Goal: Task Accomplishment & Management: Use online tool/utility

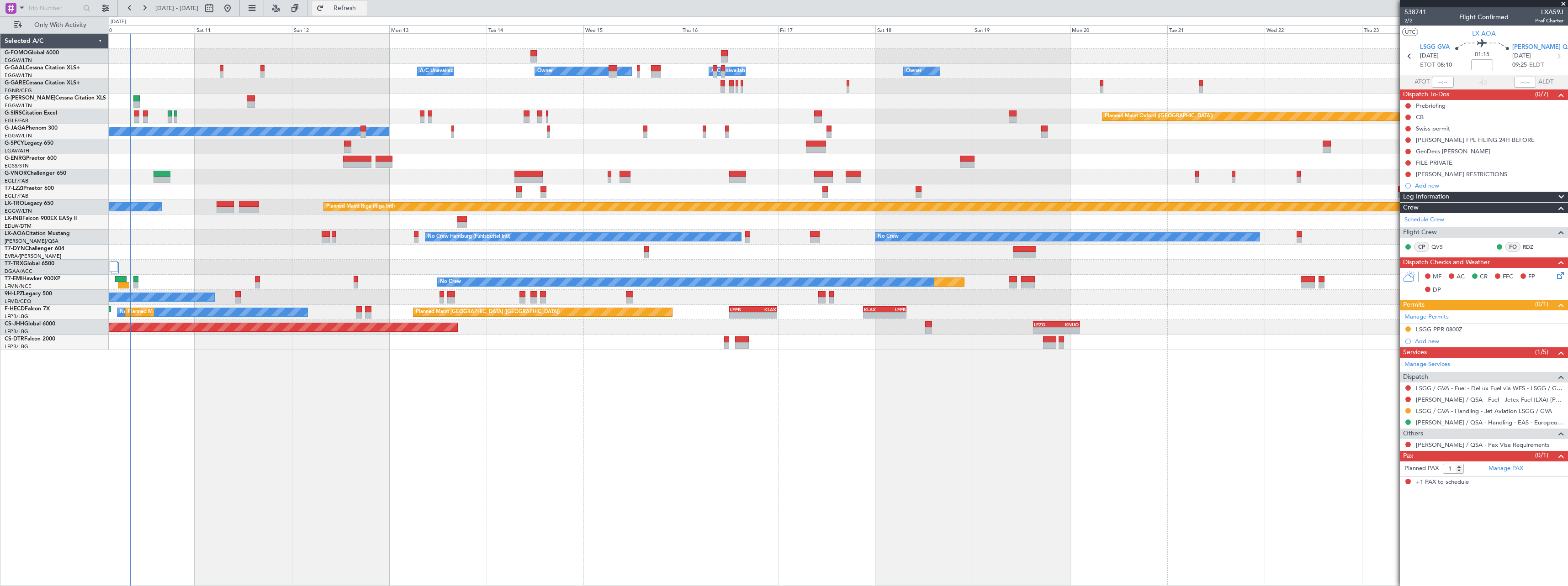
click at [364, 7] on span "Refresh" at bounding box center [345, 8] width 39 height 6
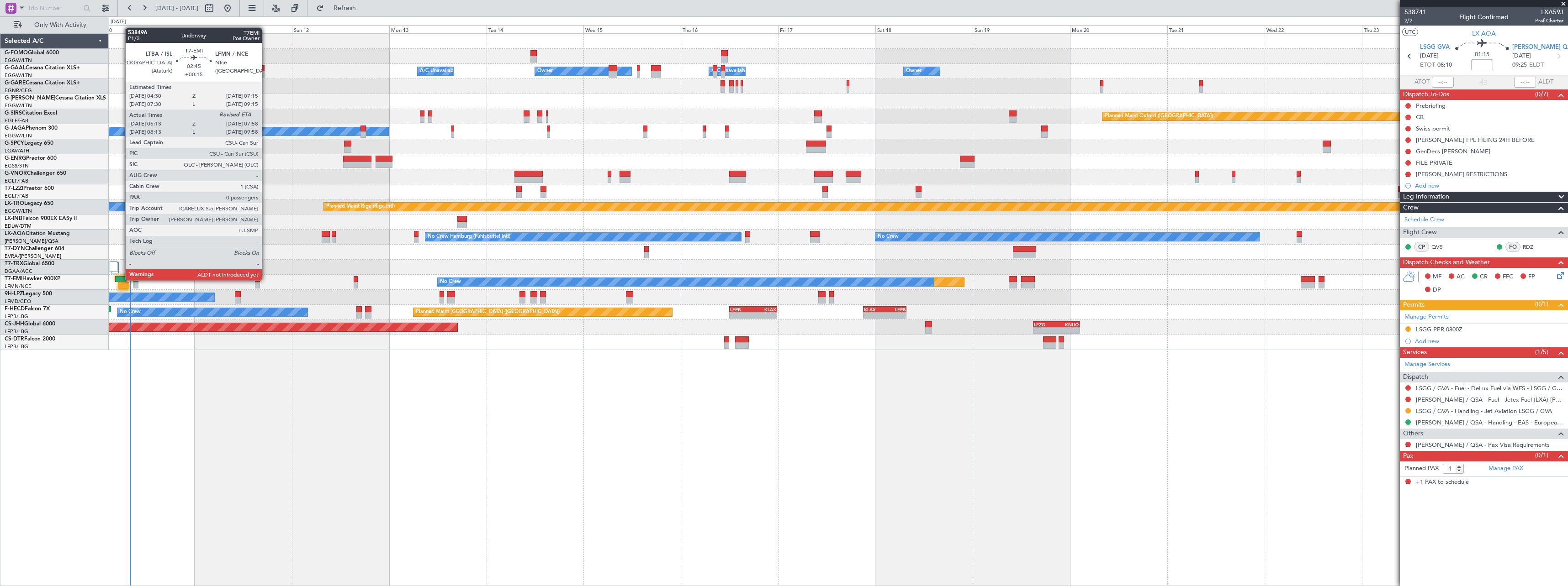
click at [121, 279] on div at bounding box center [121, 279] width 11 height 6
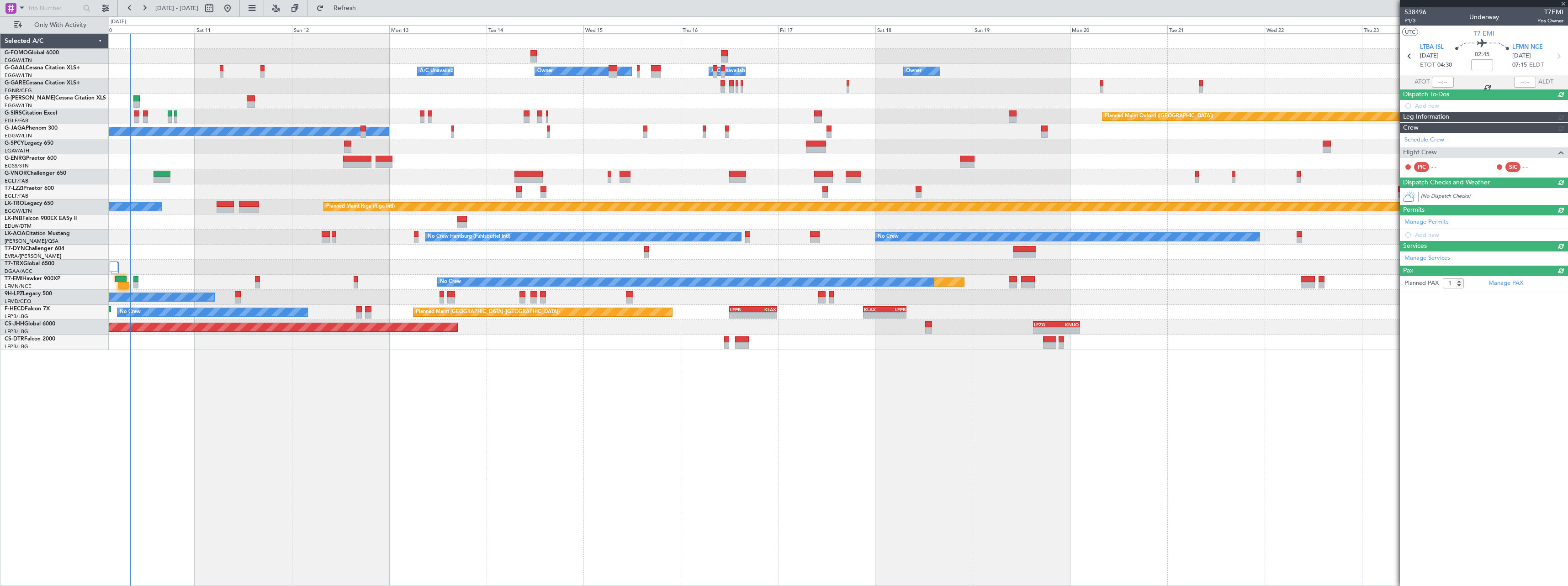
type input "+00:15"
type input "05:13"
type input "0"
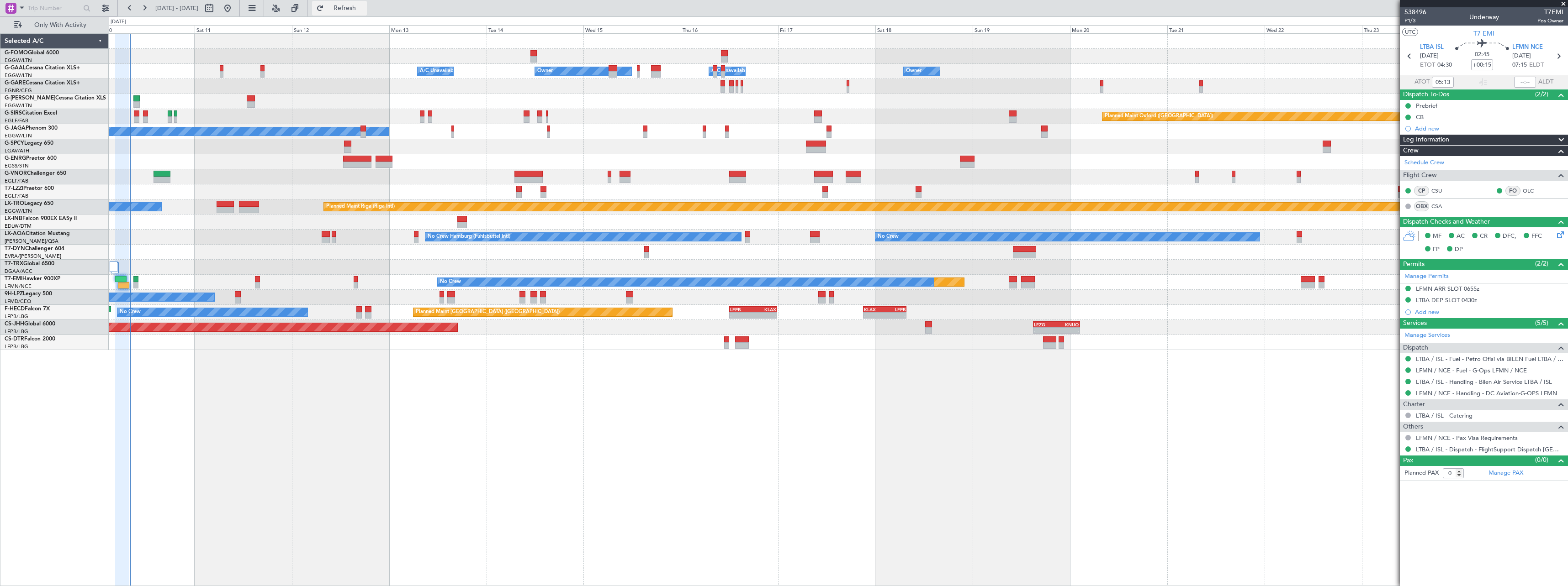
click at [364, 5] on span "Refresh" at bounding box center [345, 8] width 39 height 6
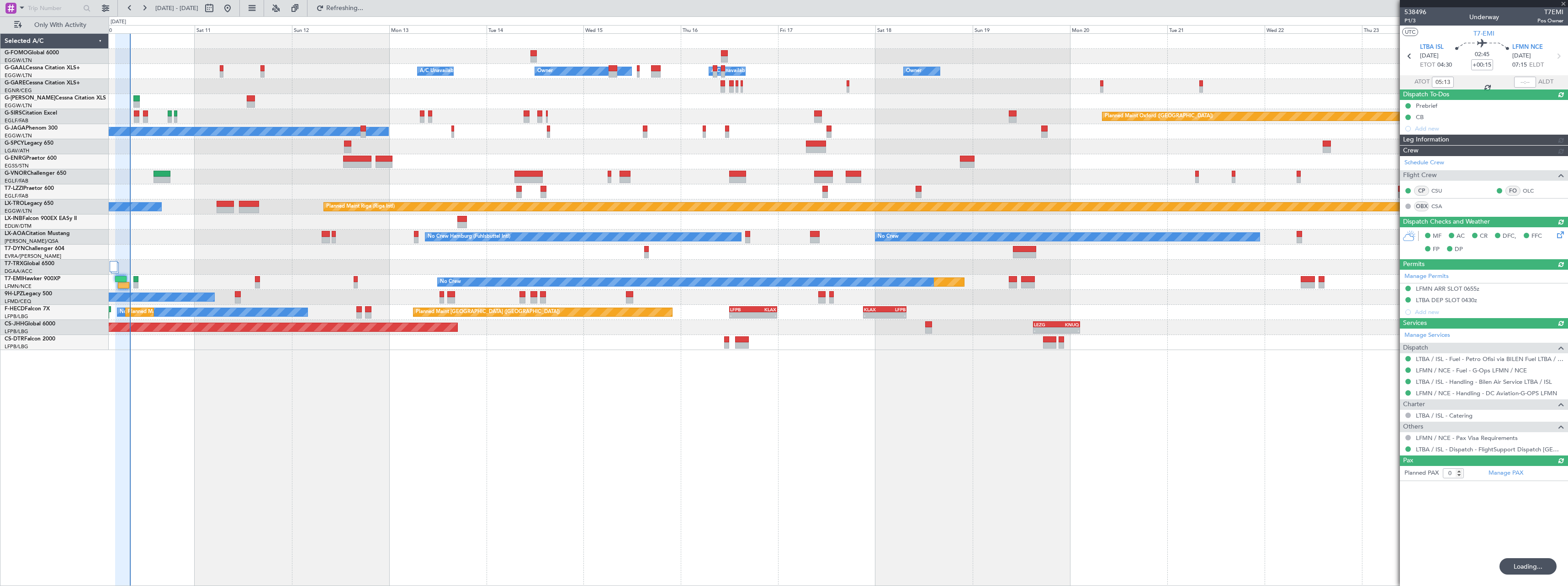
type input "07:56"
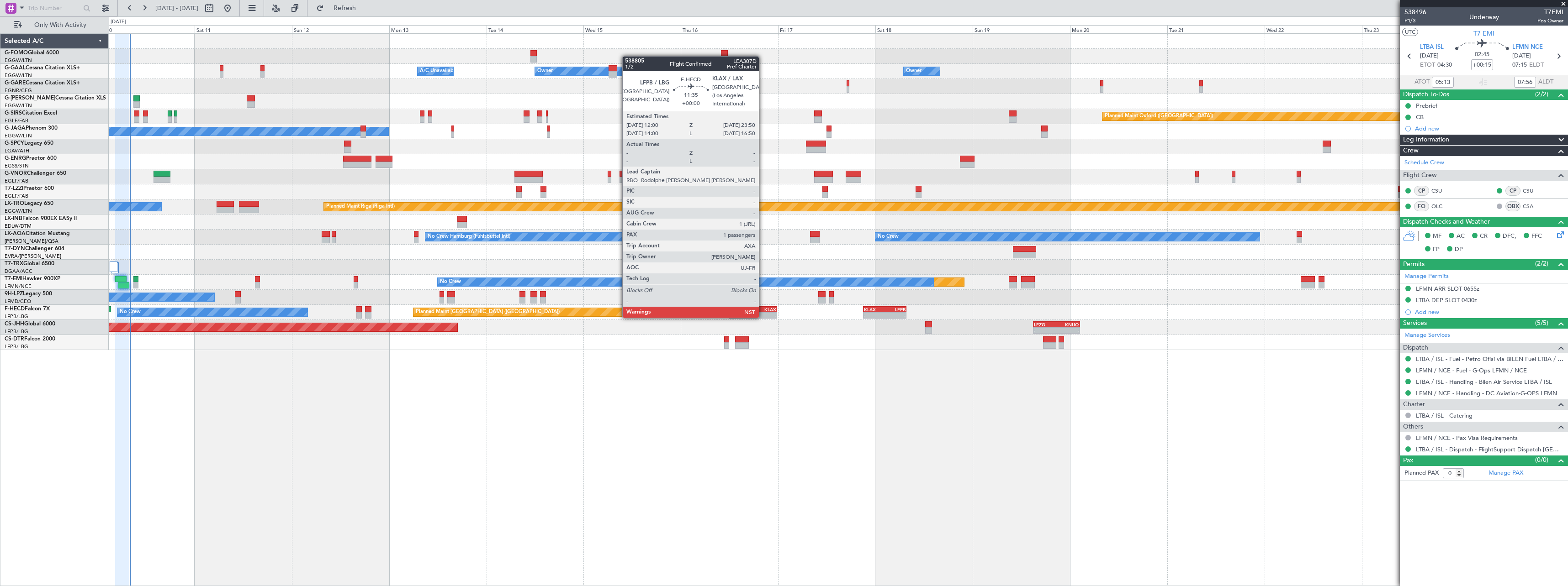
click at [763, 309] on div "KLAX" at bounding box center [765, 309] width 23 height 6
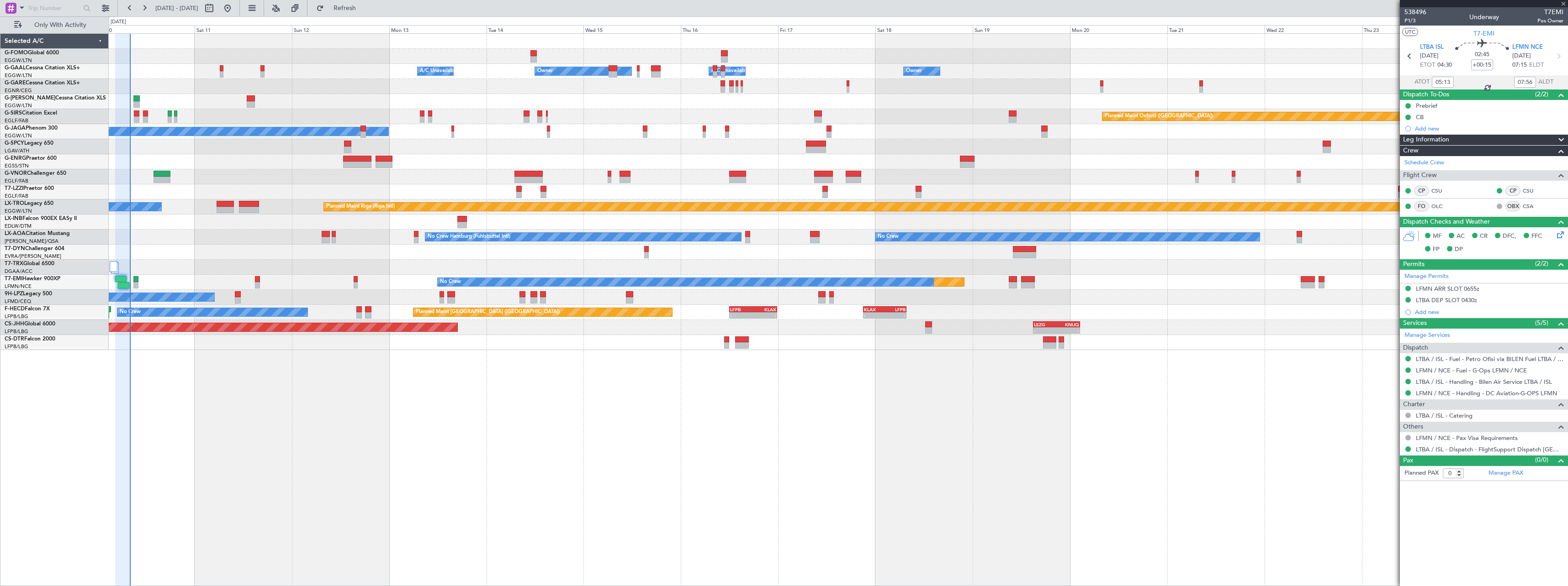
type input "1"
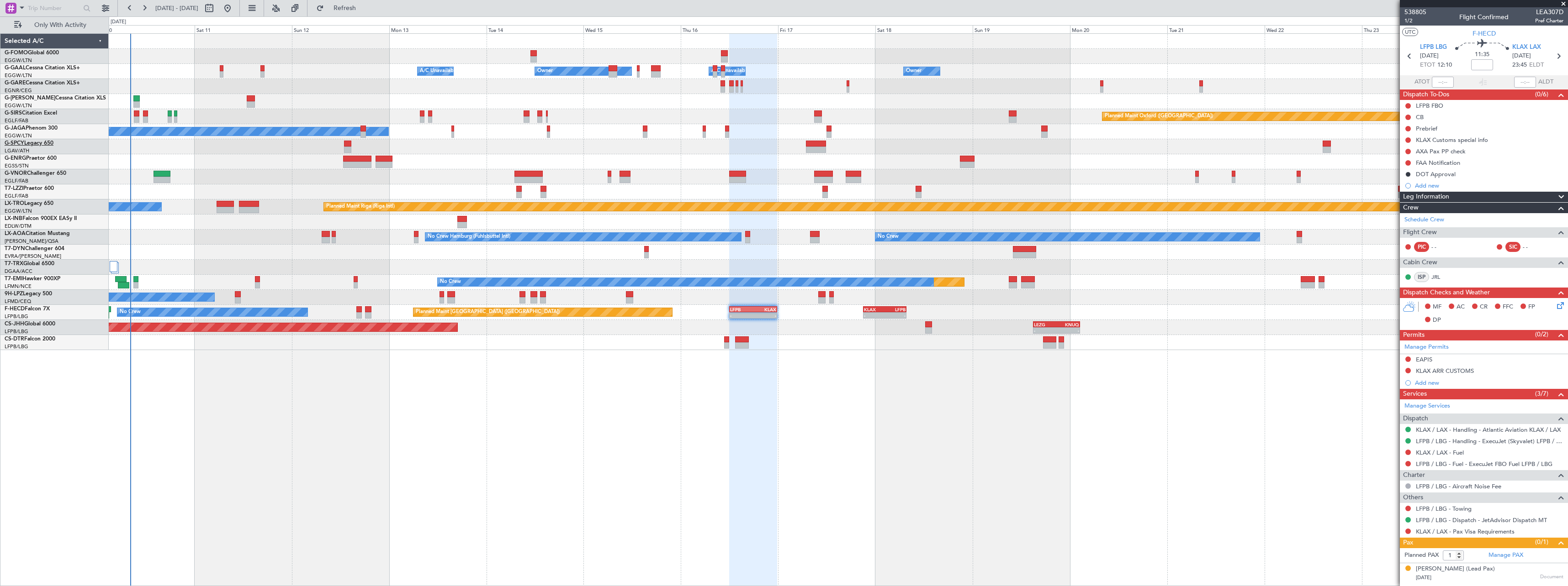
click at [883, 333] on div "Planned Maint Paris (Le Bourget) - - LEZG 15:00 Z KNUQ 02:35 Z" at bounding box center [838, 327] width 1458 height 15
click at [364, 8] on span "Refresh" at bounding box center [345, 8] width 39 height 6
click at [303, 11] on button at bounding box center [295, 8] width 15 height 15
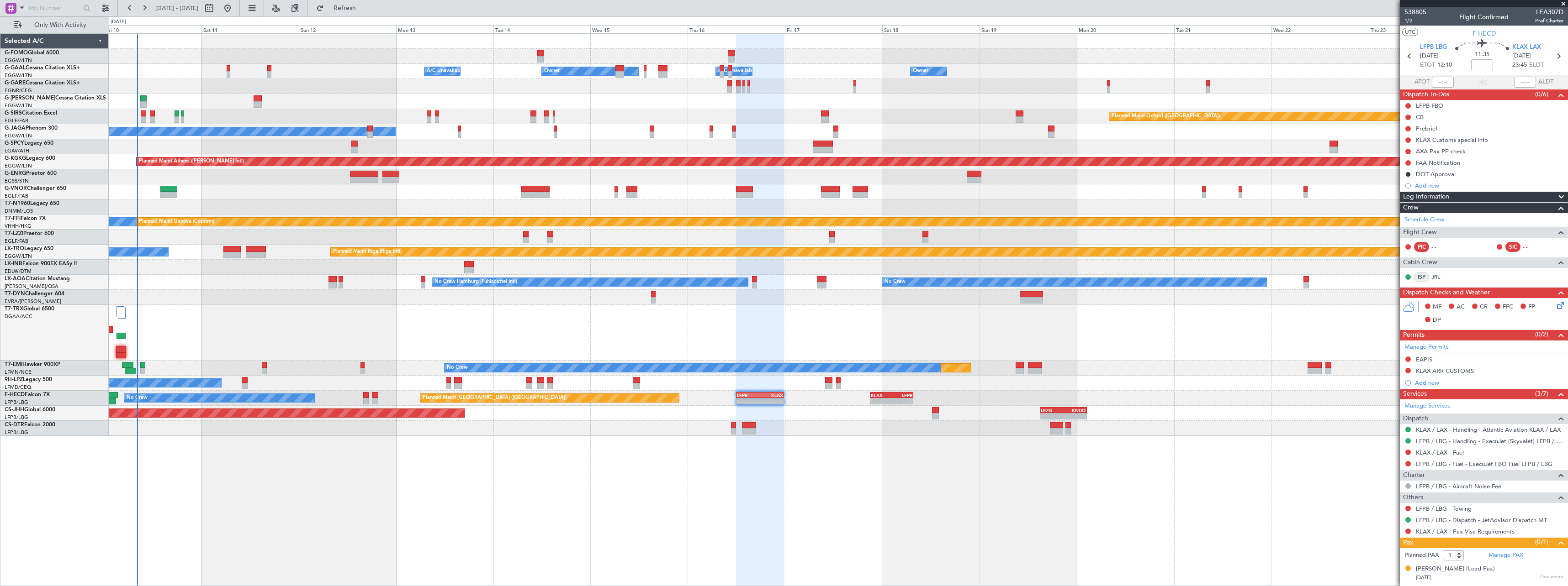
click at [220, 316] on div at bounding box center [838, 333] width 1458 height 55
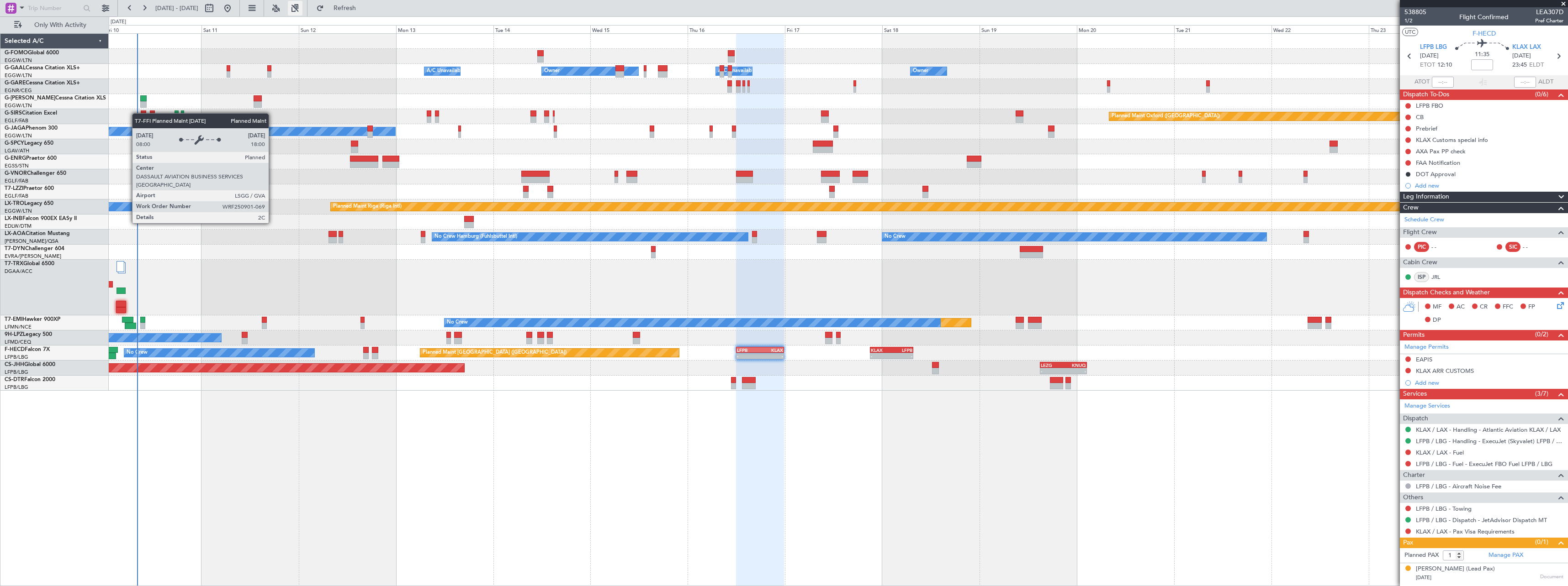
click at [303, 8] on button at bounding box center [295, 8] width 15 height 15
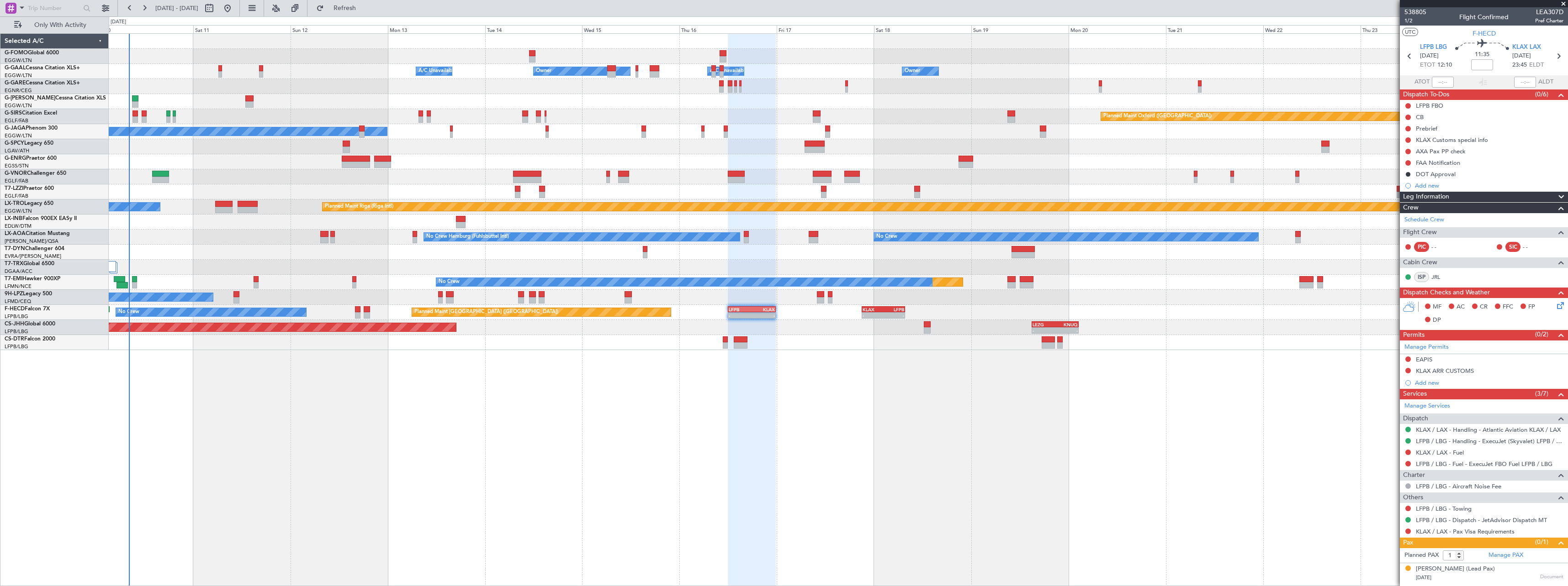
click at [274, 234] on div "No Crew No Crew Hamburg (Fuhlsbuttel Intl) Planned Maint Monchengladbach" at bounding box center [838, 237] width 1458 height 15
click at [1475, 199] on div "Leg Information" at bounding box center [1483, 197] width 168 height 11
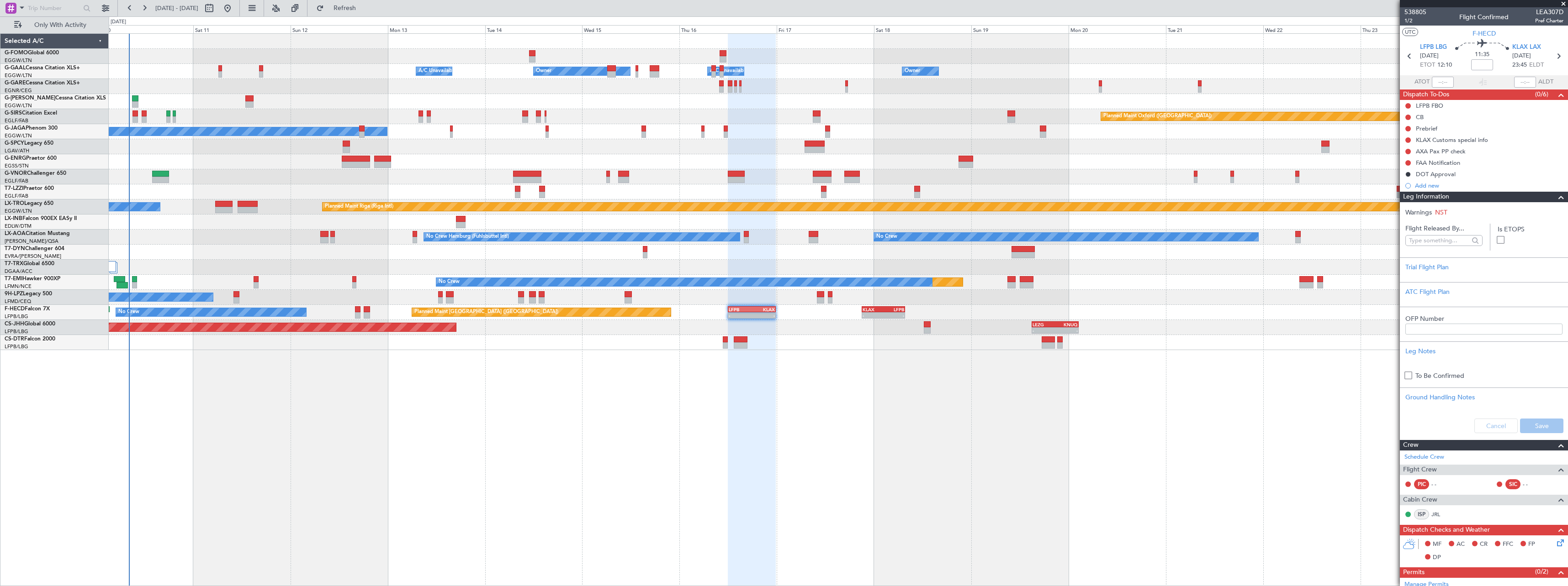
click at [1475, 199] on div "Leg Information" at bounding box center [1483, 197] width 168 height 11
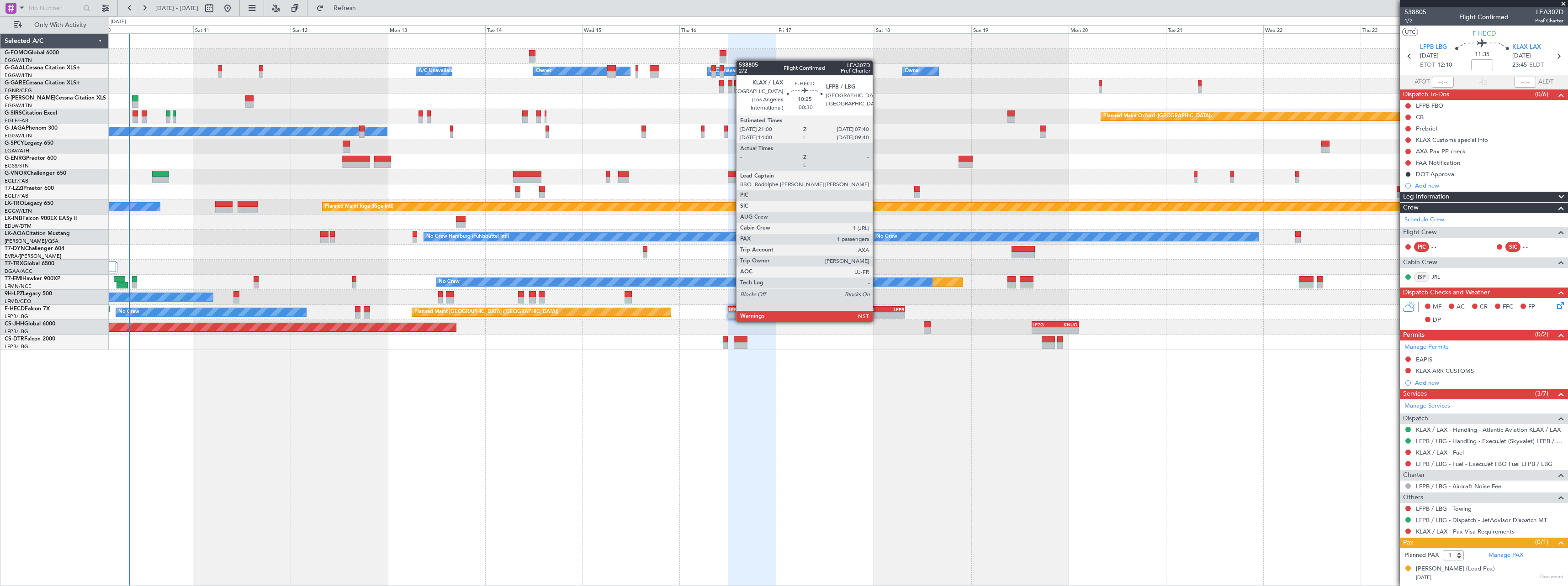
click at [877, 313] on div "-" at bounding box center [873, 316] width 21 height 6
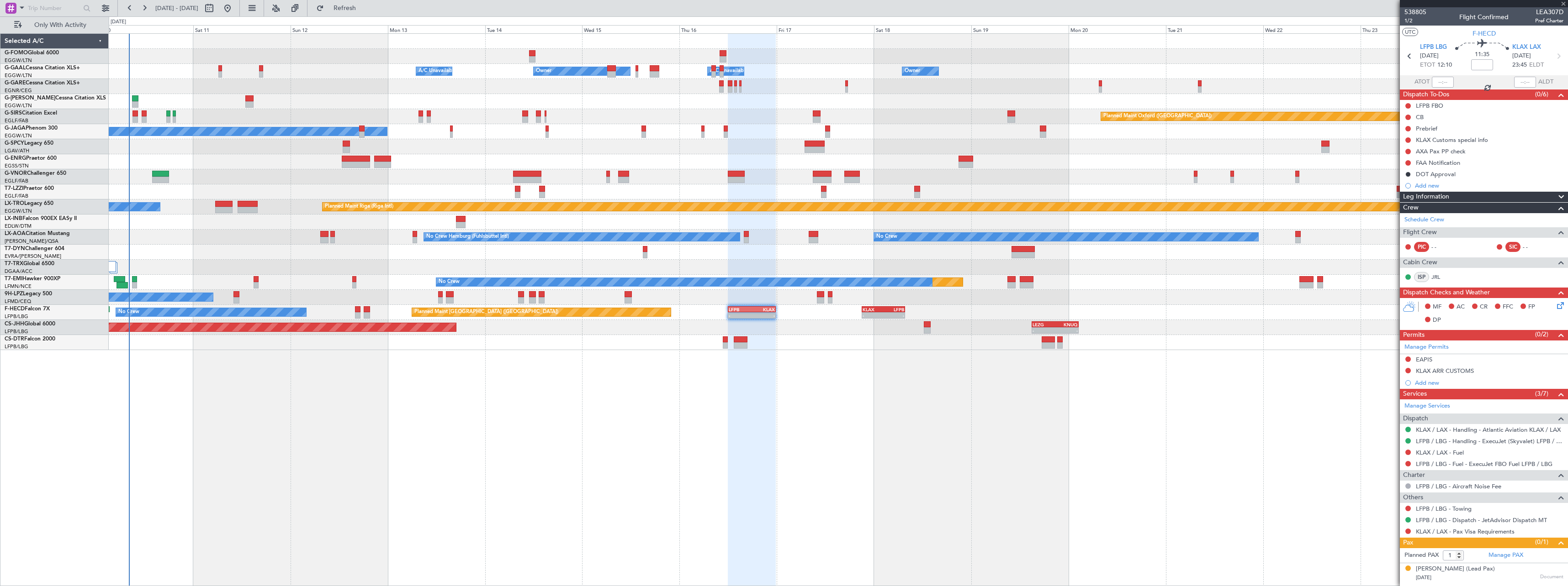
type input "-00:30"
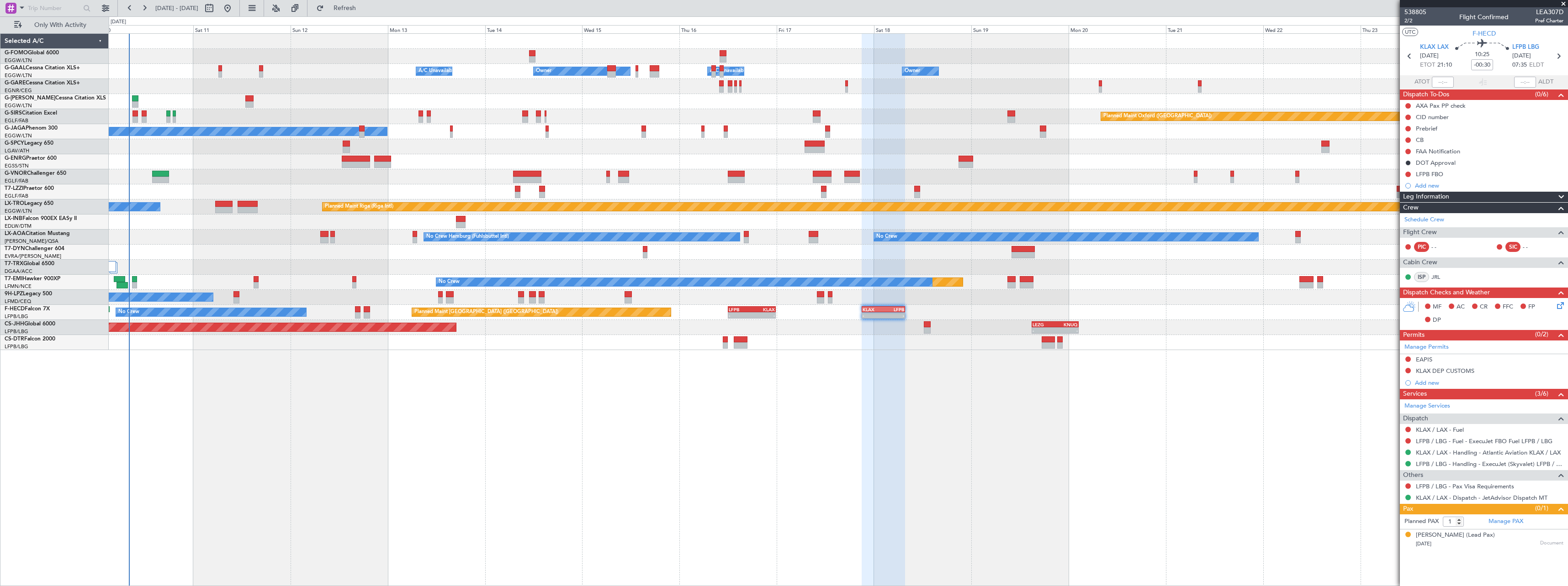
click at [1468, 197] on div "Leg Information" at bounding box center [1483, 197] width 168 height 11
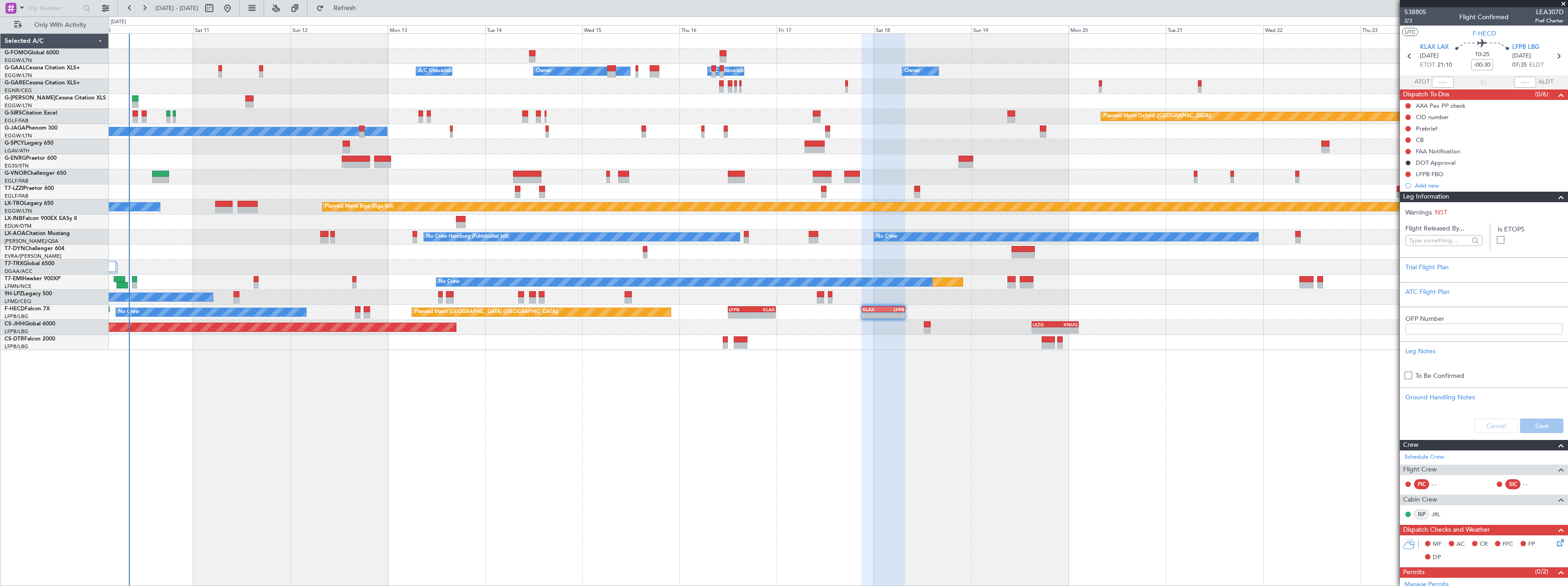
click at [1468, 197] on div "Leg Information" at bounding box center [1483, 197] width 168 height 11
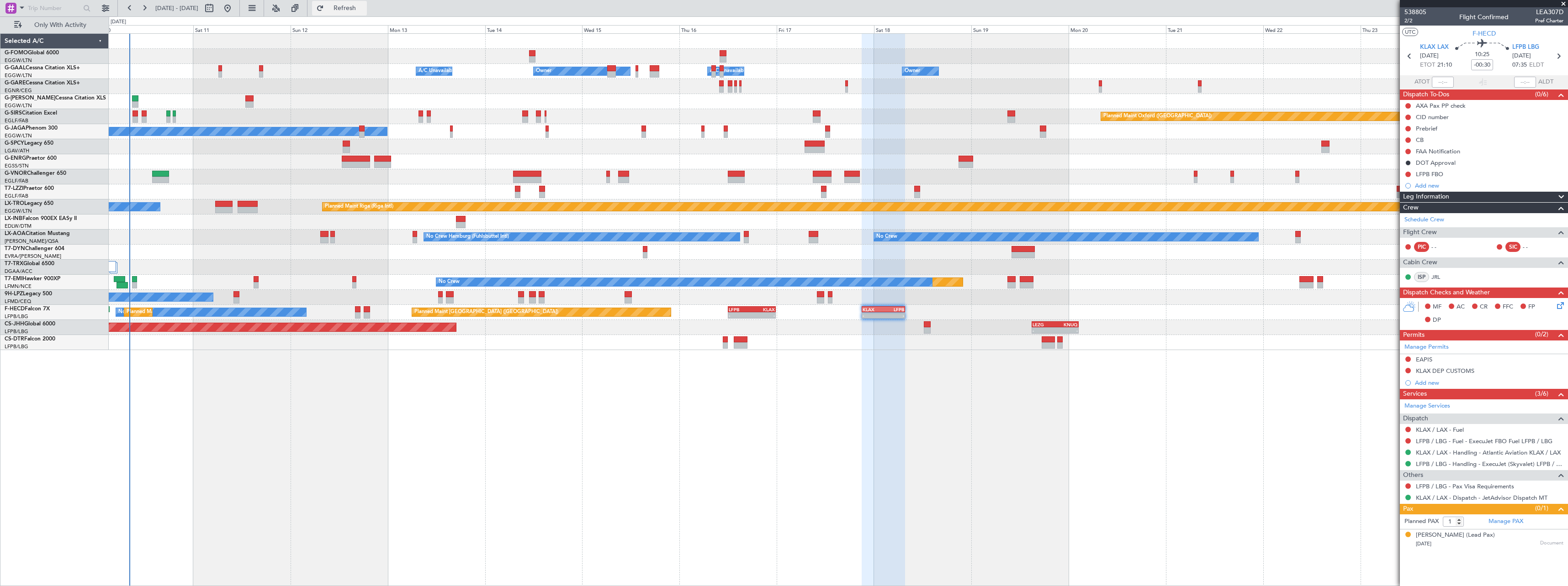
click at [364, 6] on span "Refresh" at bounding box center [345, 8] width 39 height 6
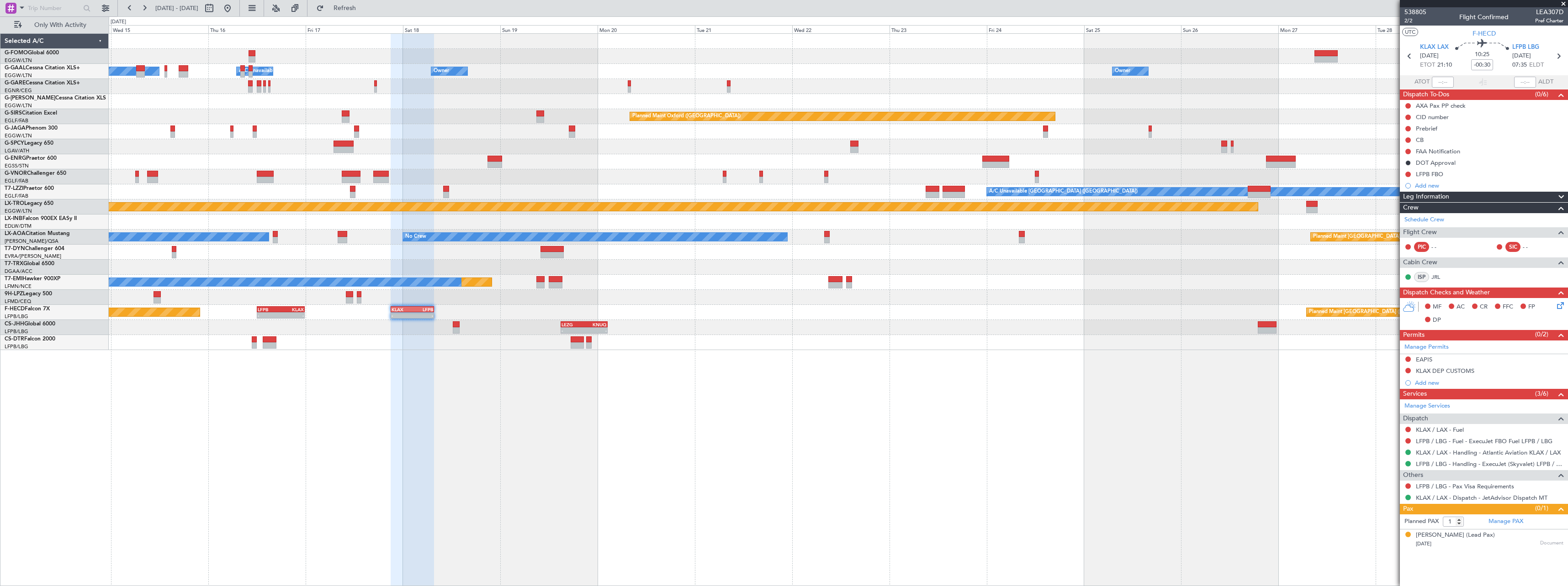
click at [750, 386] on div "Owner Owner Owner A/C Unavailable Owner A/C Unavailable Owner Planned Maint Oxf…" at bounding box center [838, 309] width 1459 height 553
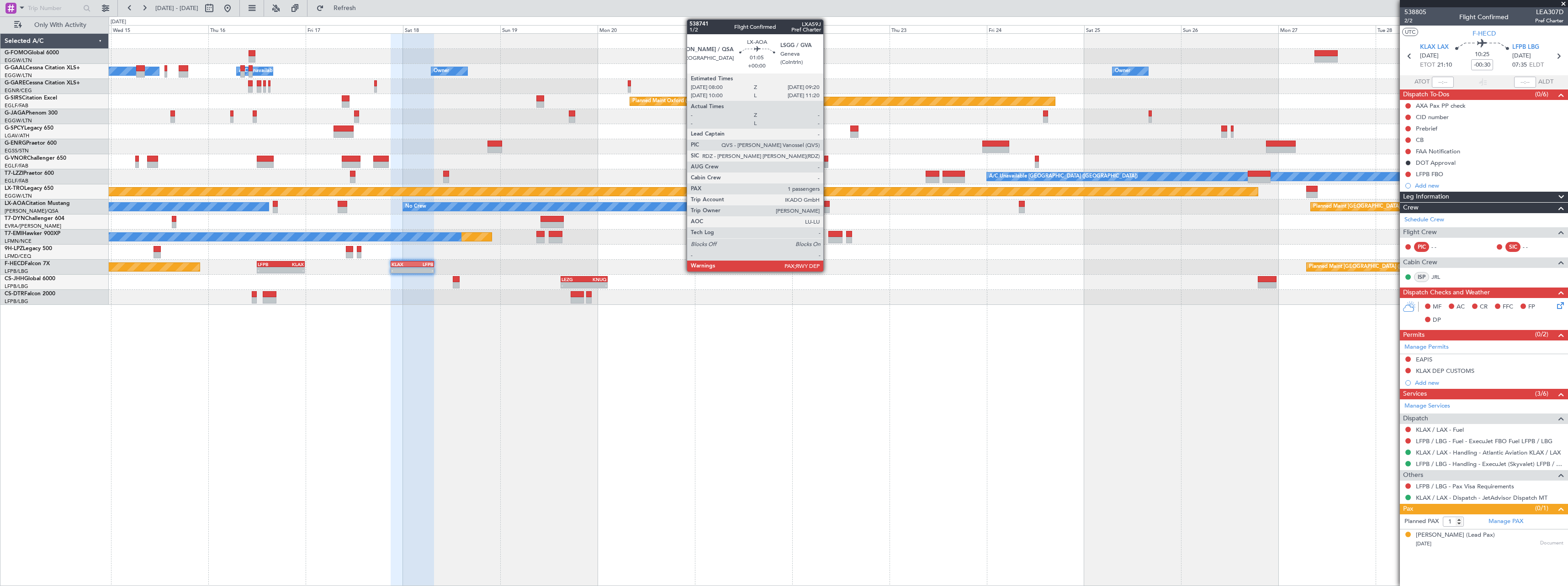
click at [827, 204] on div at bounding box center [827, 204] width 6 height 6
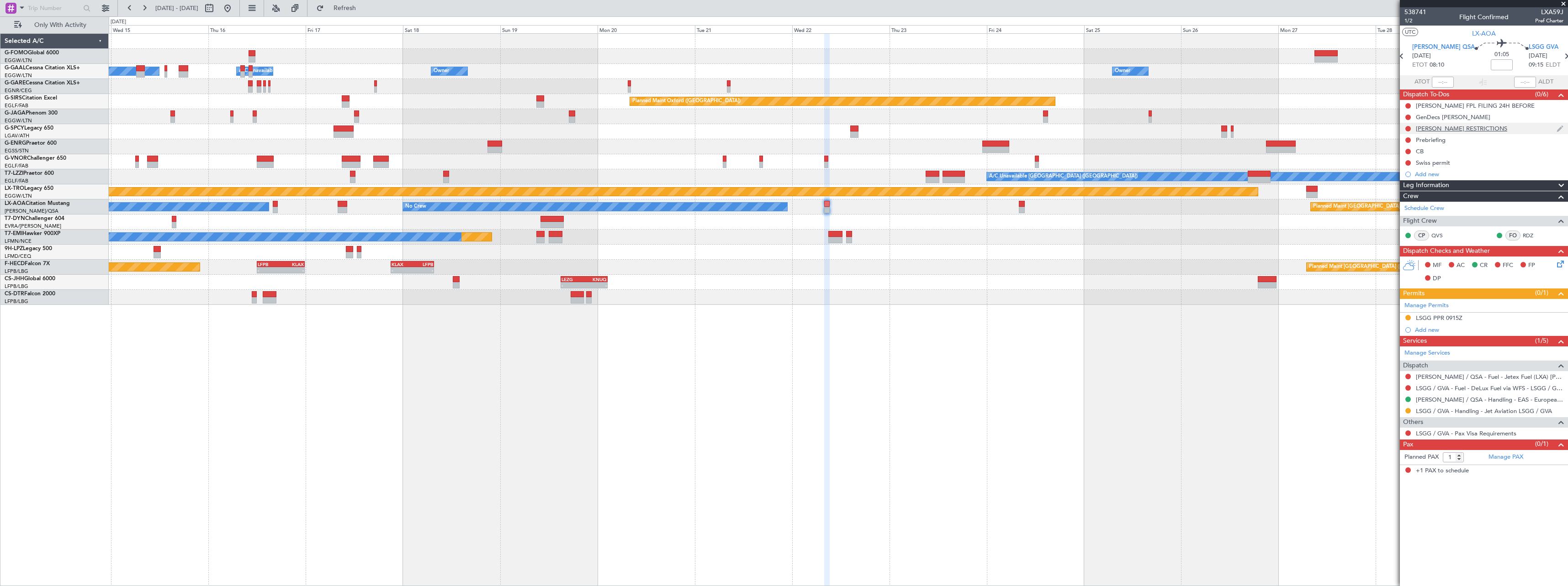
click at [1451, 131] on div "LELL RESTRICTIONS" at bounding box center [1461, 128] width 91 height 8
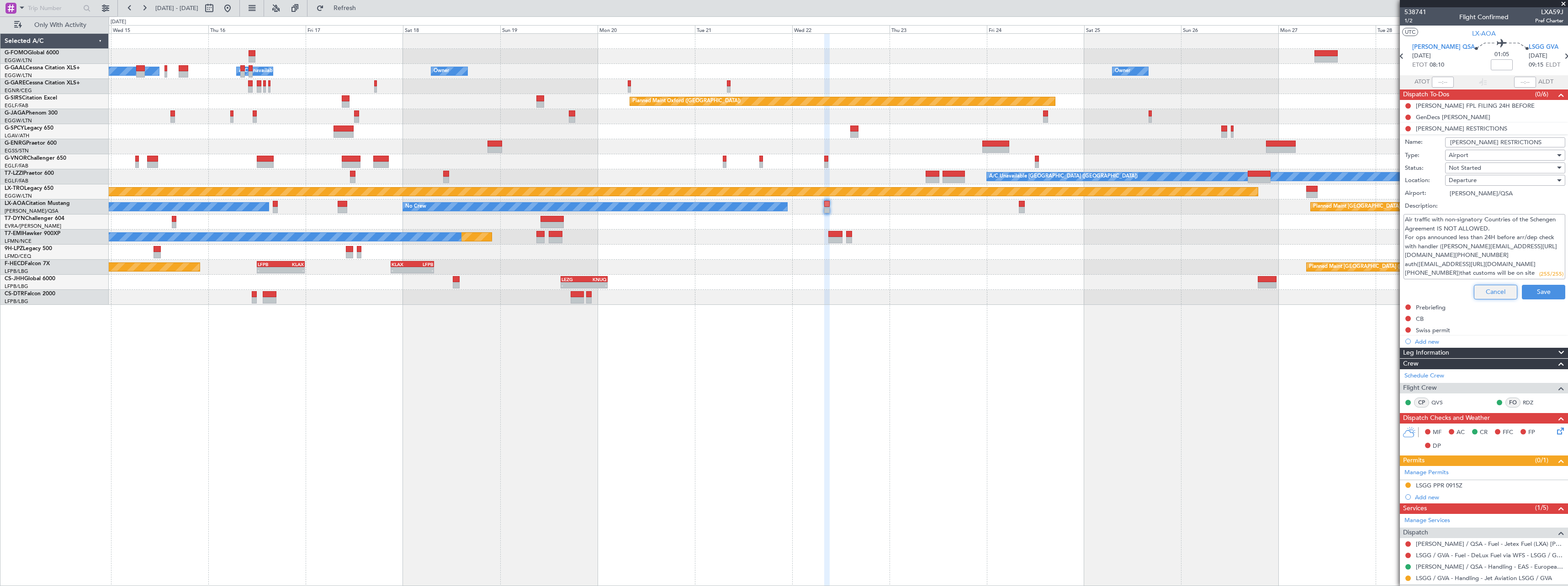
click at [1490, 293] on button "Cancel" at bounding box center [1496, 292] width 44 height 15
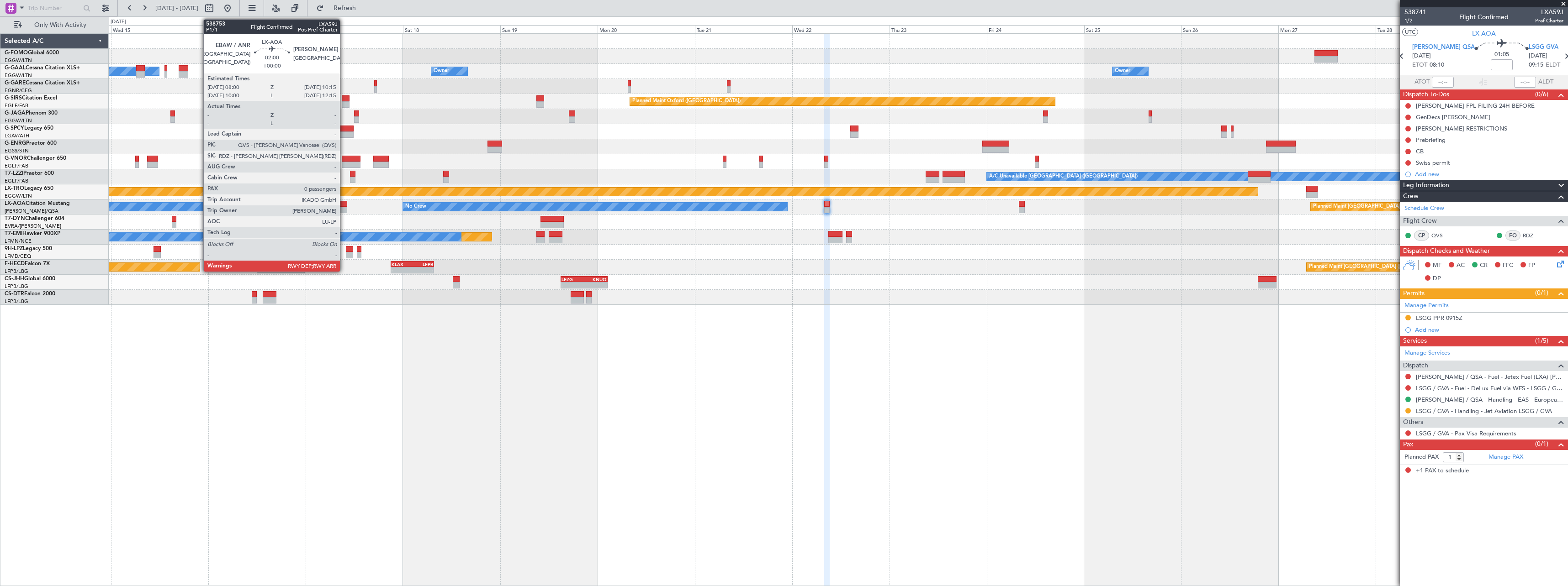
click at [344, 206] on div at bounding box center [342, 204] width 9 height 6
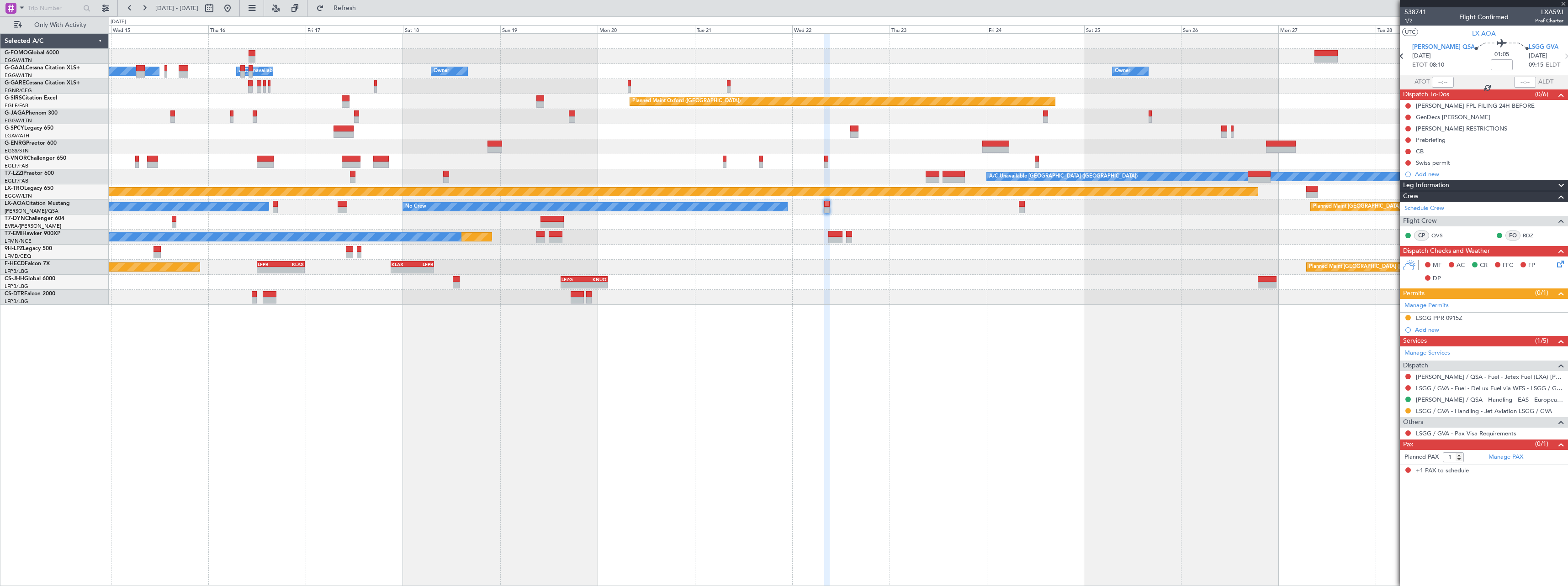
type input "0"
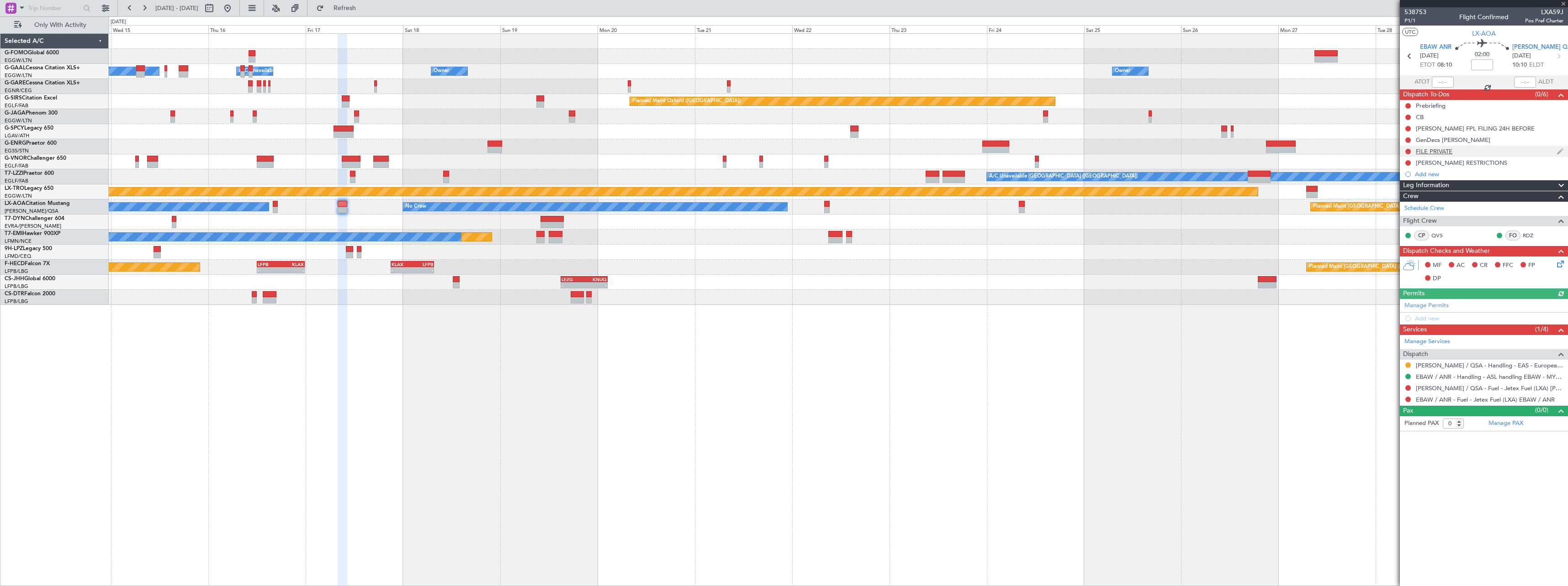
click at [1437, 148] on div "FILE PRIVATE" at bounding box center [1434, 151] width 37 height 8
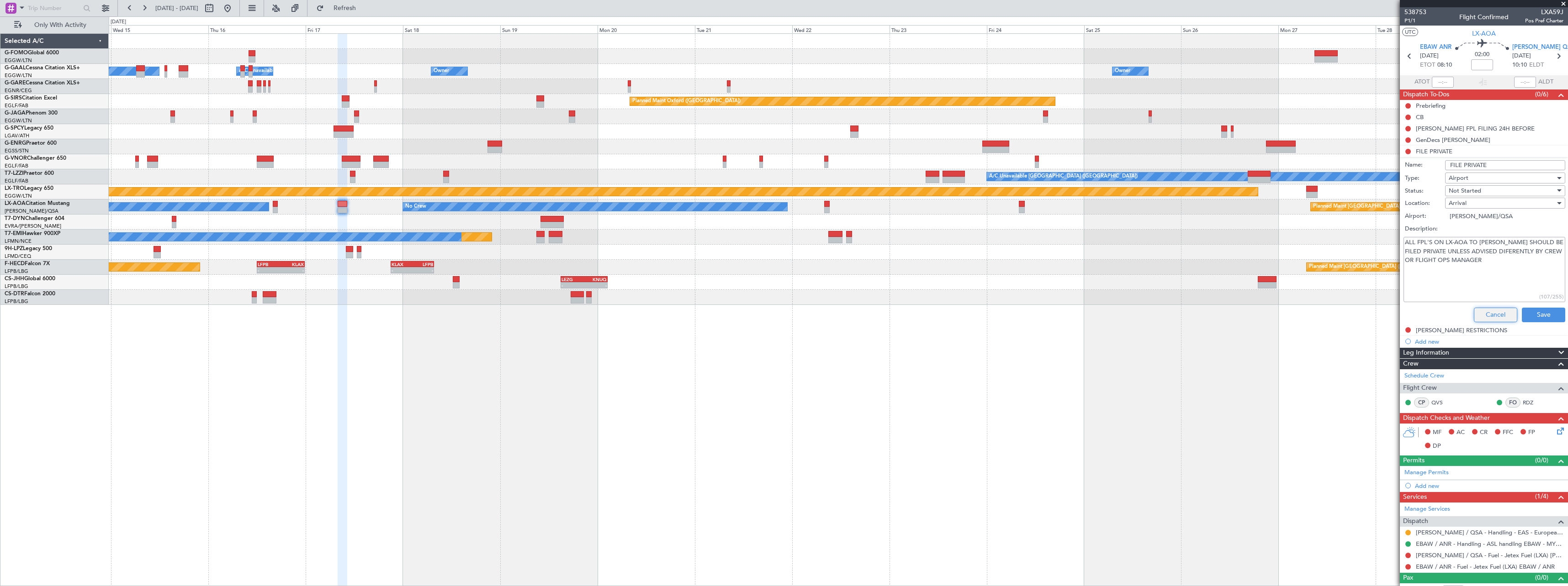
click at [1487, 312] on button "Cancel" at bounding box center [1496, 315] width 44 height 15
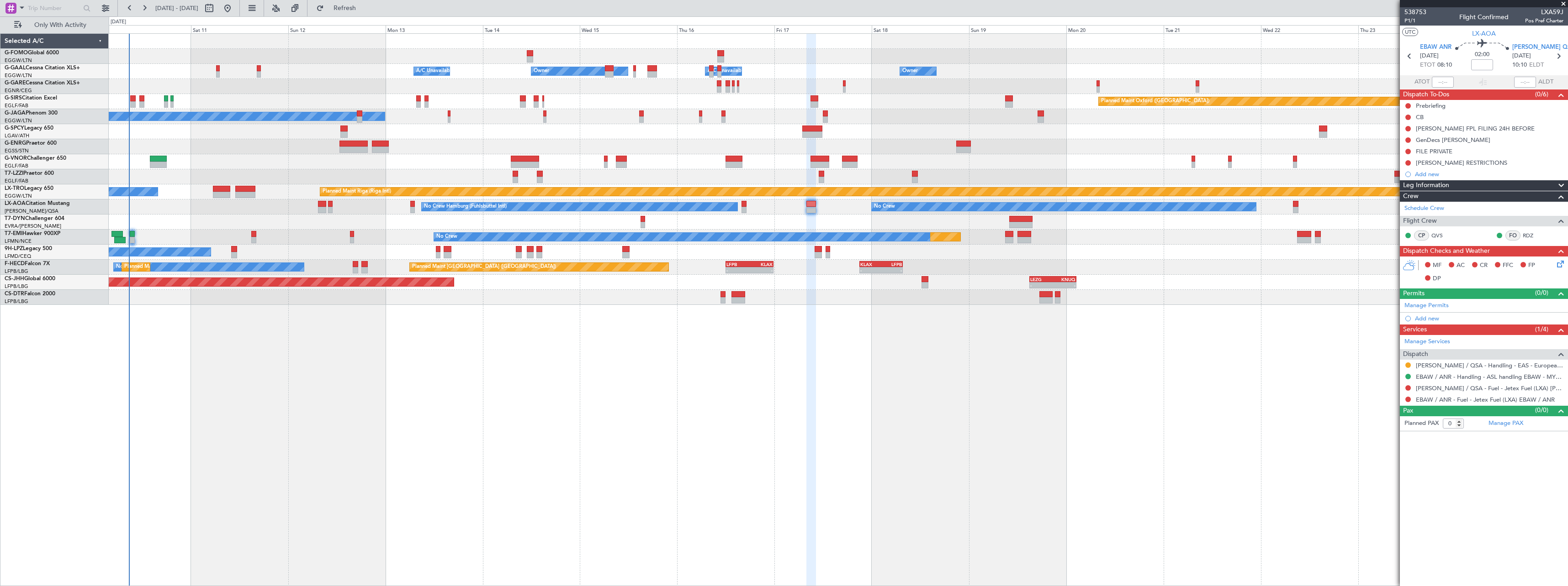
click at [1190, 411] on div "Owner Owner Owner A/C Unavailable A/C Unavailable Owner Planned Maint Oxford (K…" at bounding box center [838, 309] width 1459 height 553
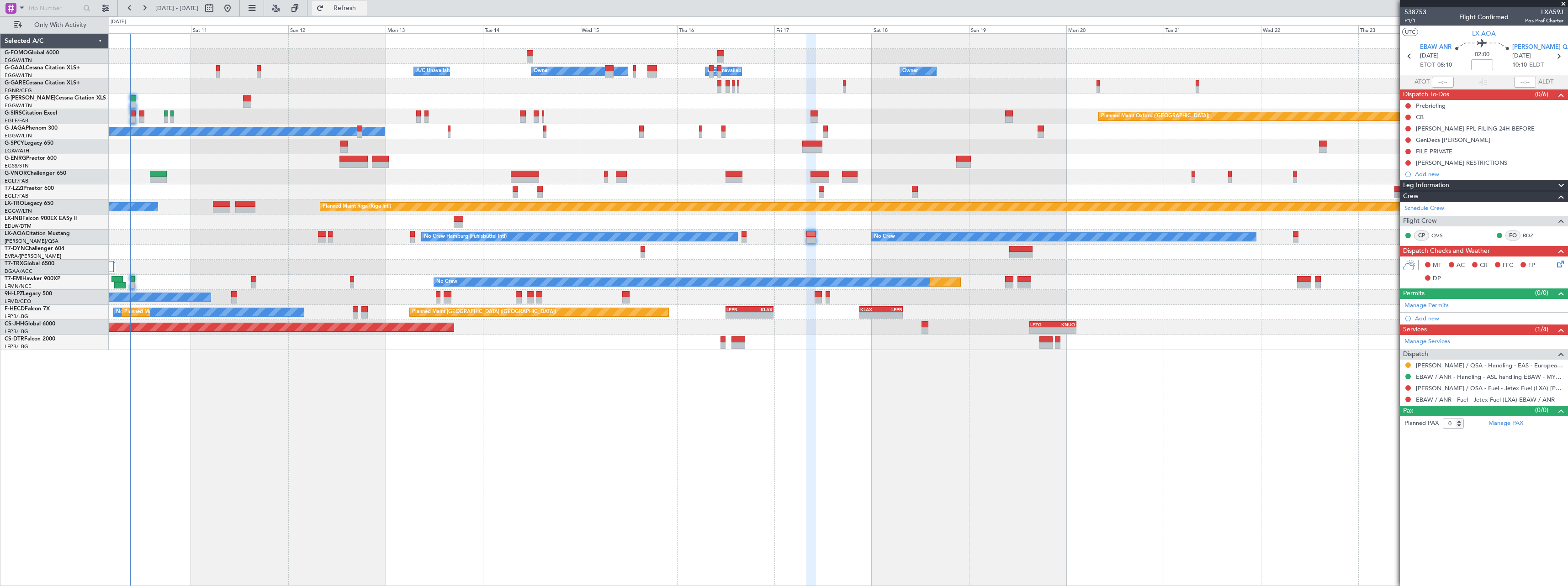
click at [367, 4] on button "Refresh" at bounding box center [339, 8] width 55 height 15
click at [303, 7] on button at bounding box center [295, 8] width 15 height 15
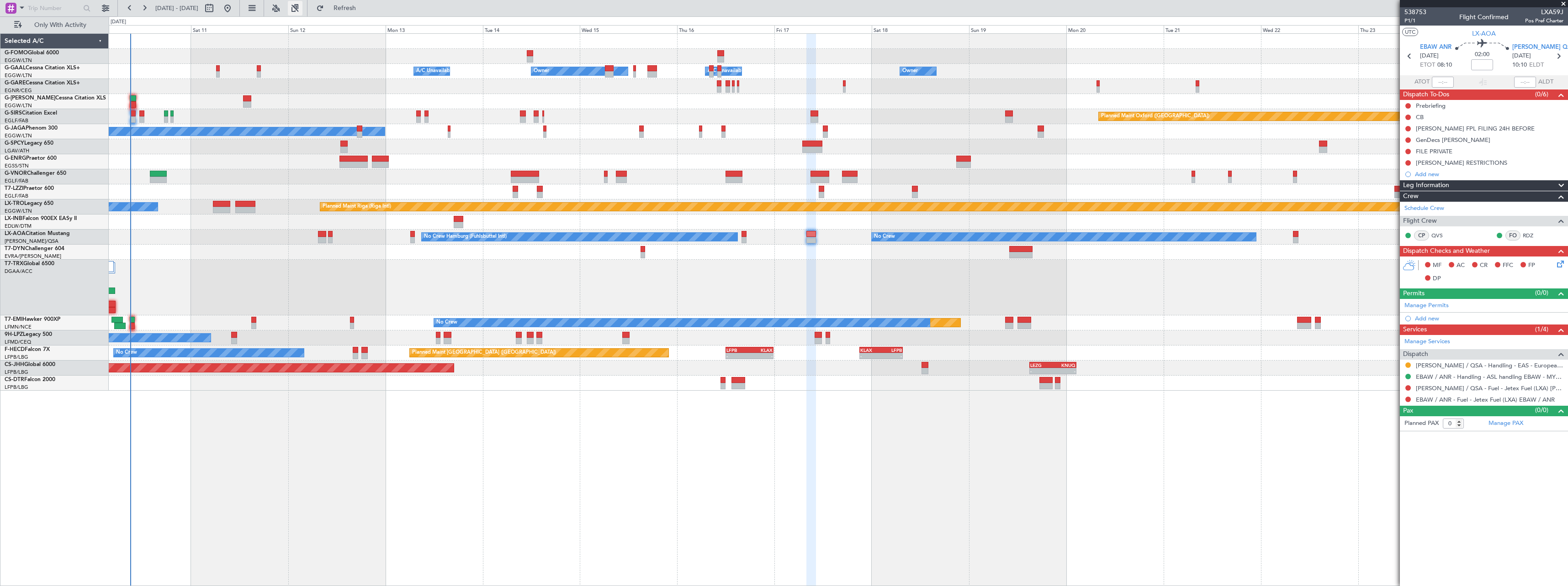
click at [303, 7] on button at bounding box center [295, 8] width 15 height 15
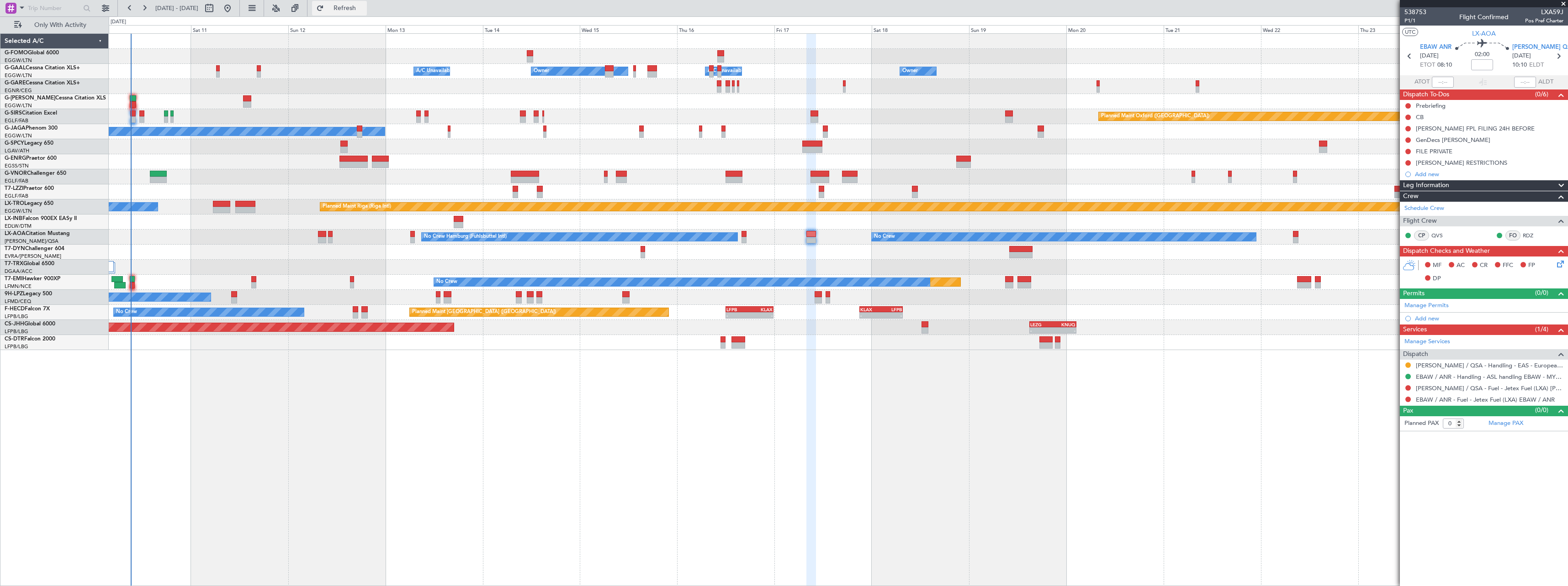
click at [364, 8] on span "Refresh" at bounding box center [345, 8] width 39 height 6
click at [362, 5] on button "Refresh" at bounding box center [339, 8] width 55 height 15
click at [364, 8] on span "Refresh" at bounding box center [345, 8] width 39 height 6
click at [921, 420] on div "Owner Owner Owner A/C Unavailable A/C Unavailable Owner Planned Maint London (L…" at bounding box center [838, 309] width 1459 height 553
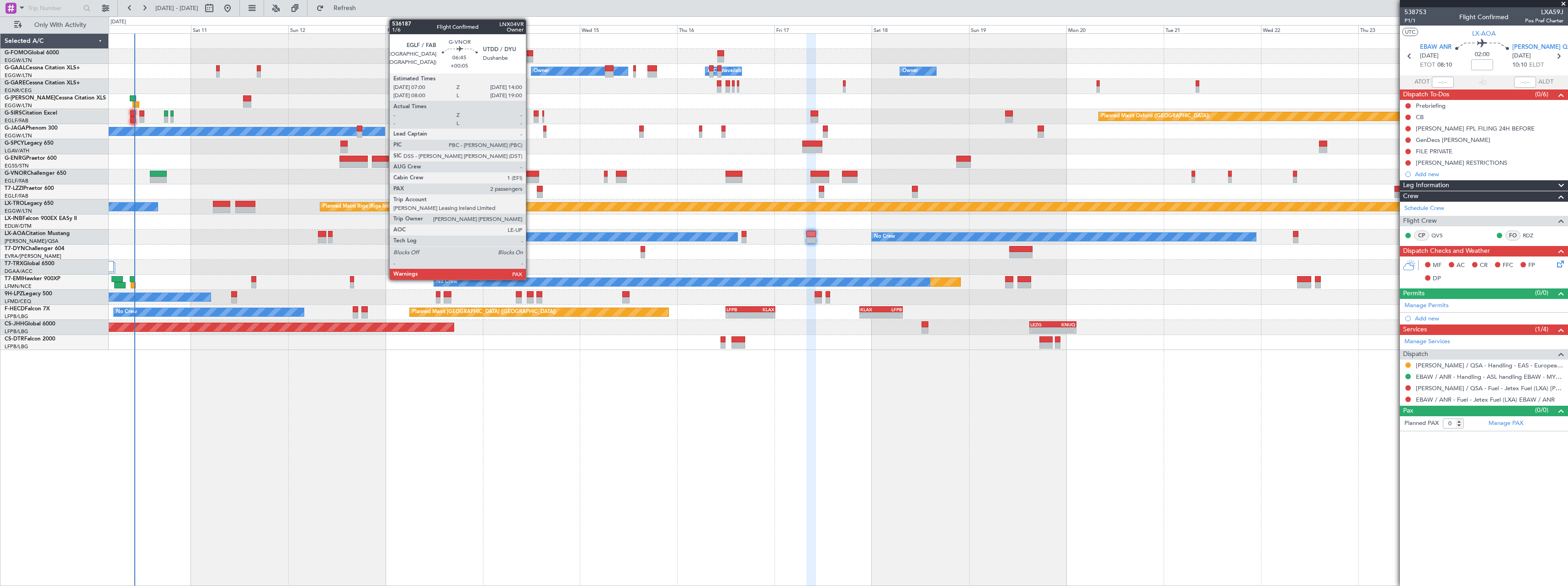
click at [530, 173] on div at bounding box center [525, 173] width 29 height 6
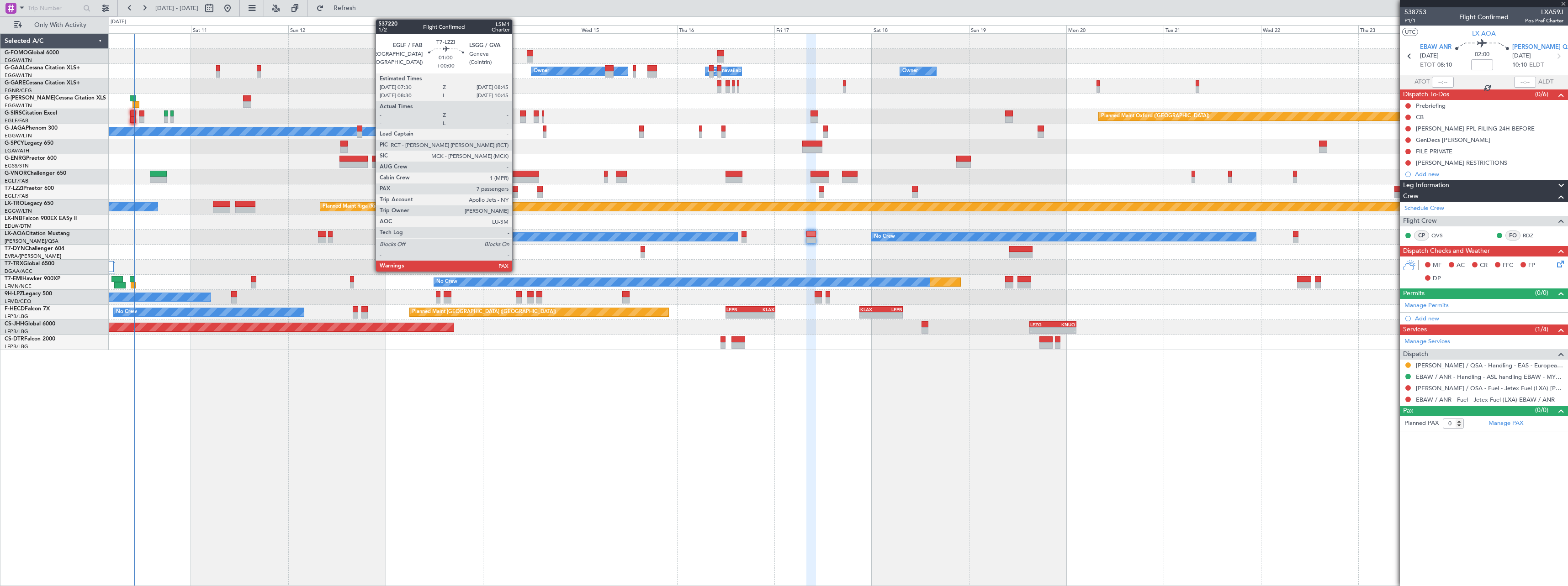
type input "+00:05"
type input "2"
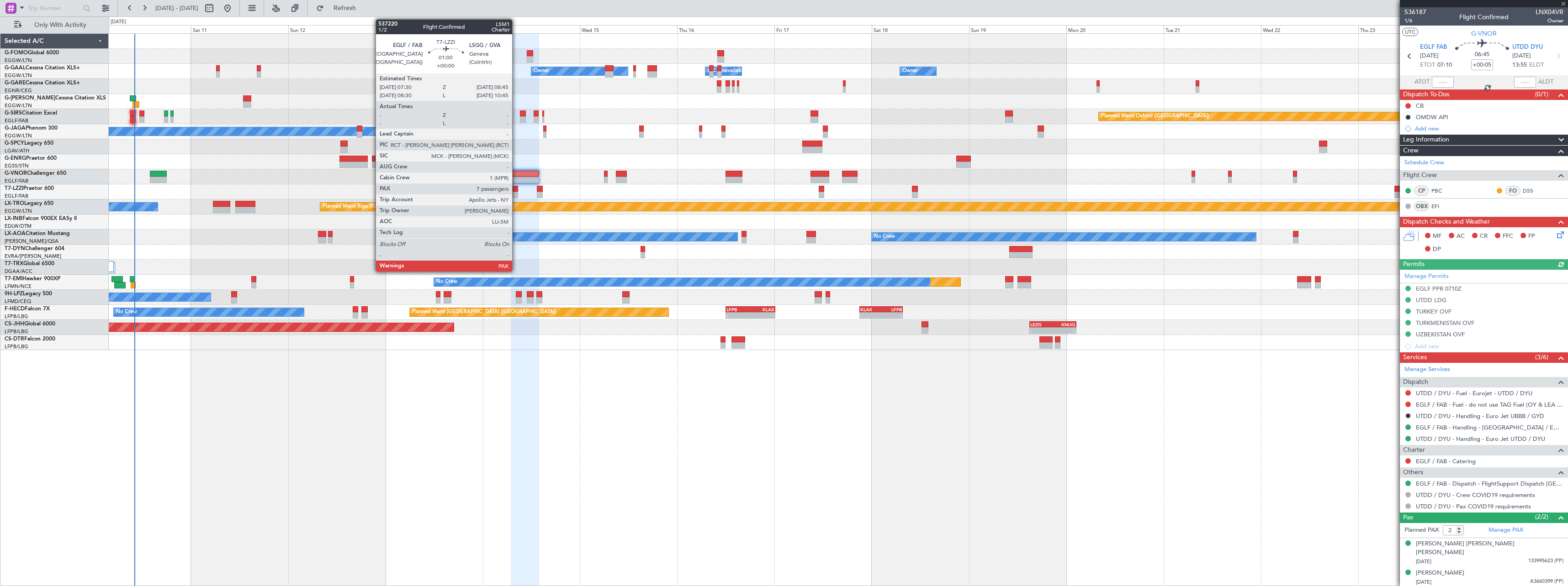
click at [516, 189] on div at bounding box center [515, 189] width 6 height 6
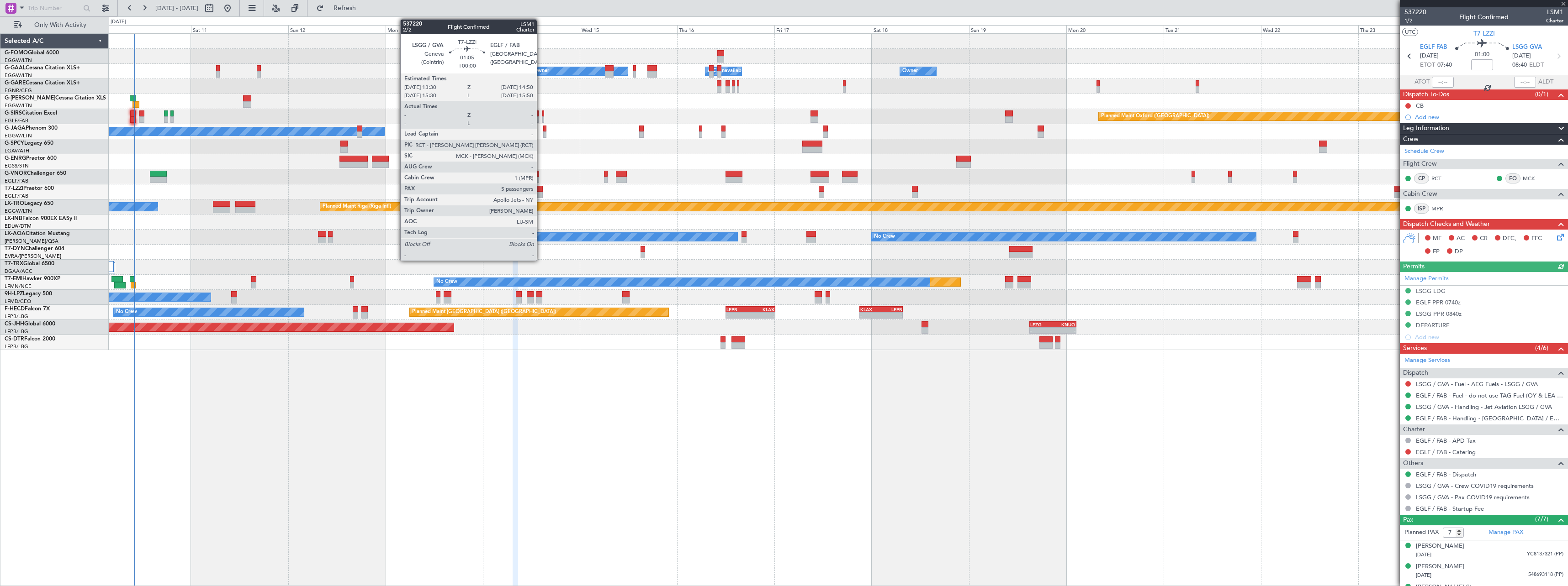
click at [541, 190] on div at bounding box center [539, 189] width 6 height 6
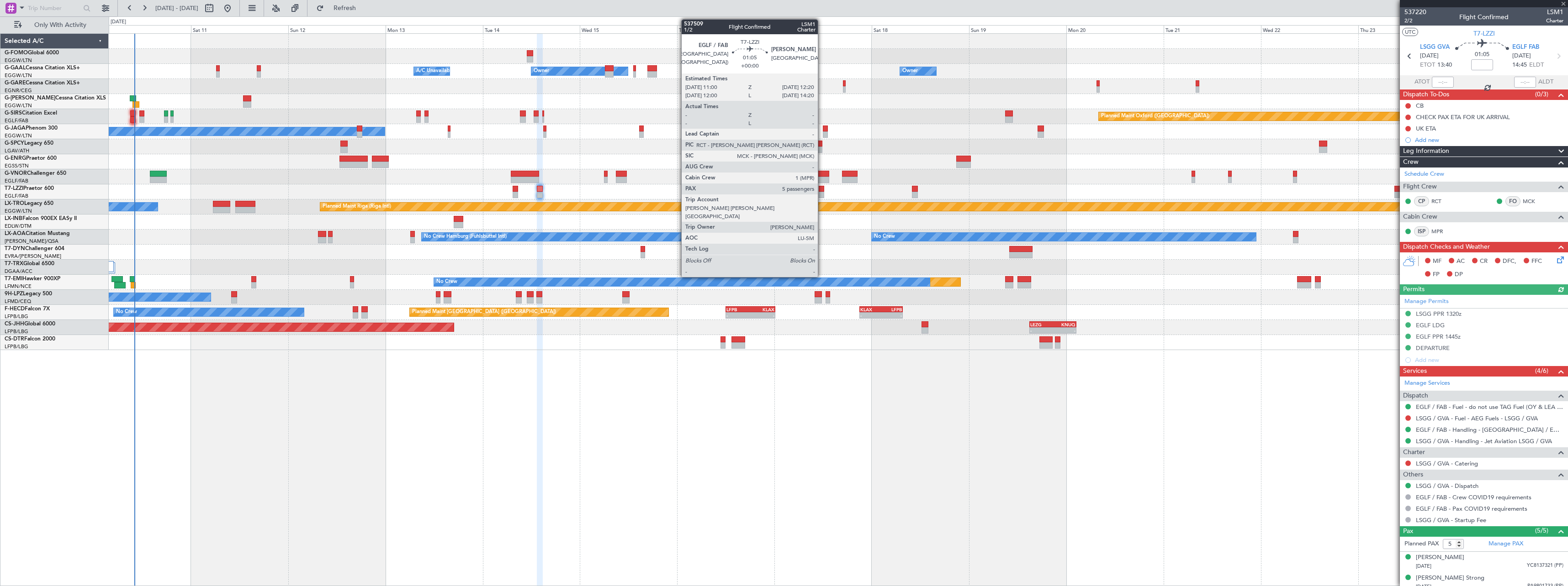
click at [822, 189] on div at bounding box center [822, 189] width 6 height 6
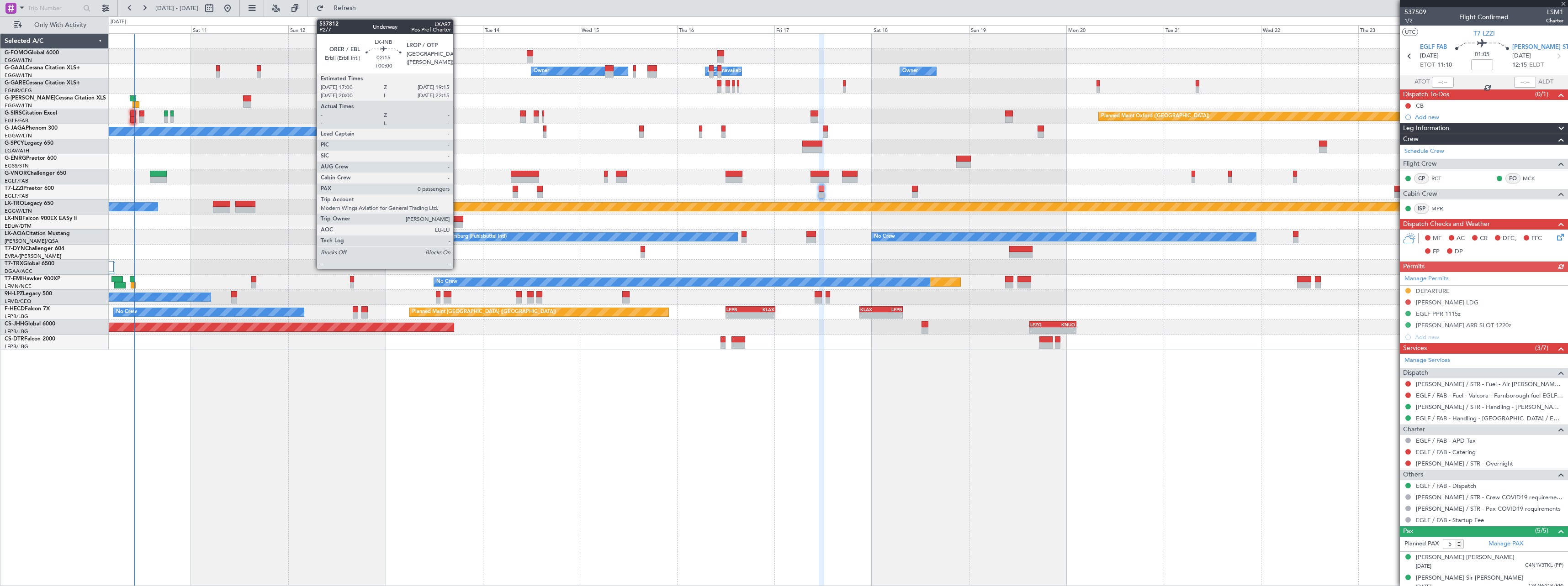
click at [457, 218] on div at bounding box center [458, 219] width 9 height 6
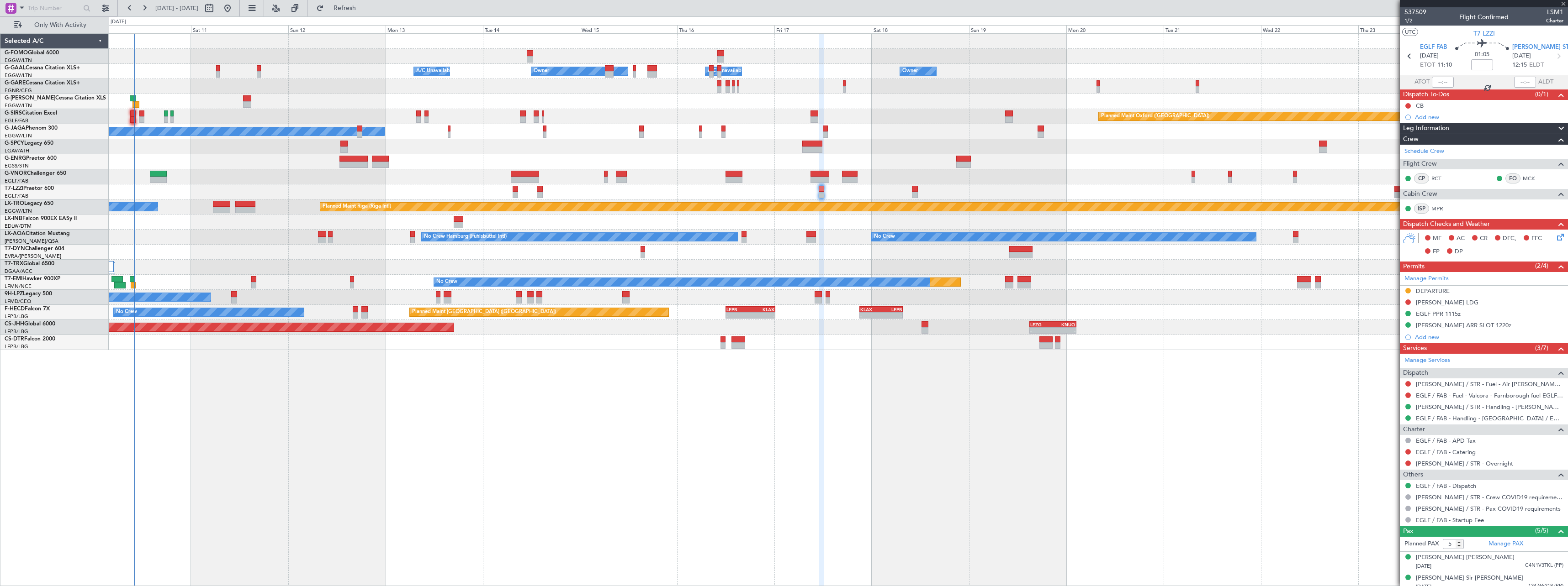
type input "0"
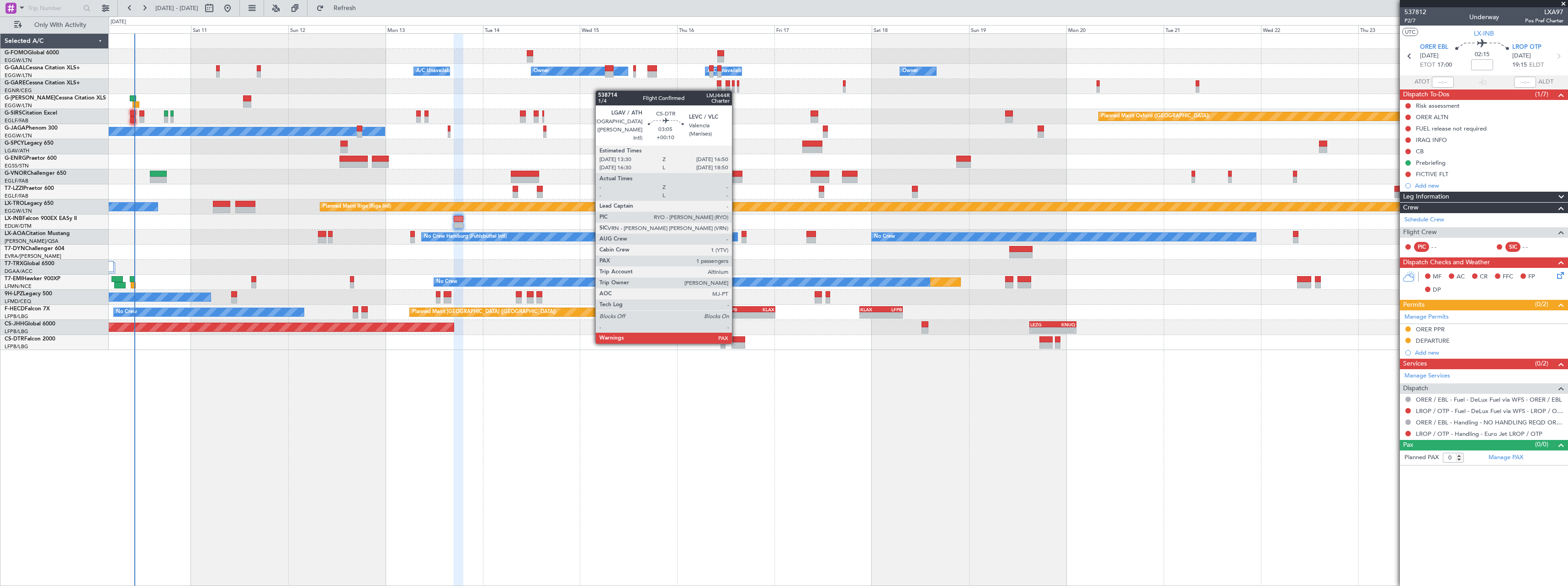
click at [736, 343] on div at bounding box center [739, 345] width 14 height 6
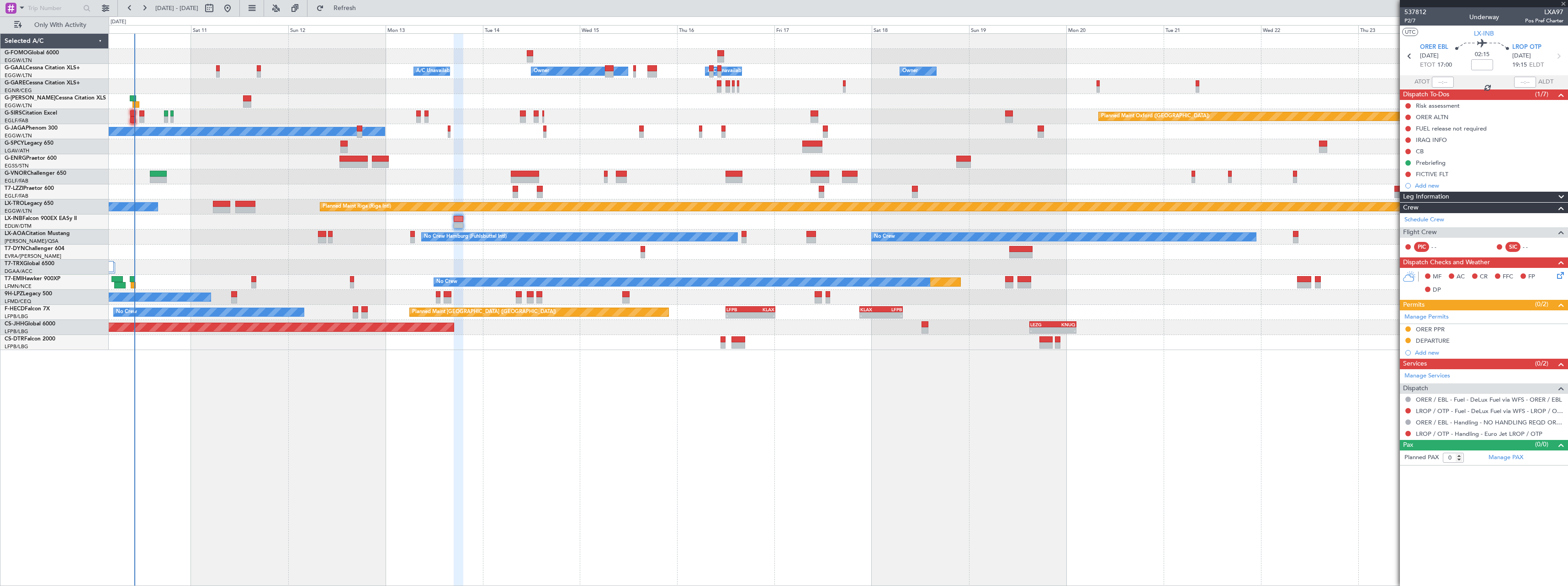
type input "+00:10"
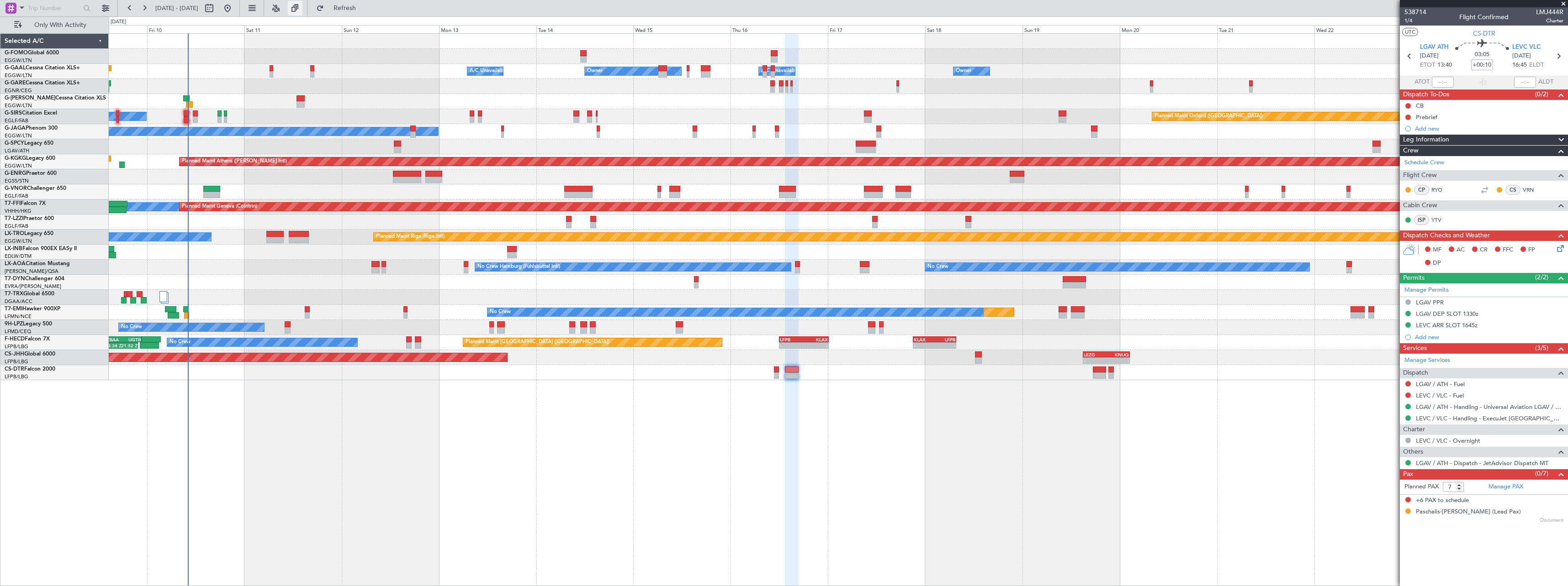
click at [303, 9] on button at bounding box center [295, 8] width 15 height 15
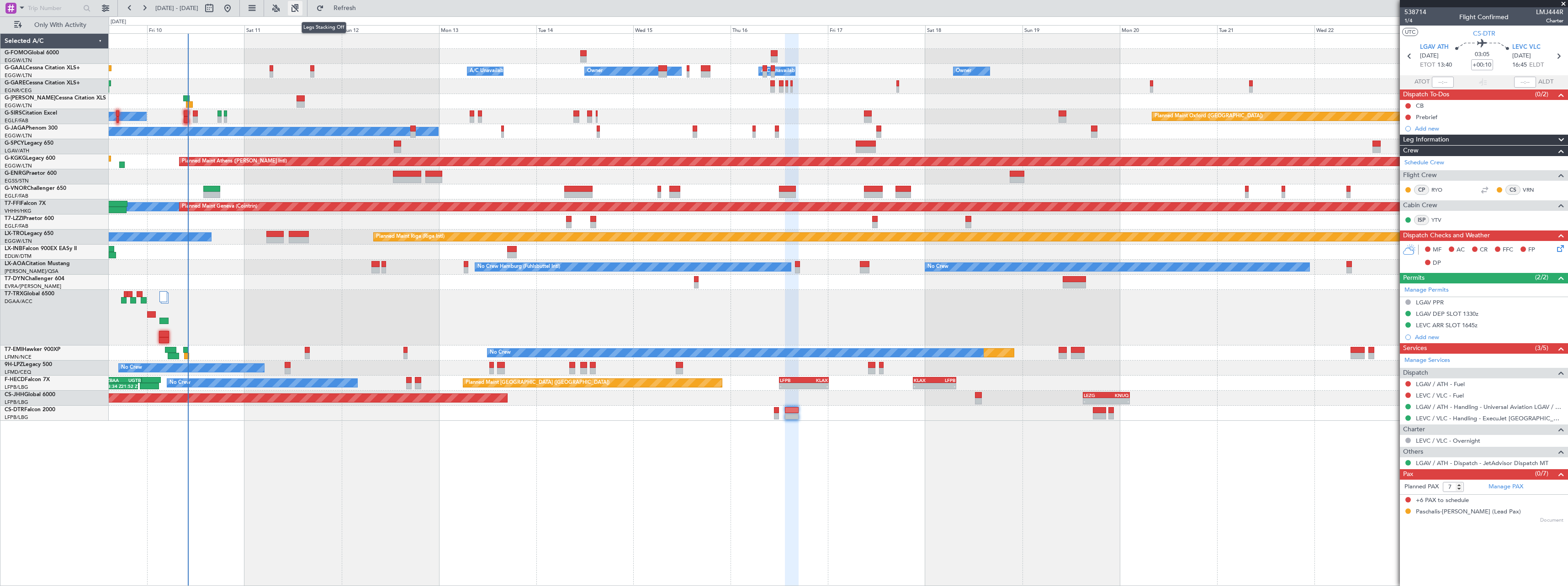
click at [303, 9] on button at bounding box center [295, 8] width 15 height 15
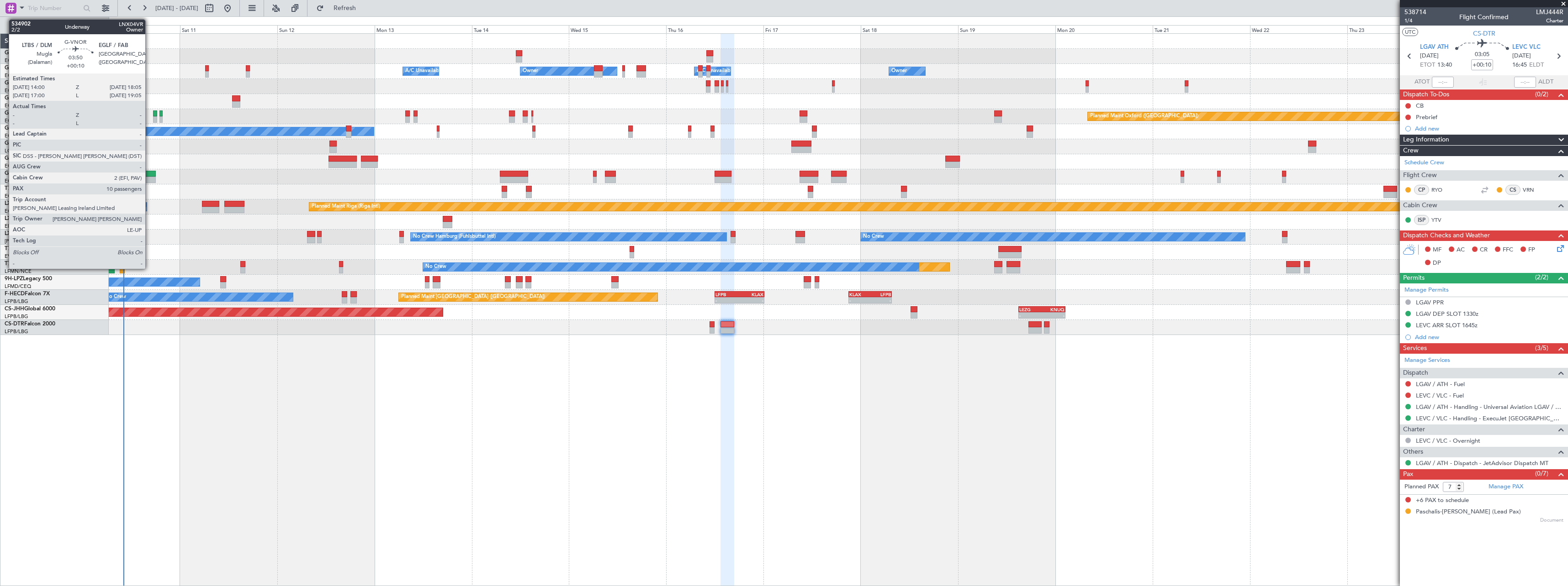
click at [150, 171] on div at bounding box center [147, 173] width 17 height 6
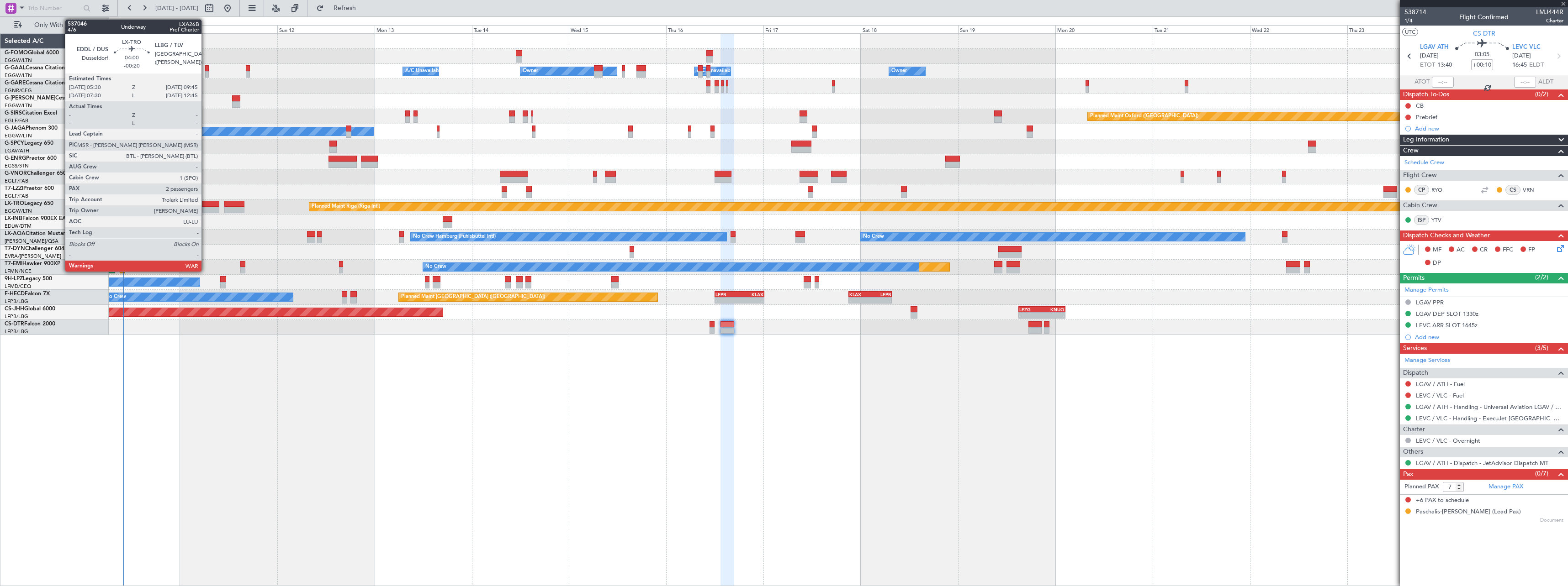
click at [206, 206] on div at bounding box center [211, 204] width 18 height 6
type input "10"
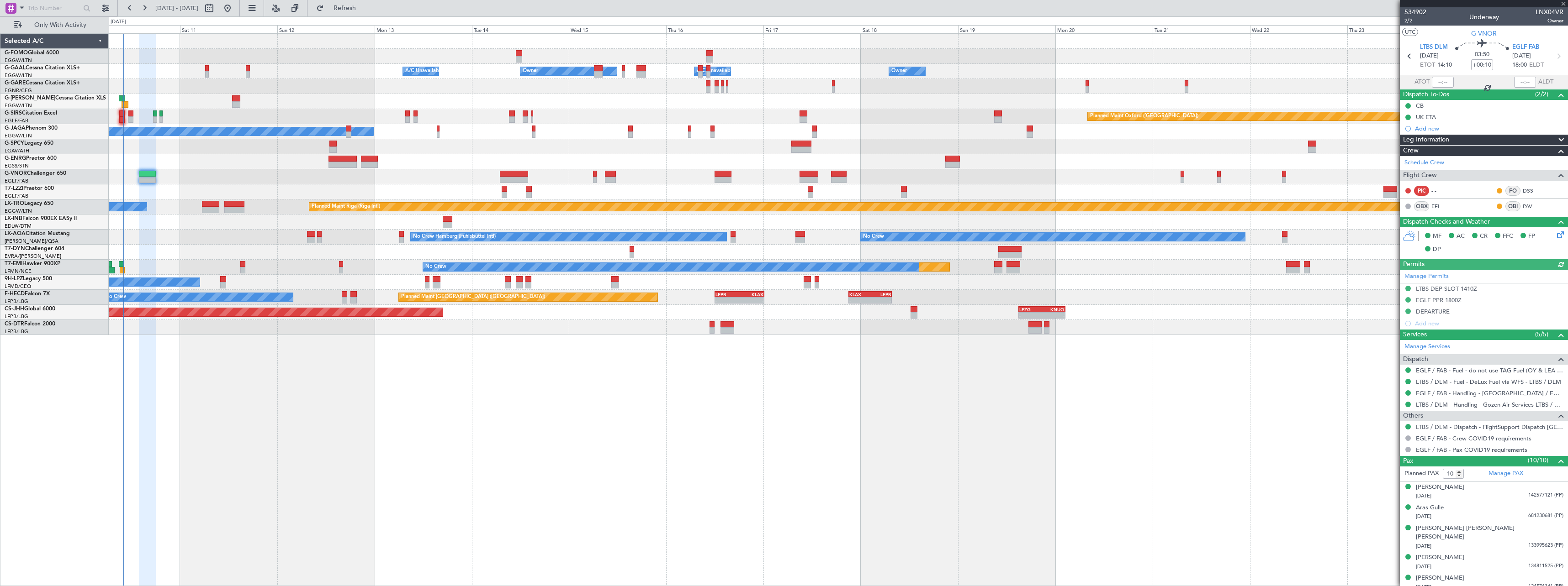
type input "-00:20"
type input "2"
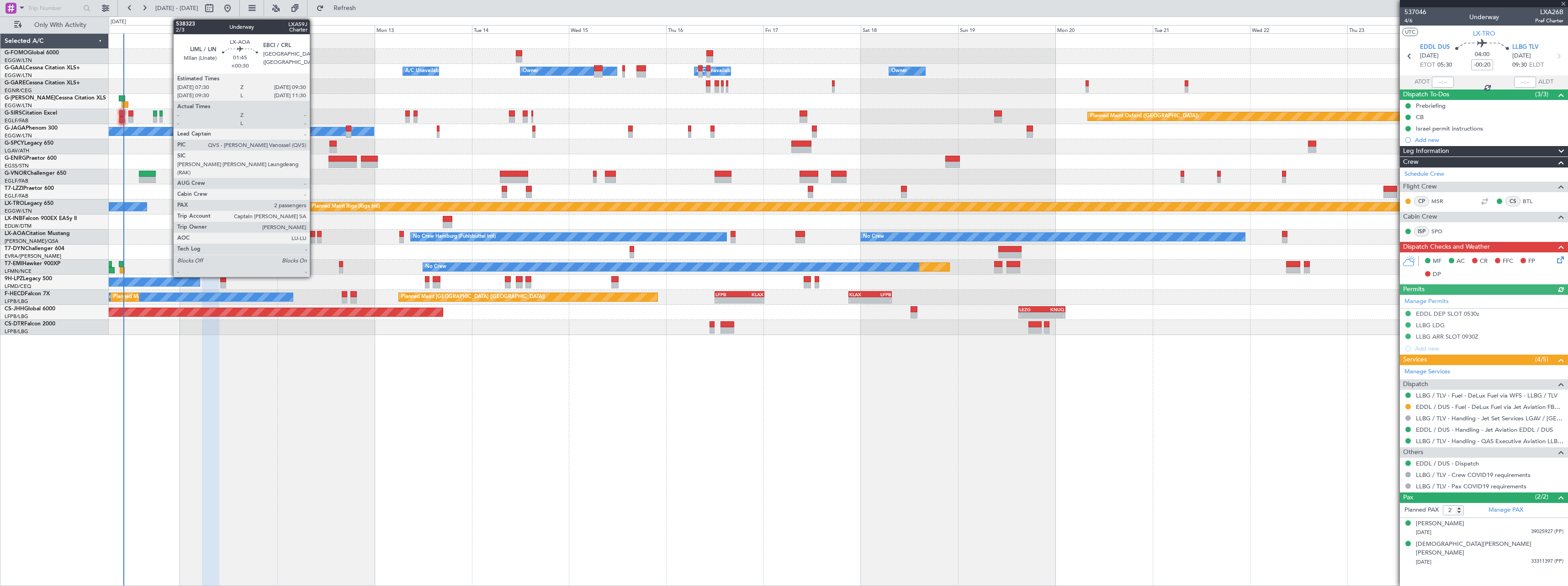
click at [314, 236] on div at bounding box center [311, 234] width 8 height 6
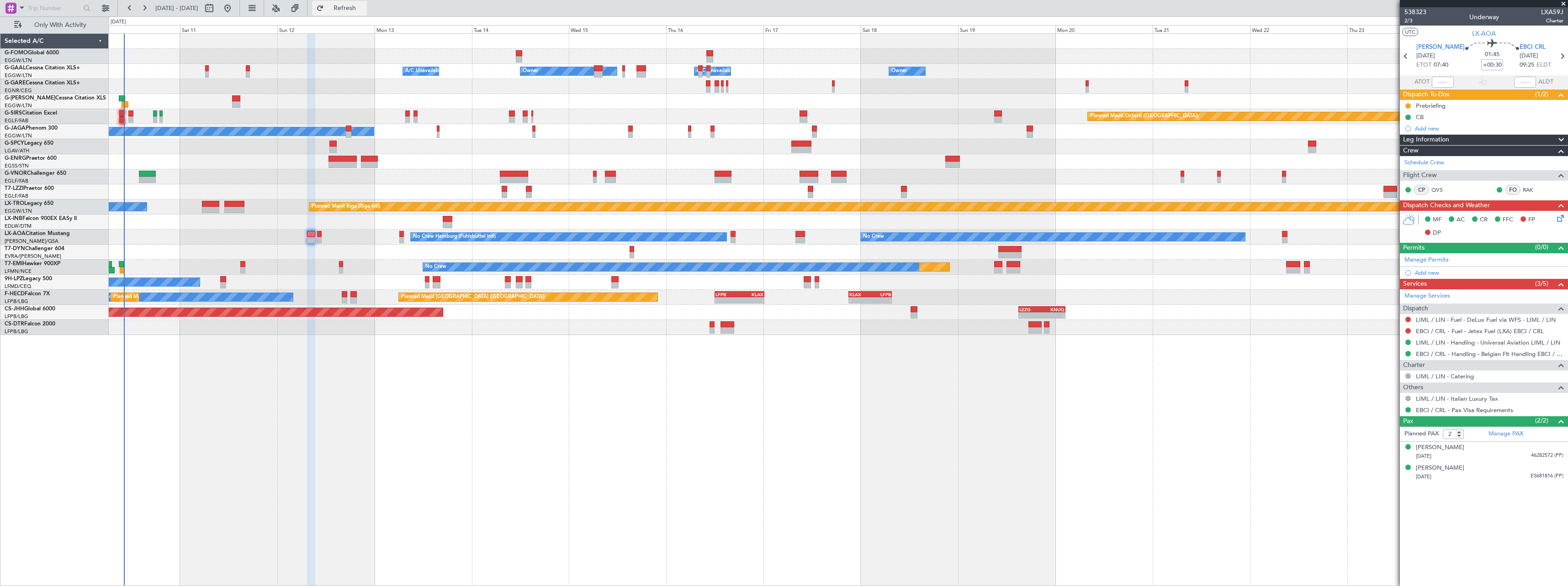
click at [364, 6] on span "Refresh" at bounding box center [345, 8] width 39 height 6
click at [364, 5] on span "Refresh" at bounding box center [345, 8] width 39 height 6
click at [364, 6] on span "Refresh" at bounding box center [345, 8] width 39 height 6
click at [363, 7] on span "Refresh" at bounding box center [345, 8] width 39 height 6
click at [364, 6] on span "Refresh" at bounding box center [345, 8] width 39 height 6
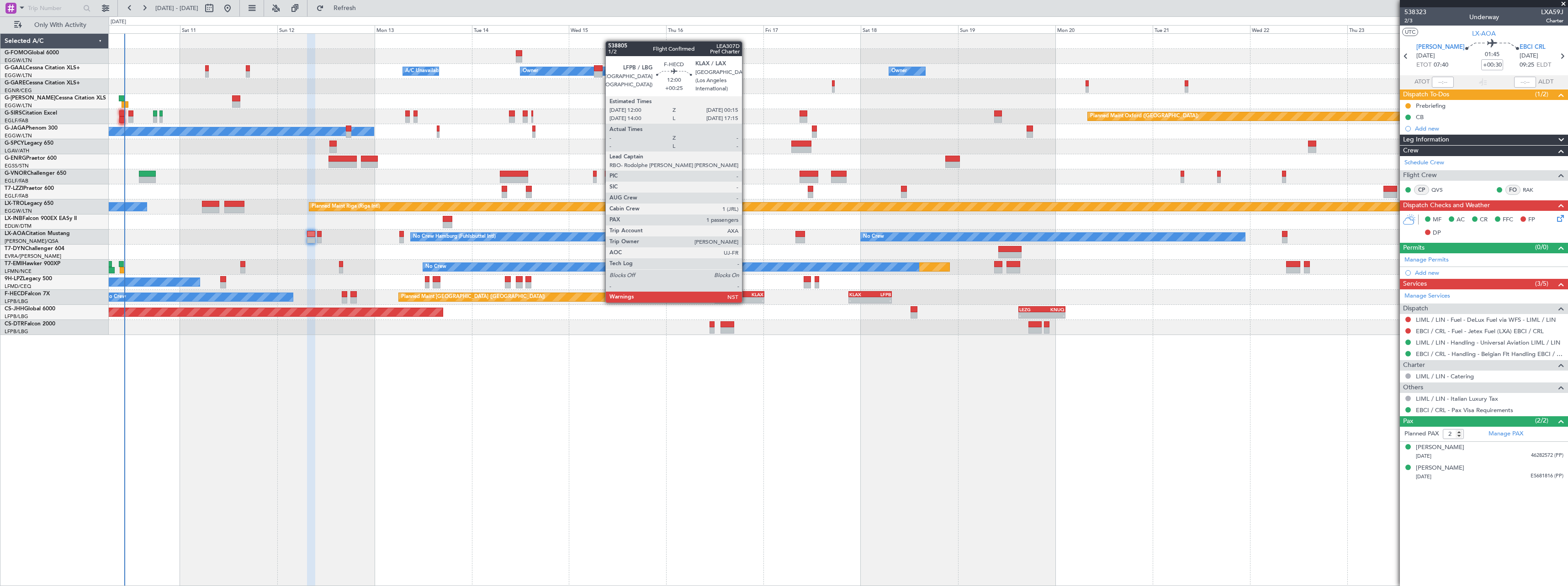
click at [746, 293] on div "KLAX" at bounding box center [751, 295] width 24 height 6
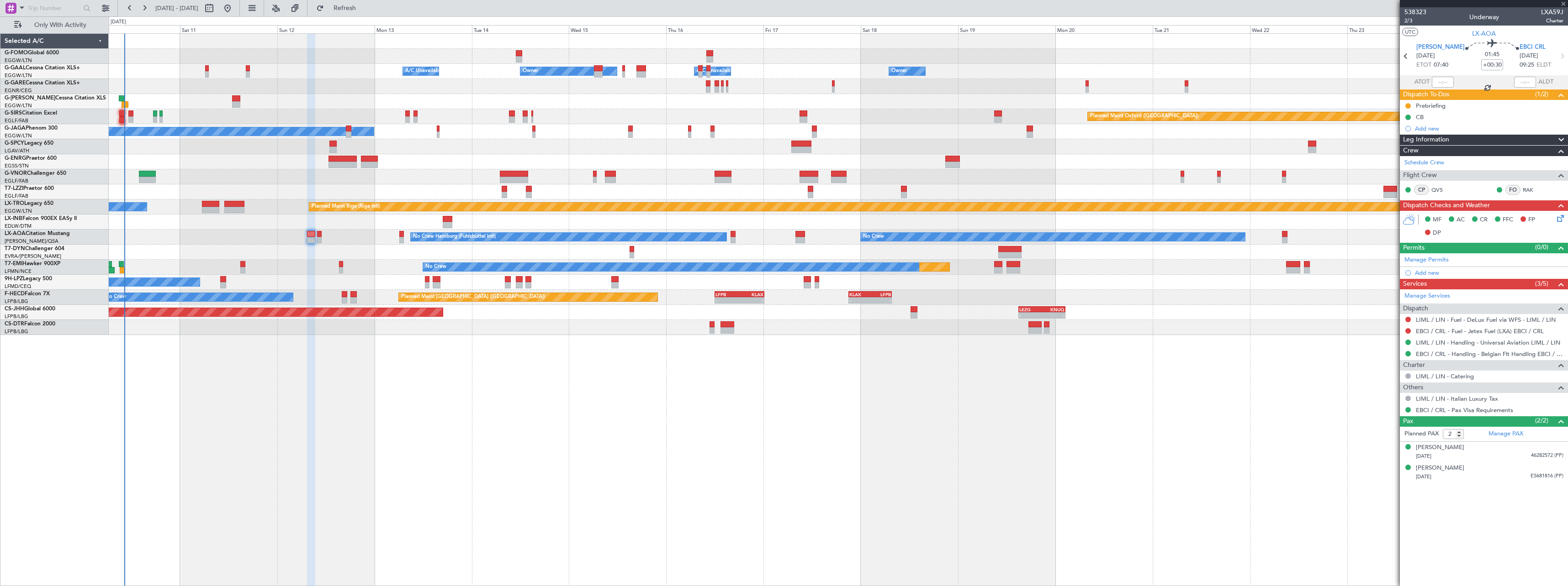
type input "+00:25"
type input "1"
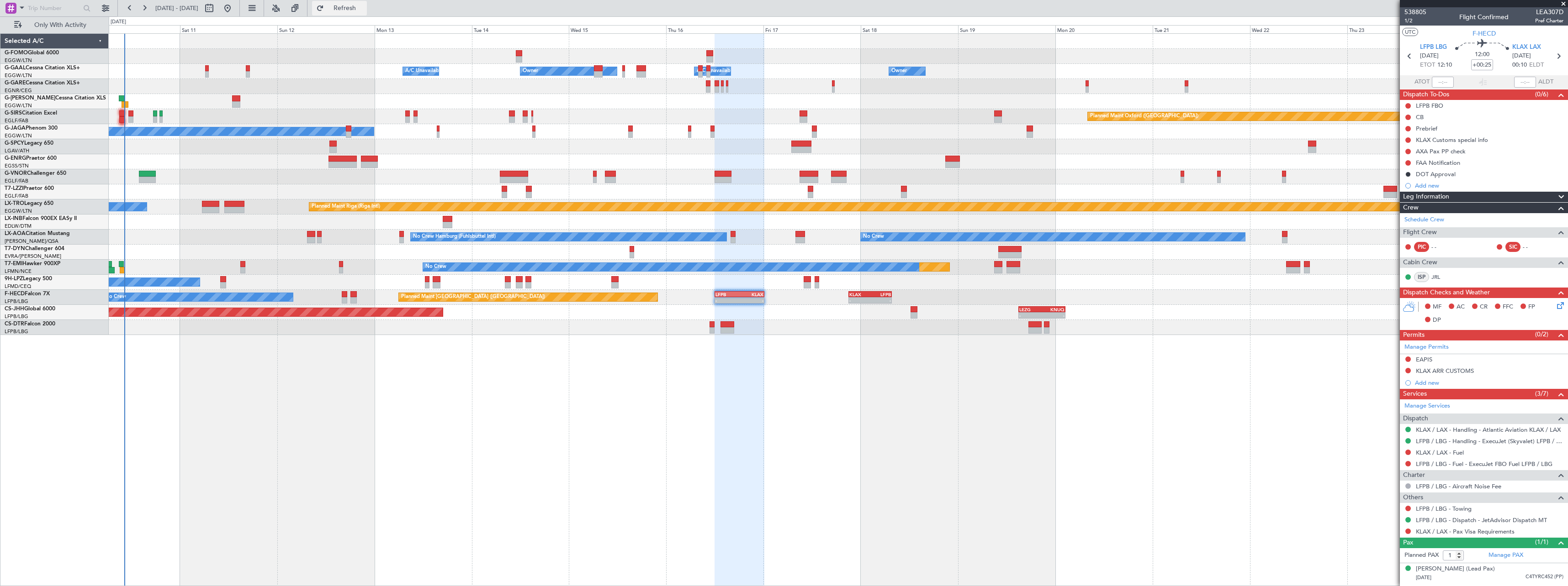
click at [364, 9] on span "Refresh" at bounding box center [345, 8] width 39 height 6
click at [364, 10] on span "Refresh" at bounding box center [345, 8] width 39 height 6
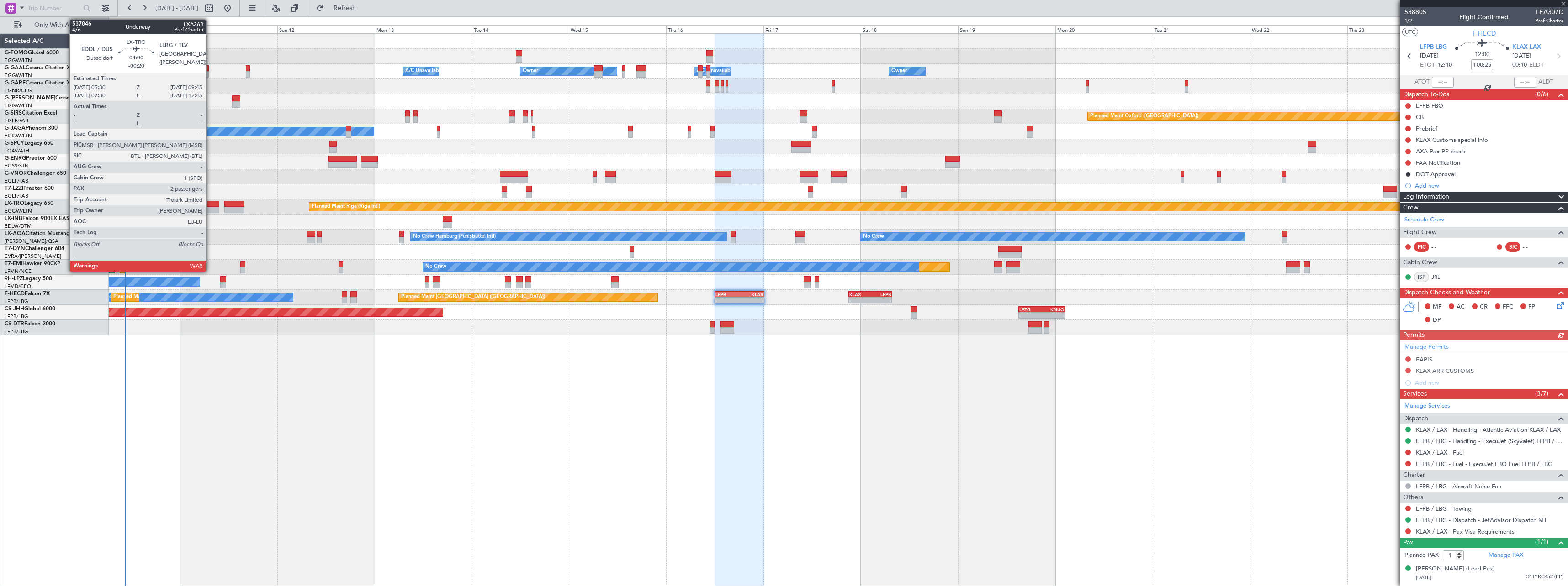
click at [210, 206] on div at bounding box center [211, 204] width 18 height 6
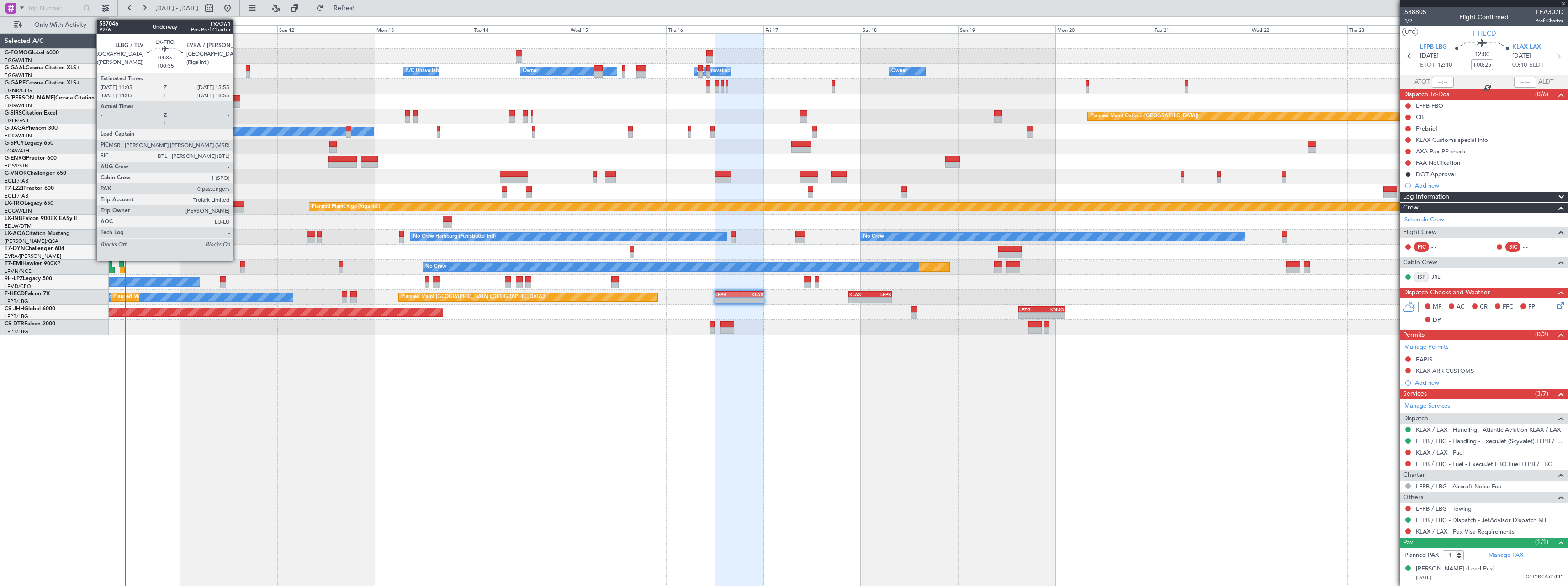
type input "-00:20"
type input "2"
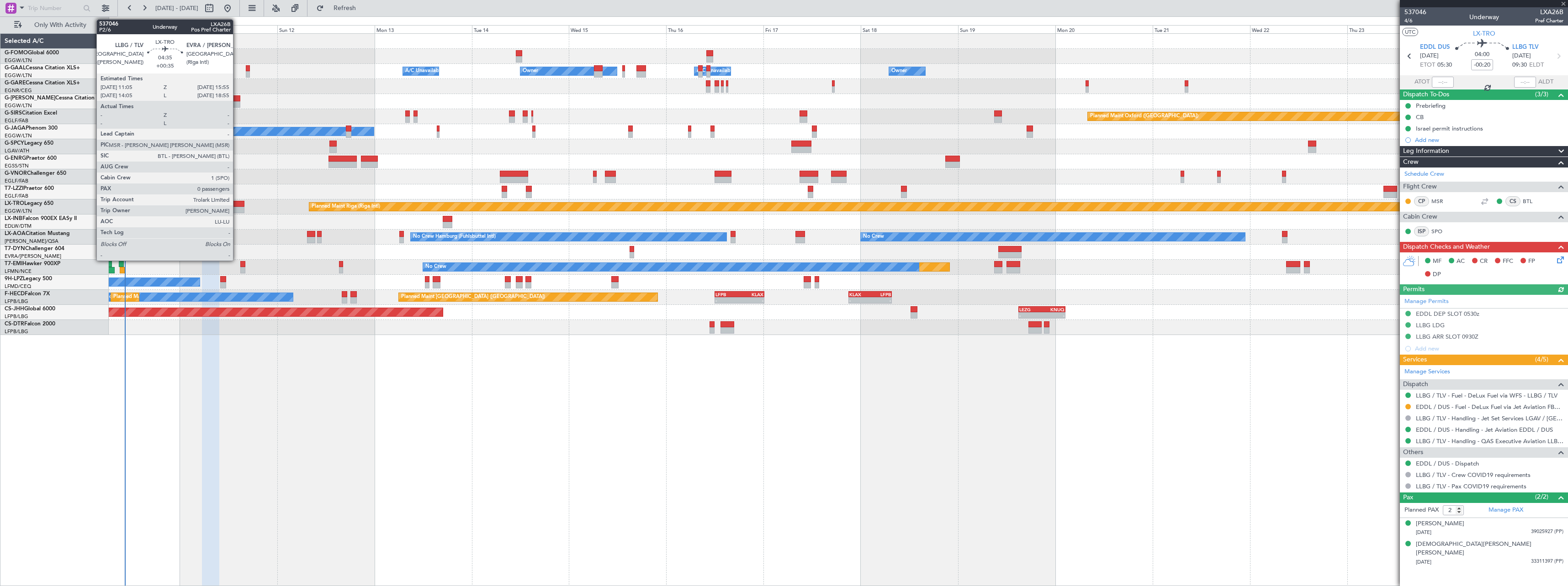
click at [237, 207] on div at bounding box center [234, 210] width 20 height 6
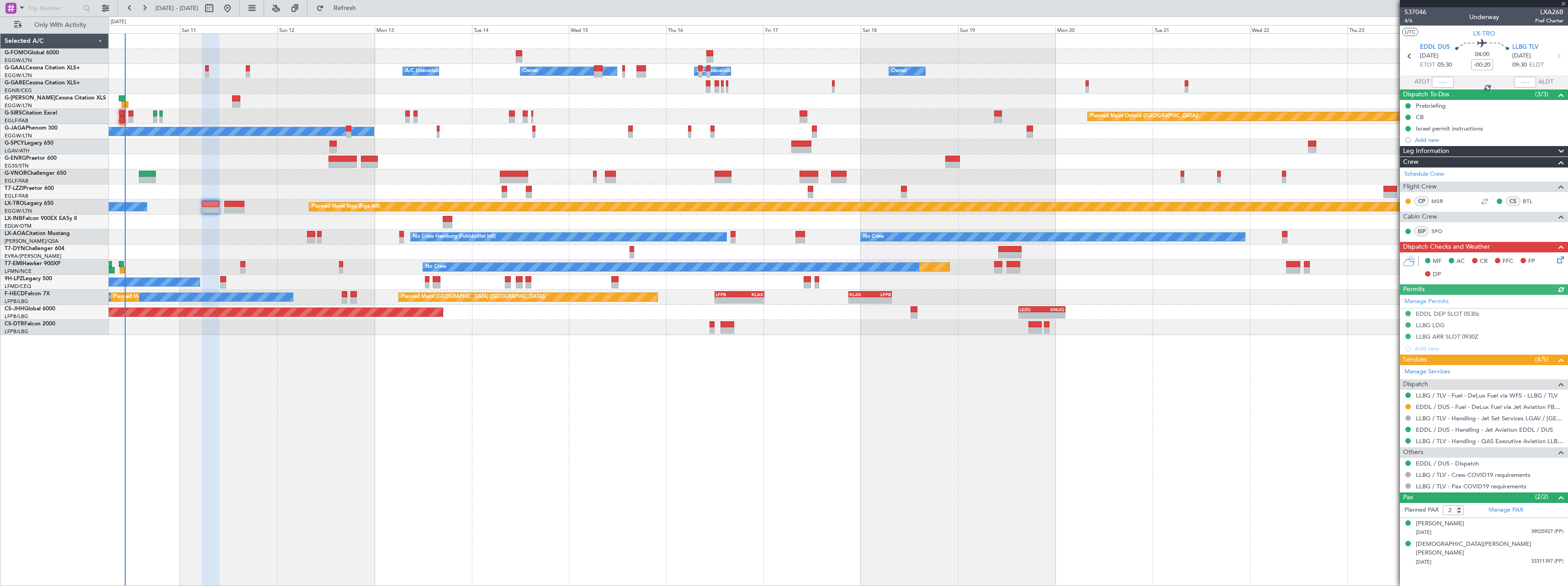
type input "+00:35"
type input "0"
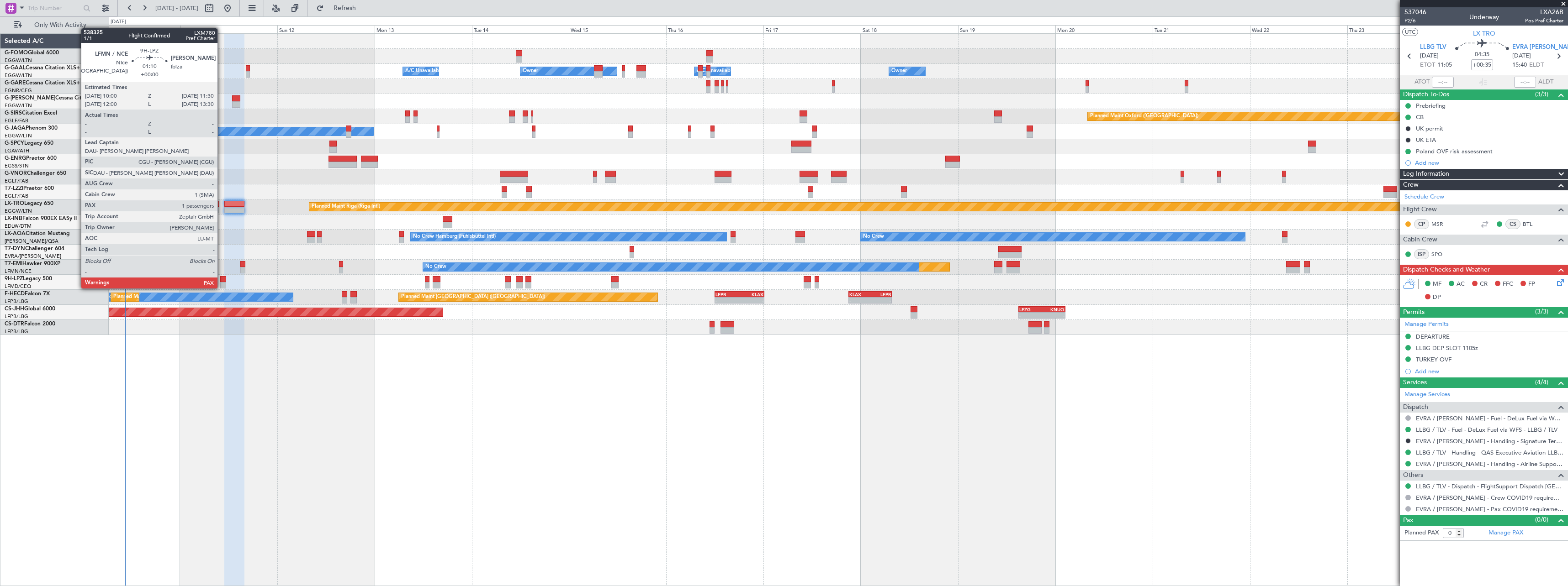
click at [222, 279] on div at bounding box center [223, 279] width 6 height 6
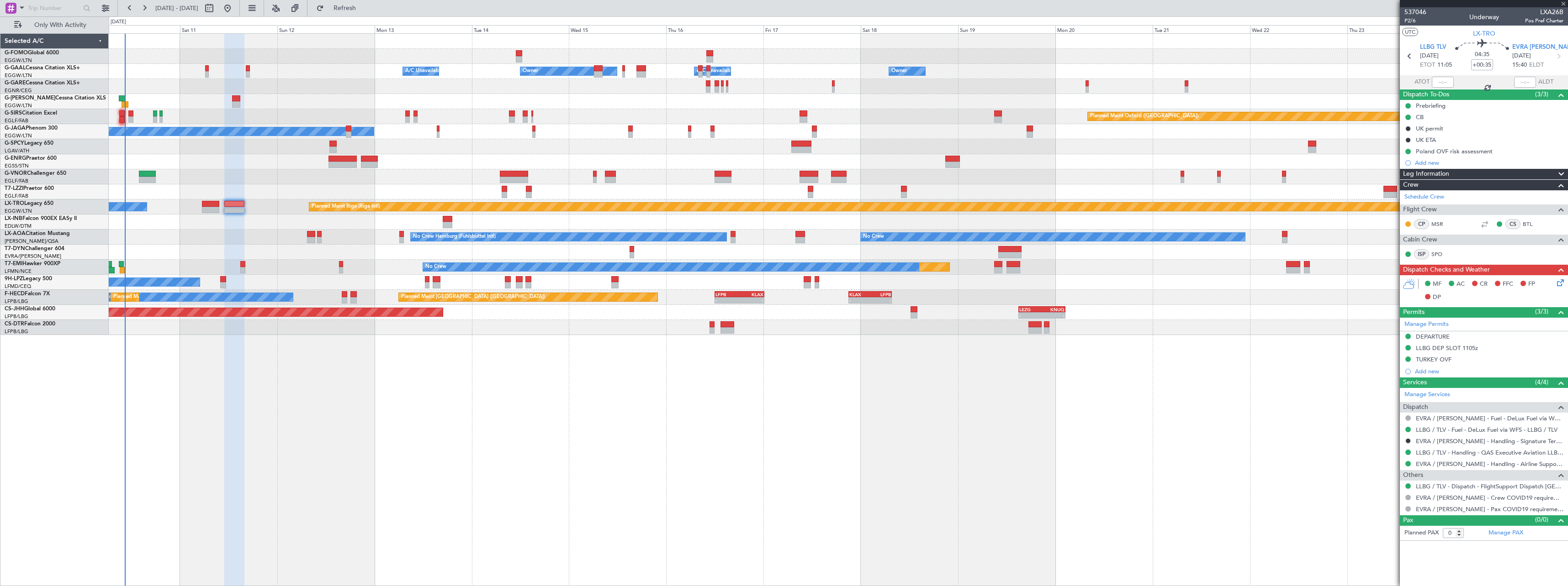
type input "2"
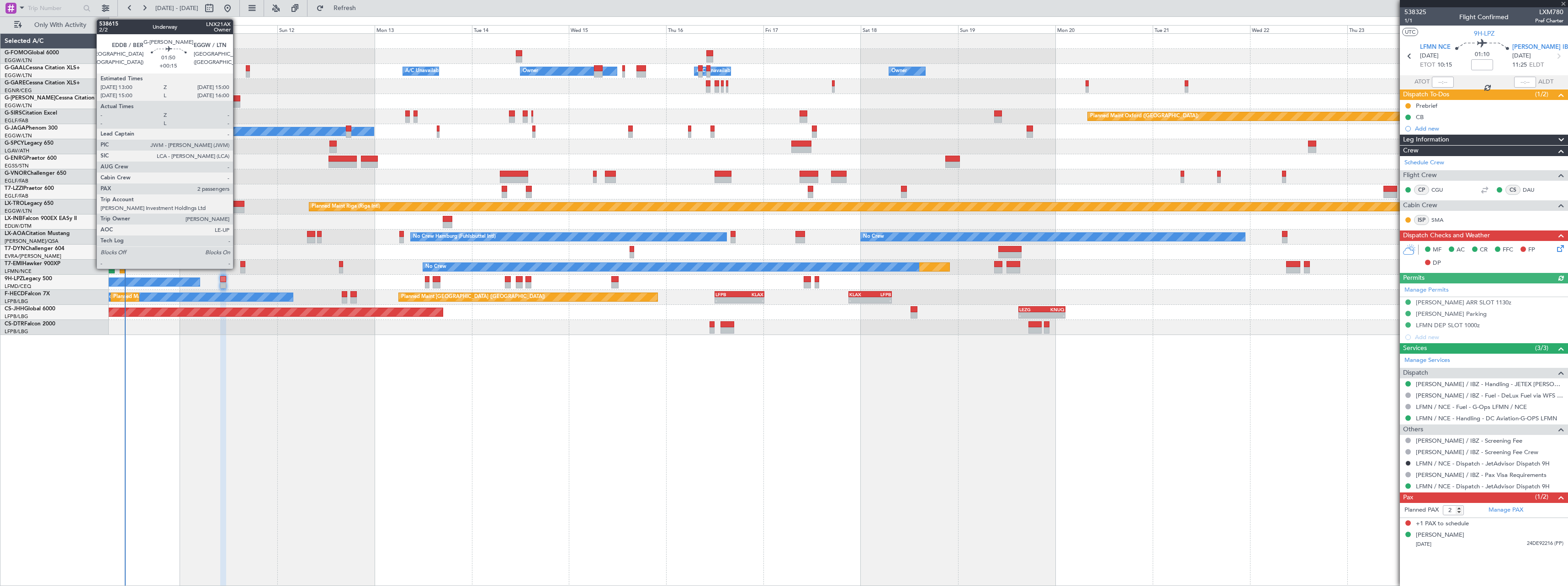
click at [237, 100] on div at bounding box center [237, 98] width 8 height 6
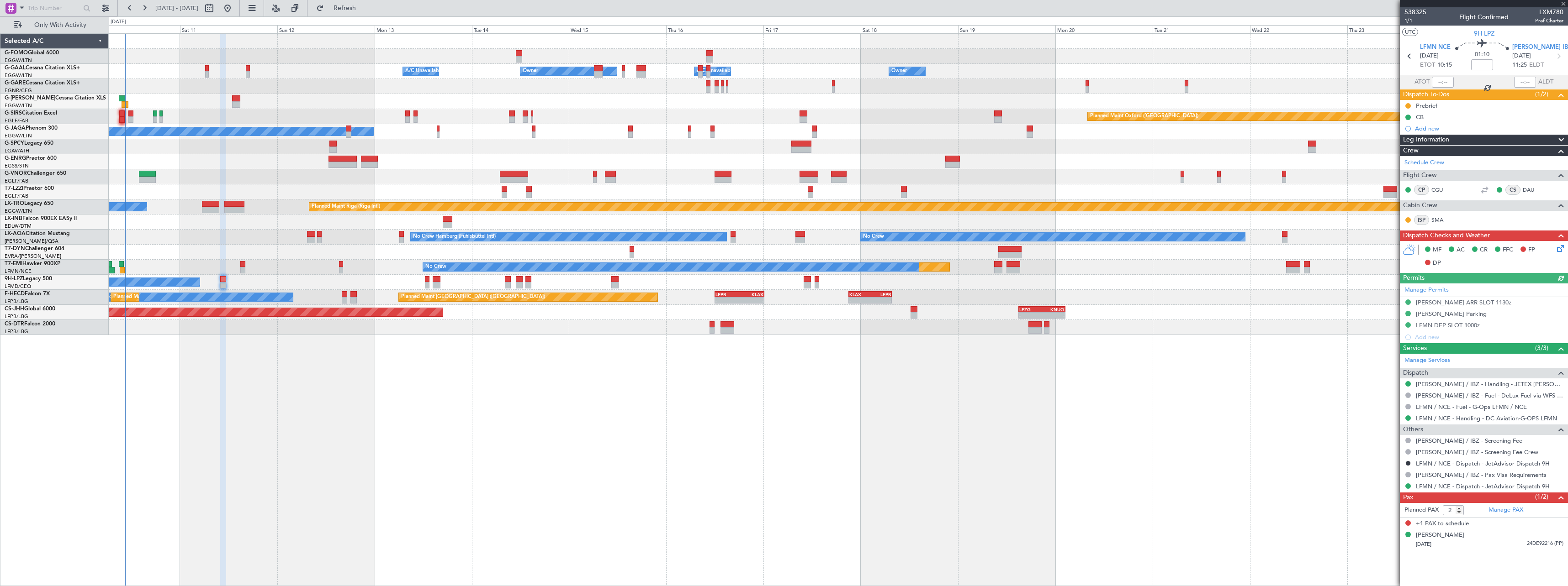
type input "+00:15"
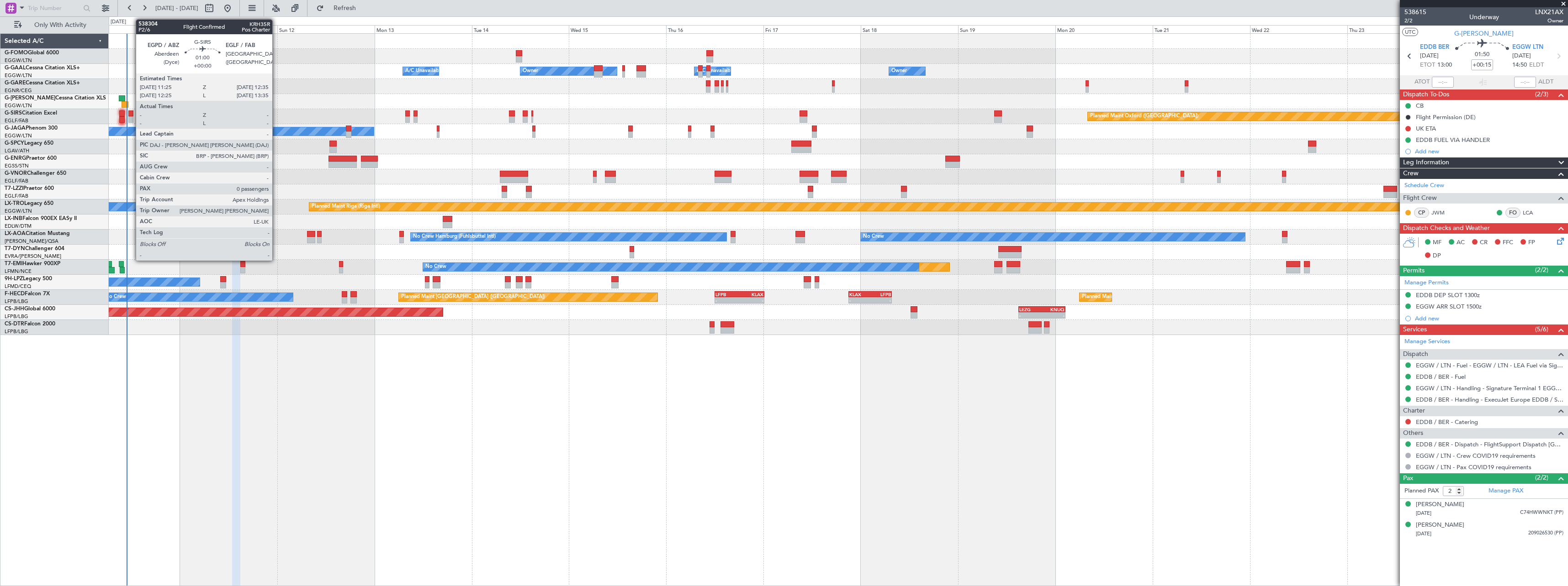
click at [131, 113] on div at bounding box center [131, 113] width 5 height 6
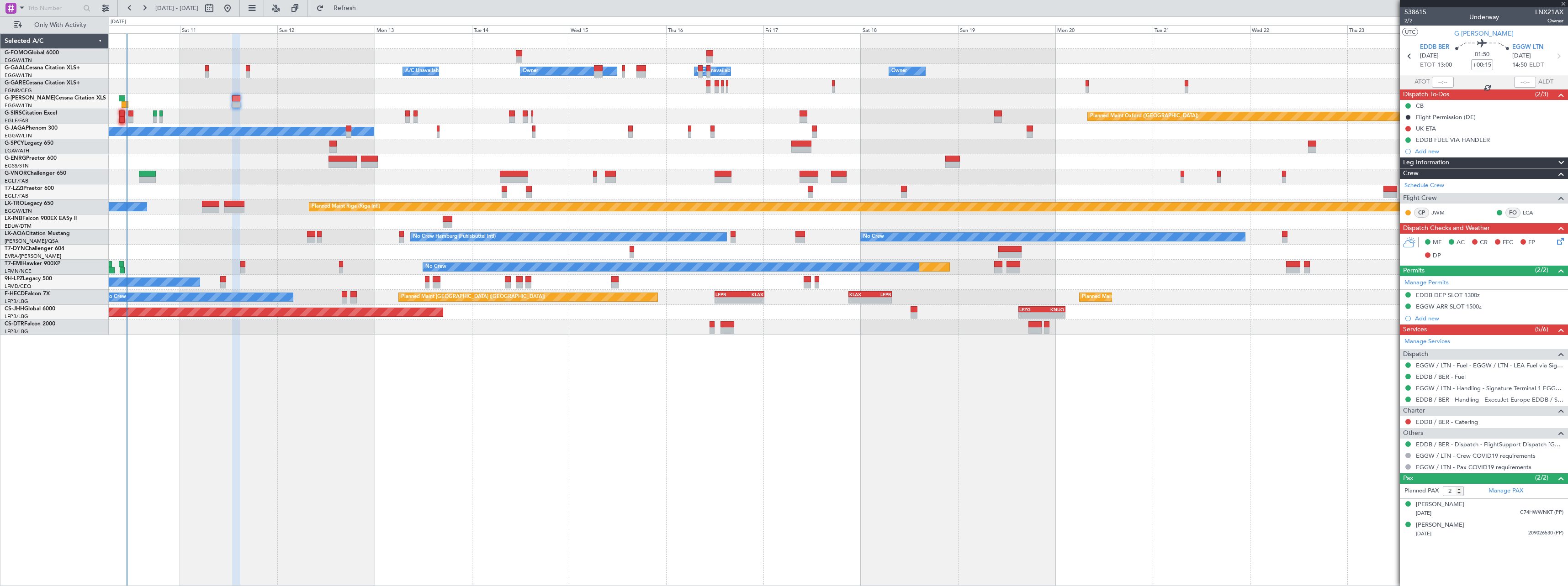
type input "0"
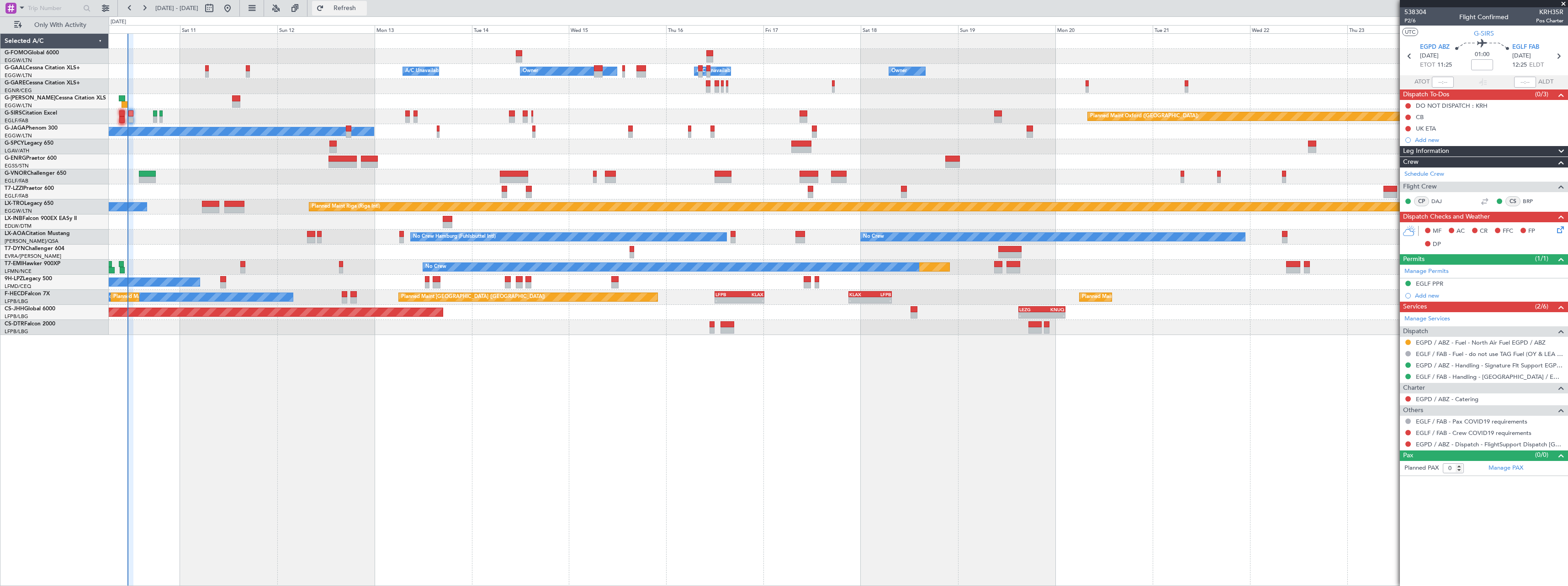
click at [364, 5] on span "Refresh" at bounding box center [345, 8] width 39 height 6
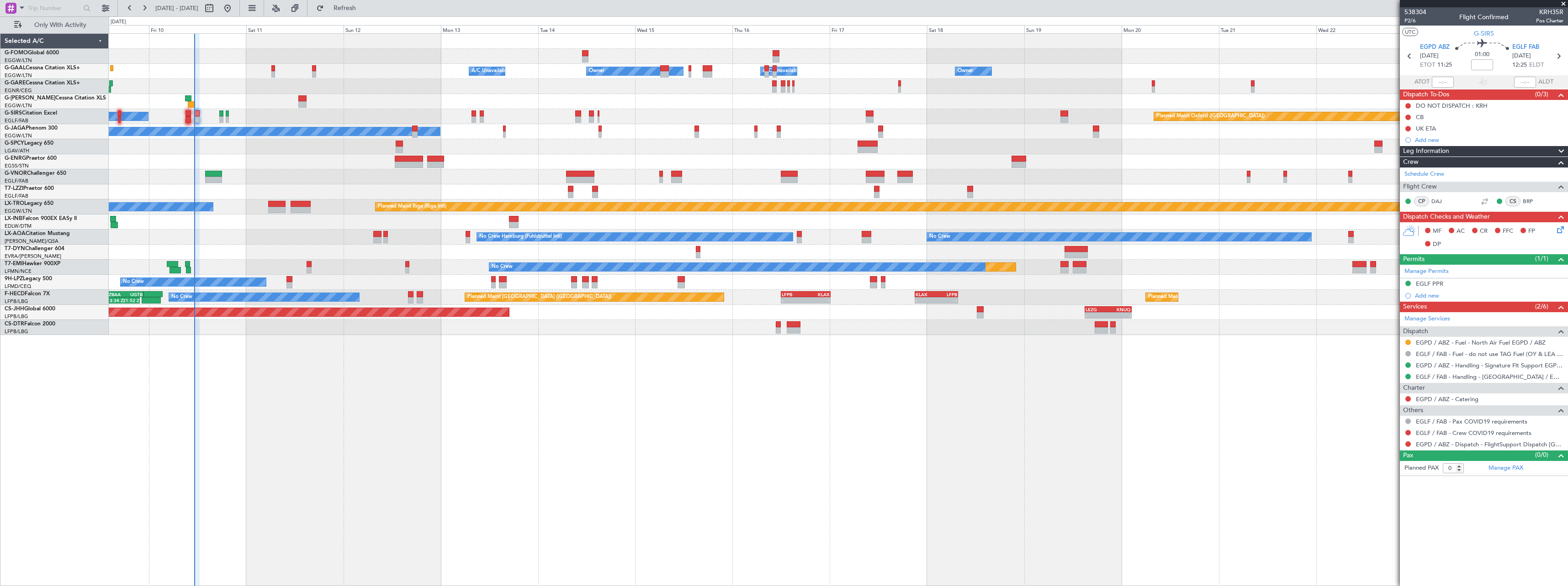
click at [263, 425] on div "Owner Owner A/C Unavailable A/C Unavailable Owner Owner Planned Maint London (L…" at bounding box center [838, 309] width 1459 height 553
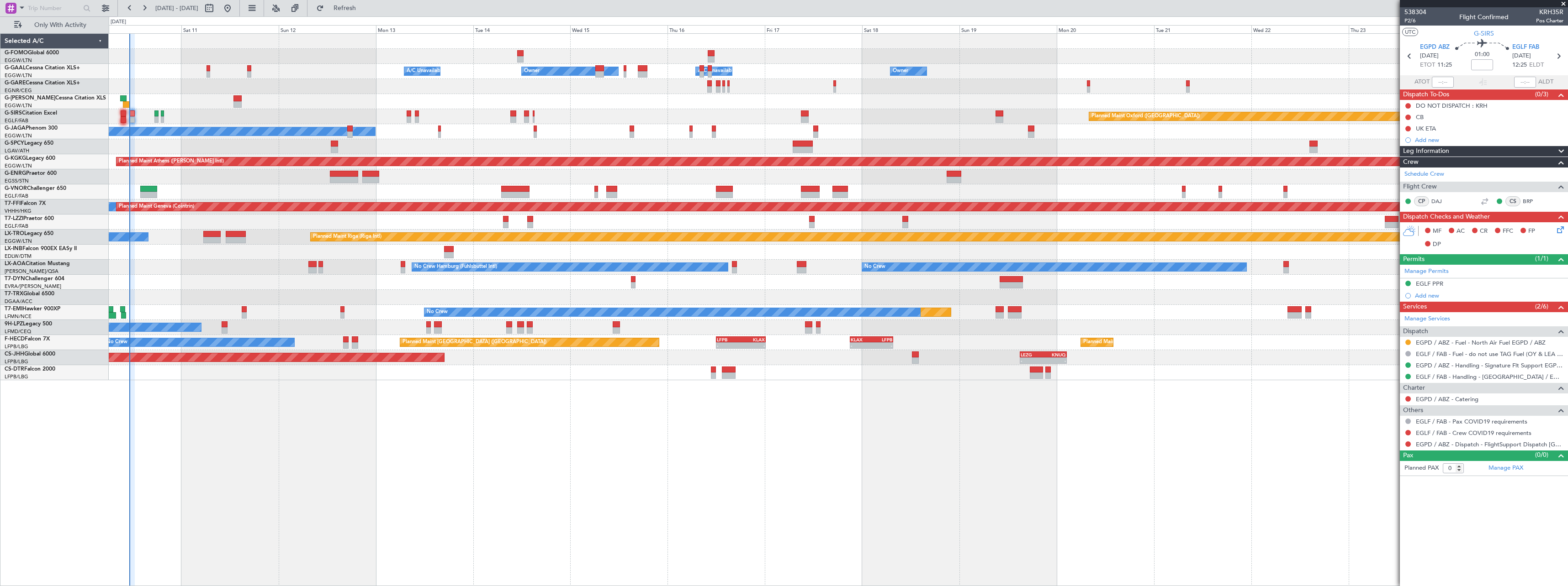
click at [211, 432] on div "Owner Owner A/C Unavailable A/C Unavailable Owner Owner Planned Maint London (L…" at bounding box center [838, 309] width 1459 height 553
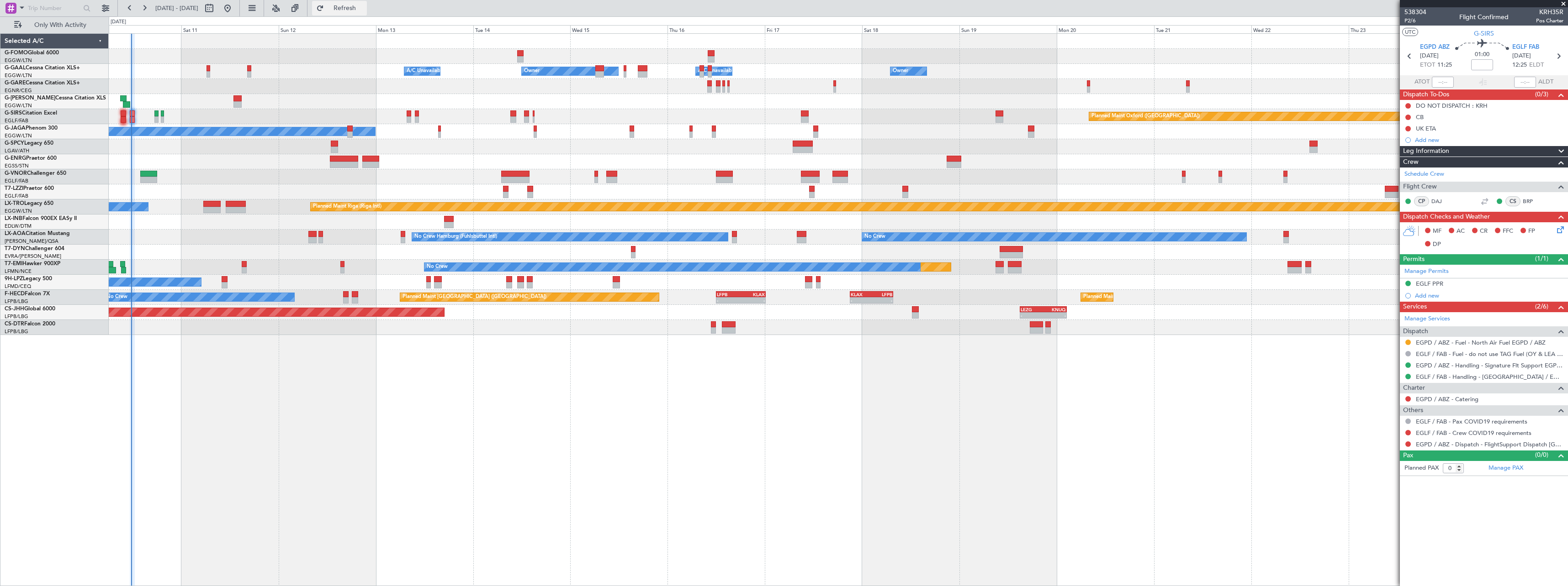
click at [364, 5] on span "Refresh" at bounding box center [345, 8] width 39 height 6
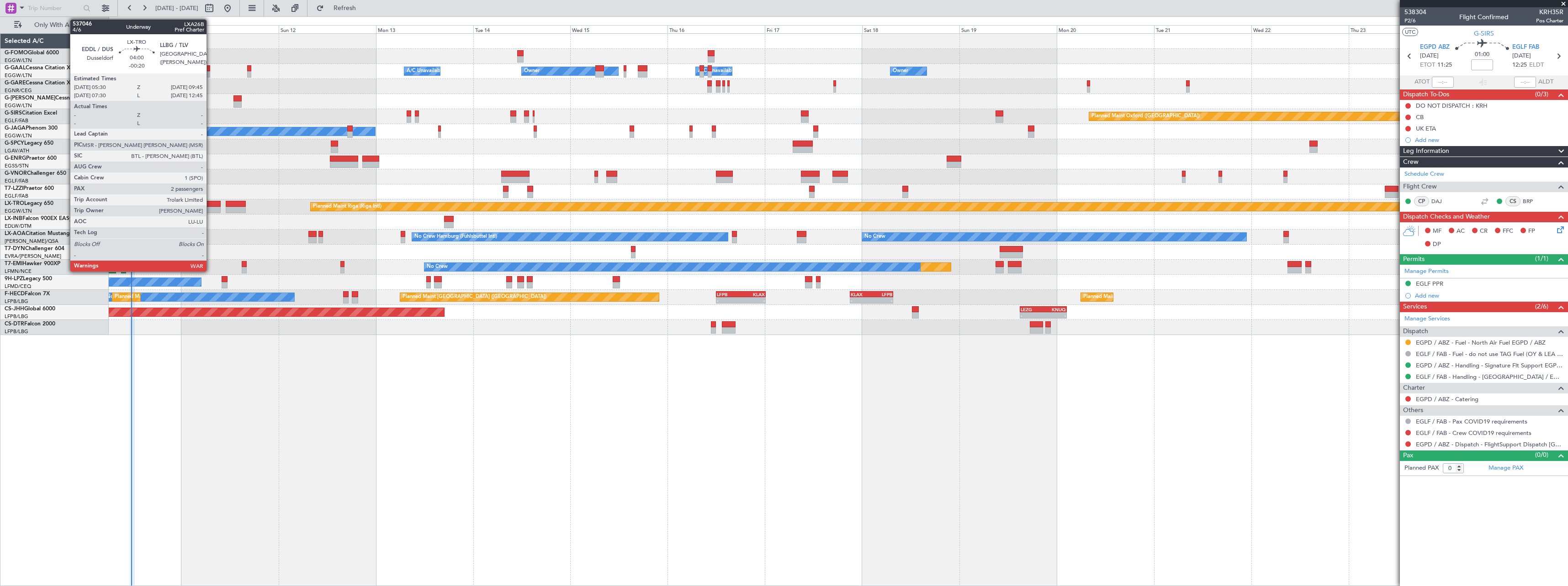
click at [211, 204] on div at bounding box center [212, 204] width 18 height 6
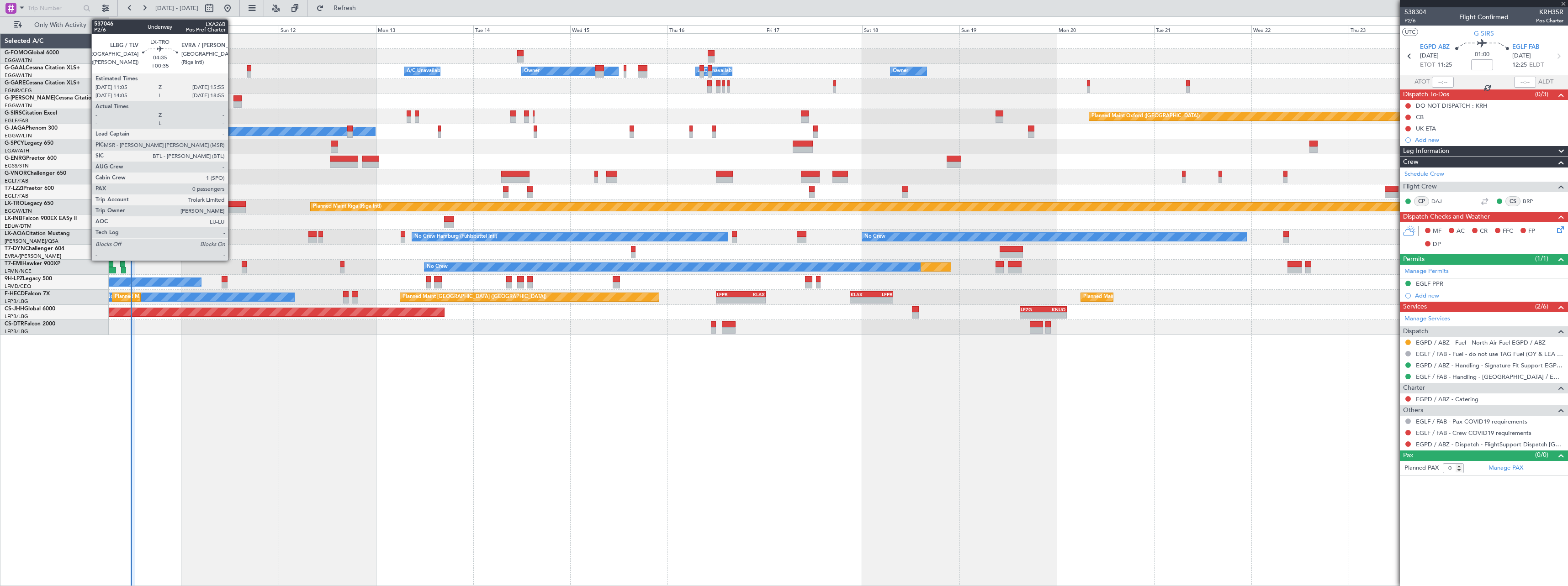
type input "-00:20"
type input "2"
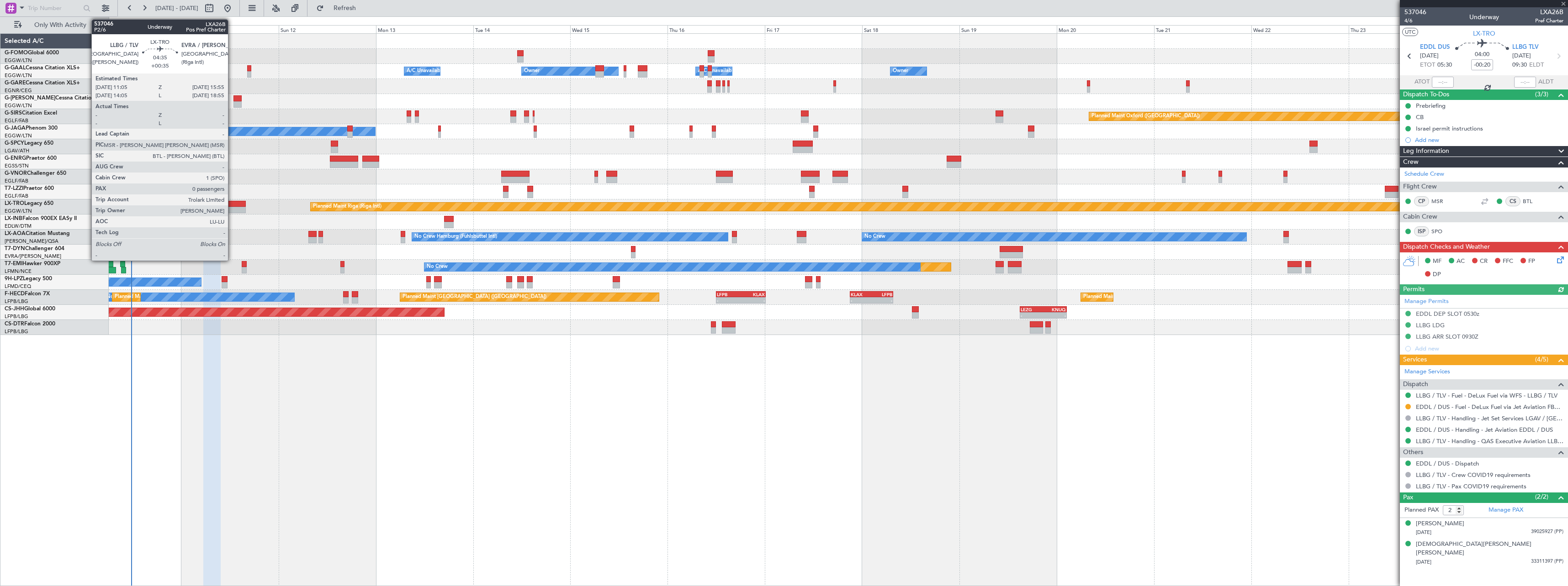
click at [232, 204] on div at bounding box center [235, 204] width 20 height 6
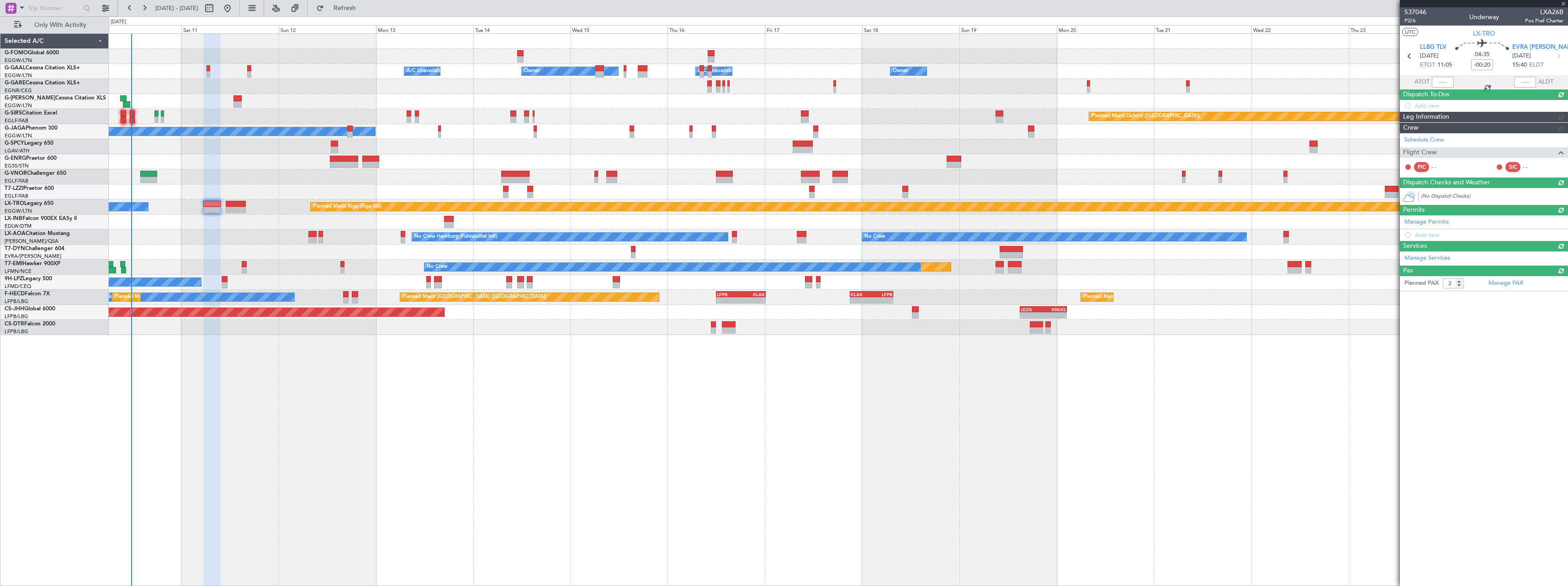
type input "+00:35"
type input "0"
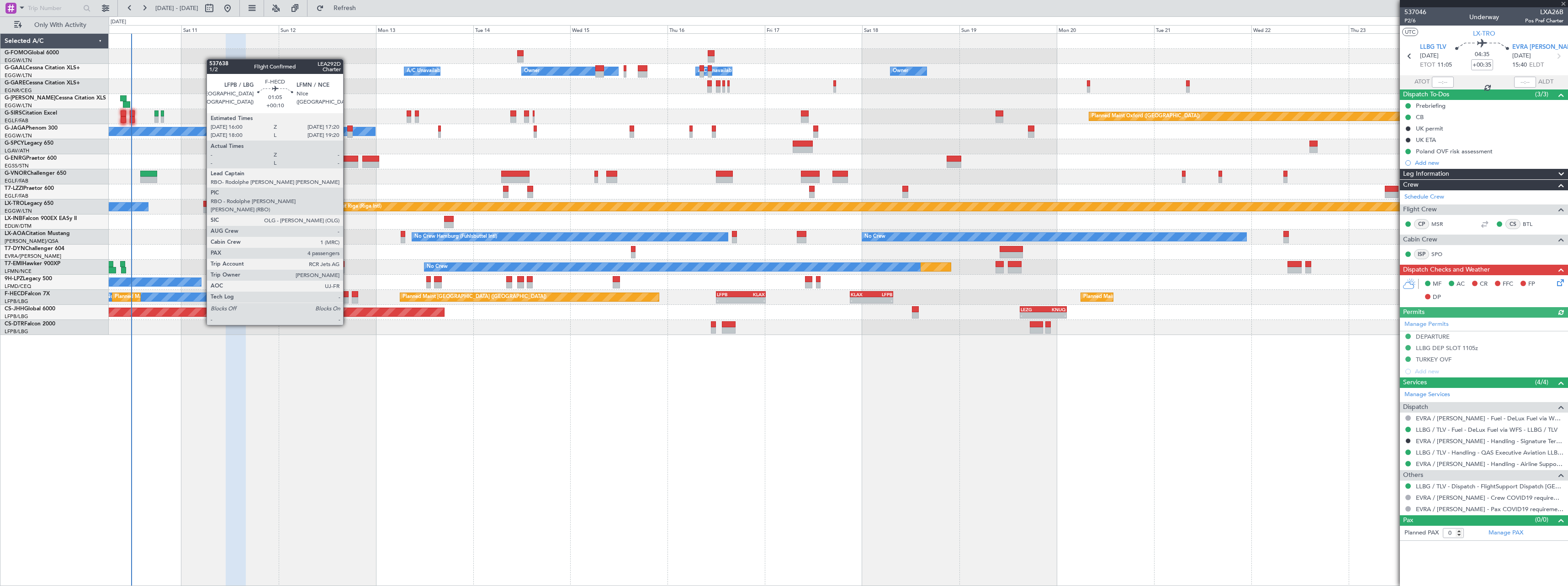
click at [347, 300] on div at bounding box center [346, 300] width 6 height 6
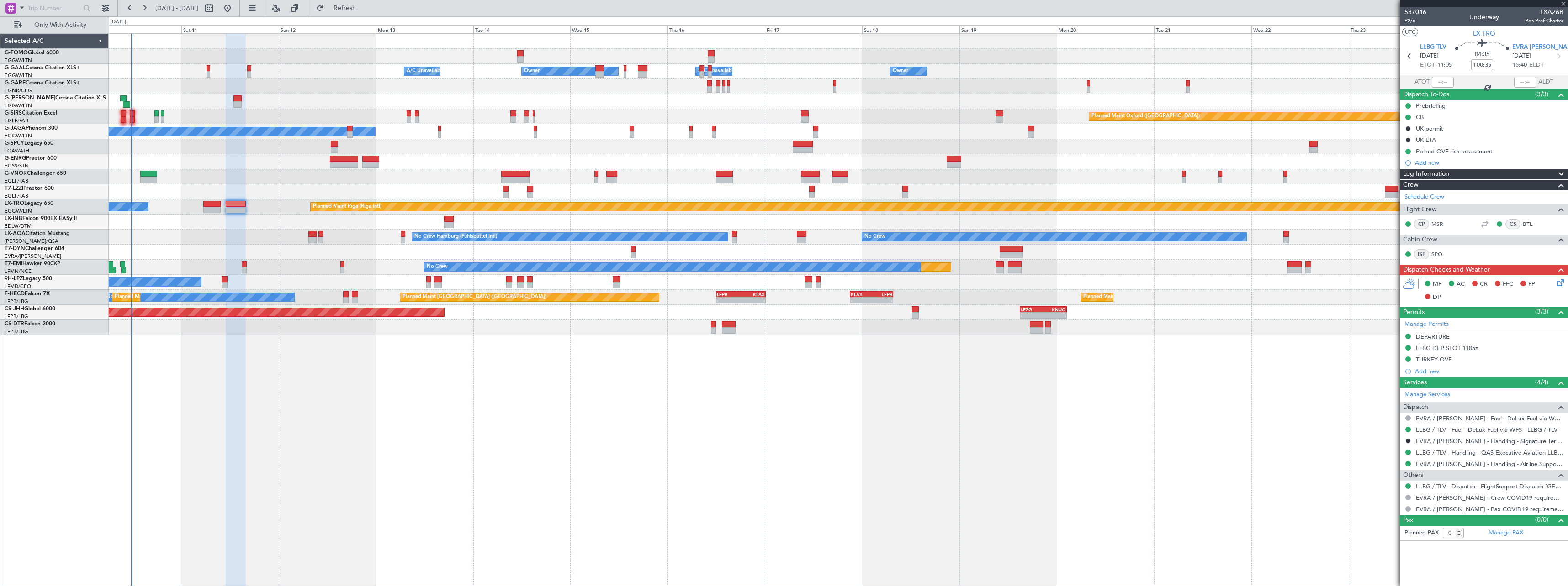
type input "+00:10"
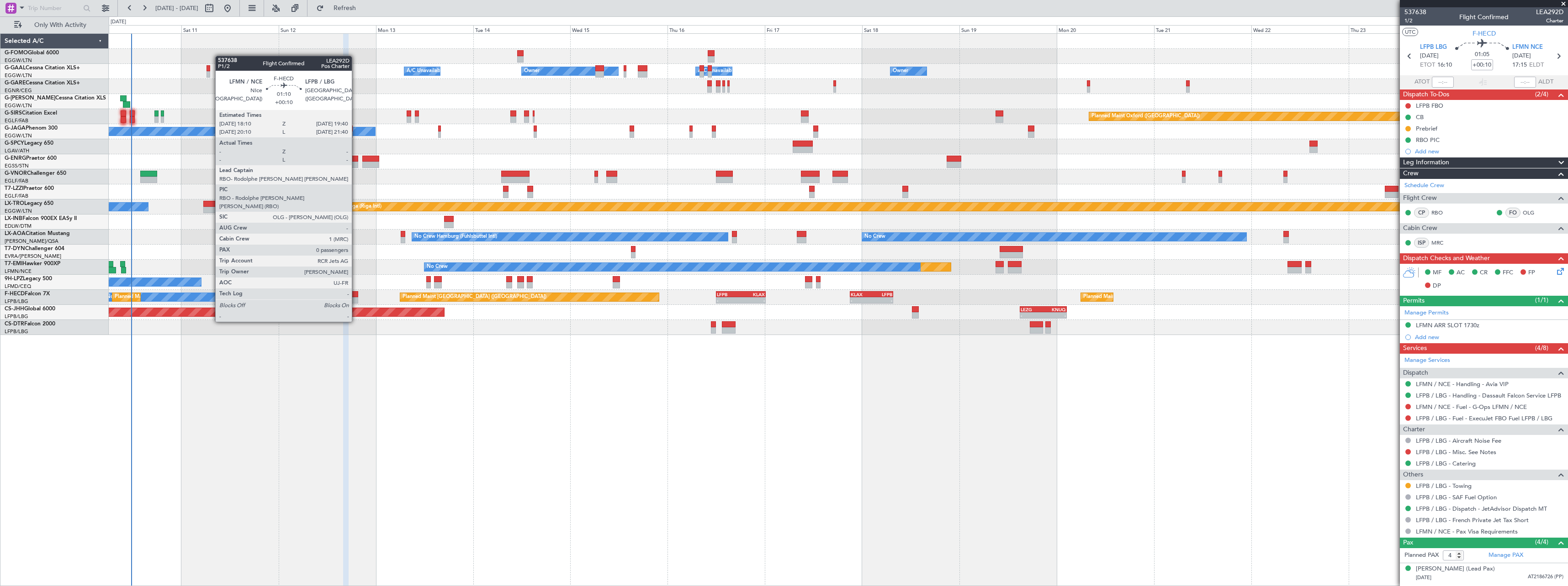
click at [356, 296] on div at bounding box center [355, 294] width 6 height 6
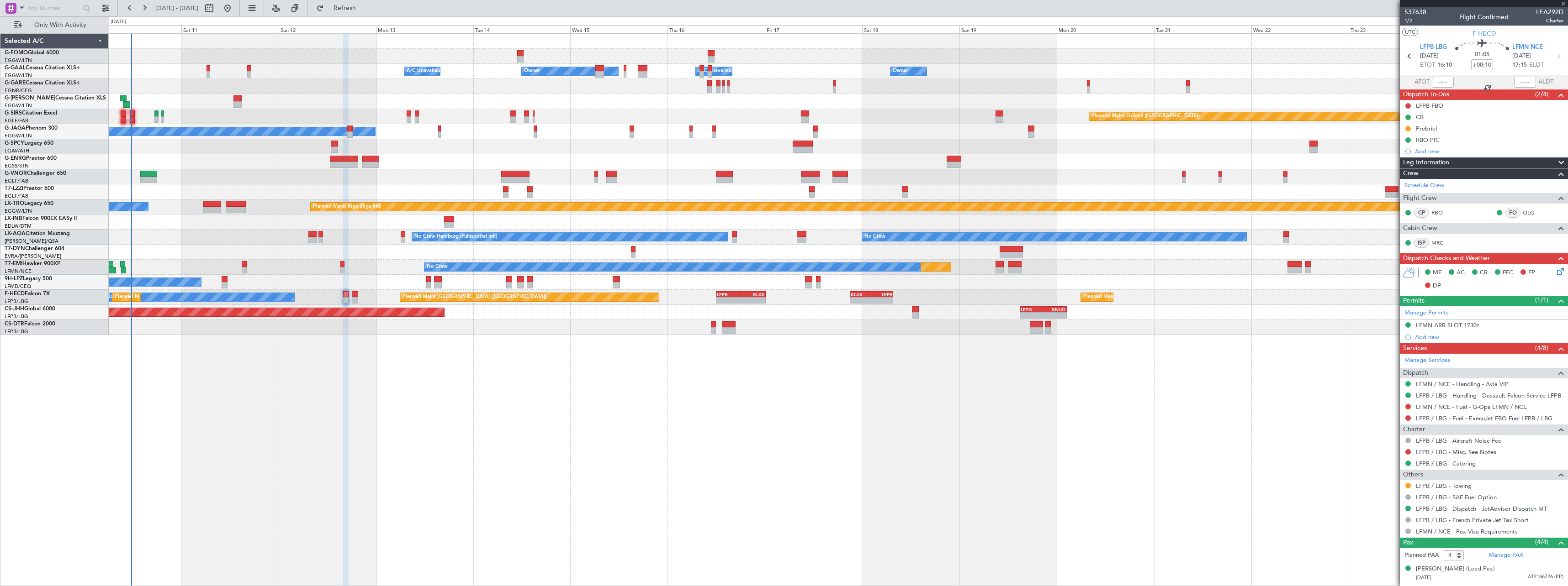
type input "0"
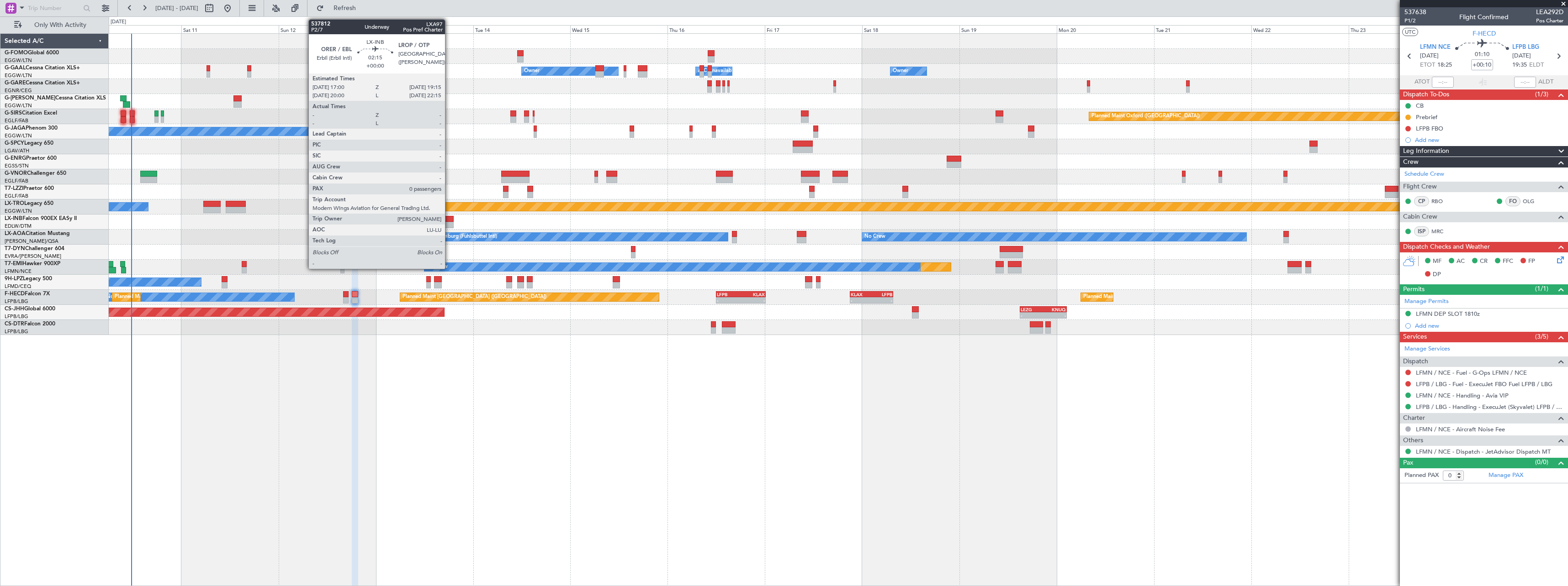
click at [449, 224] on div at bounding box center [448, 225] width 9 height 6
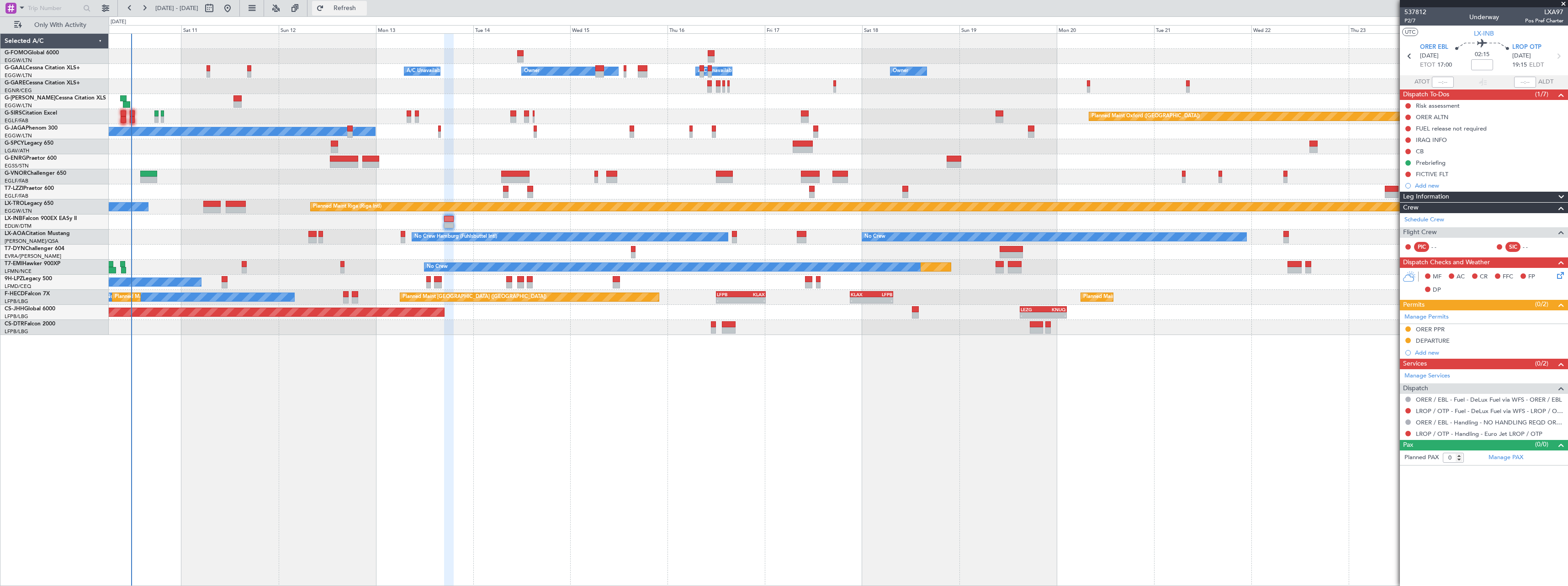
click at [367, 4] on button "Refresh" at bounding box center [339, 8] width 55 height 15
click at [364, 8] on span "Refresh" at bounding box center [345, 8] width 39 height 6
click at [364, 8] on span "Refresh" at bounding box center [345, 8] width 39 height 6
click at [364, 11] on span "Refresh" at bounding box center [345, 8] width 39 height 6
click at [364, 6] on span "Refresh" at bounding box center [345, 8] width 39 height 6
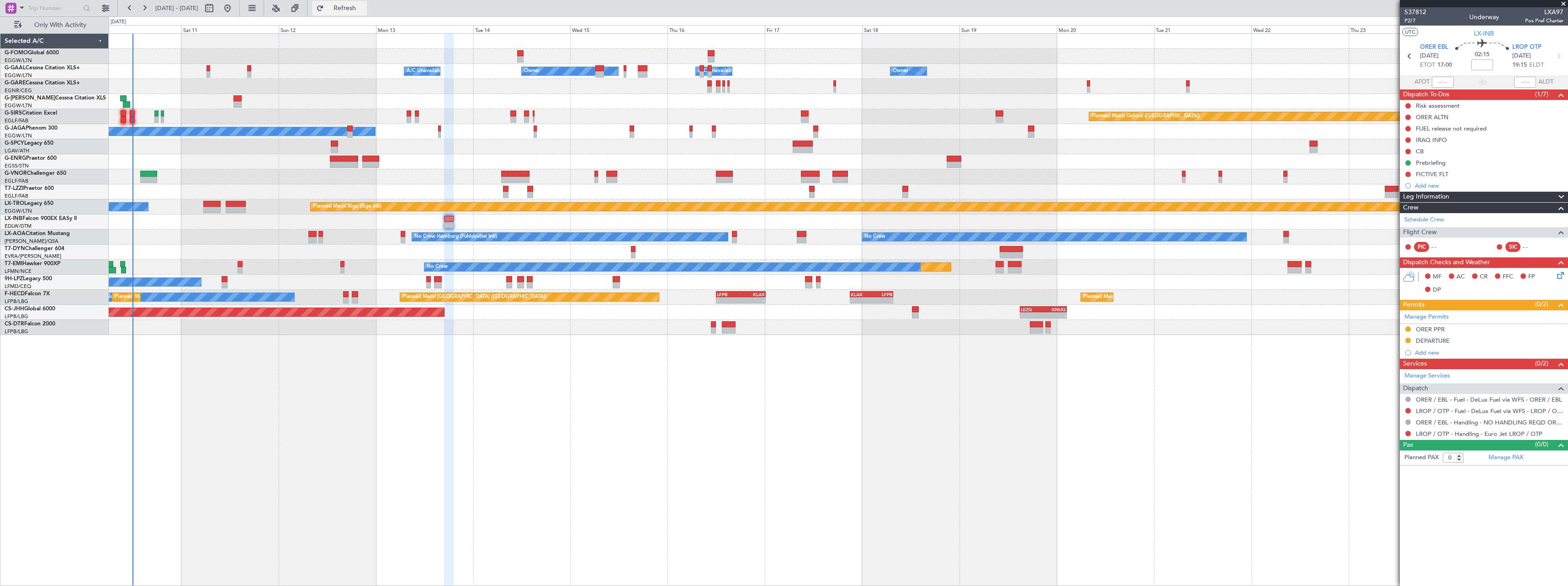
click at [364, 10] on span "Refresh" at bounding box center [345, 8] width 39 height 6
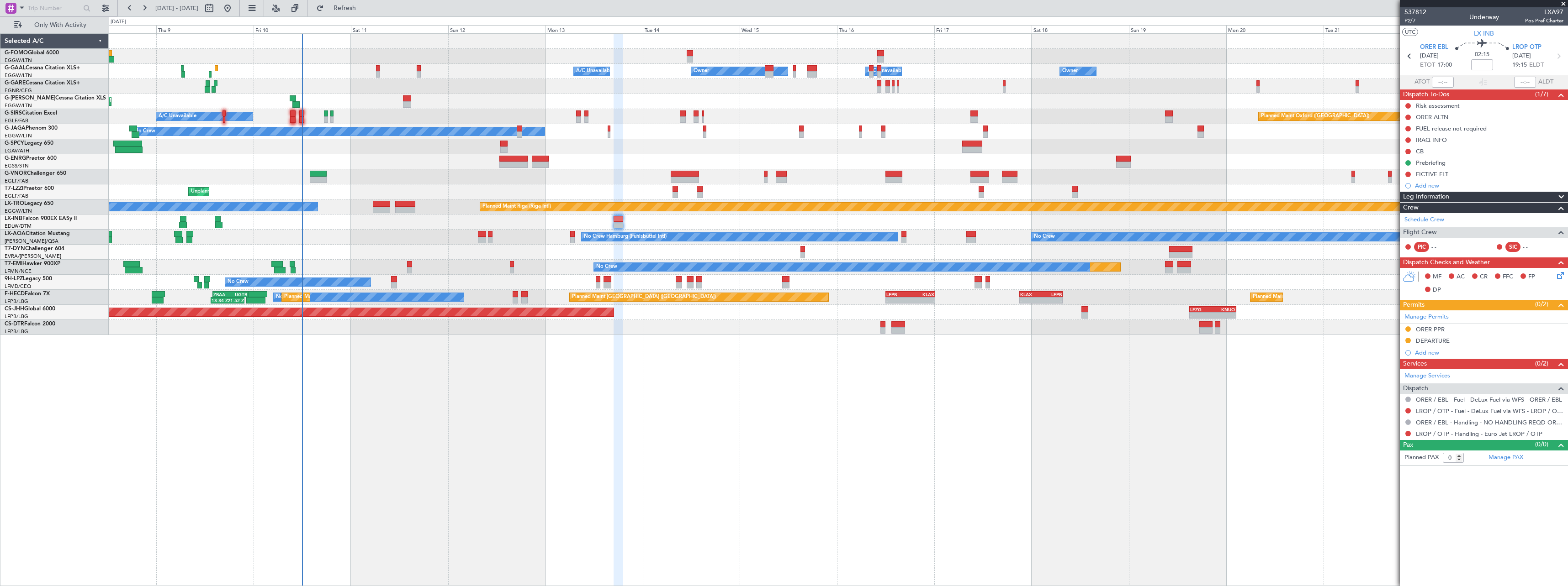
click at [367, 455] on div "Owner Owner Owner A/C Unavailable A/C Unavailable Owner Planned Maint [GEOGRAPH…" at bounding box center [838, 309] width 1459 height 553
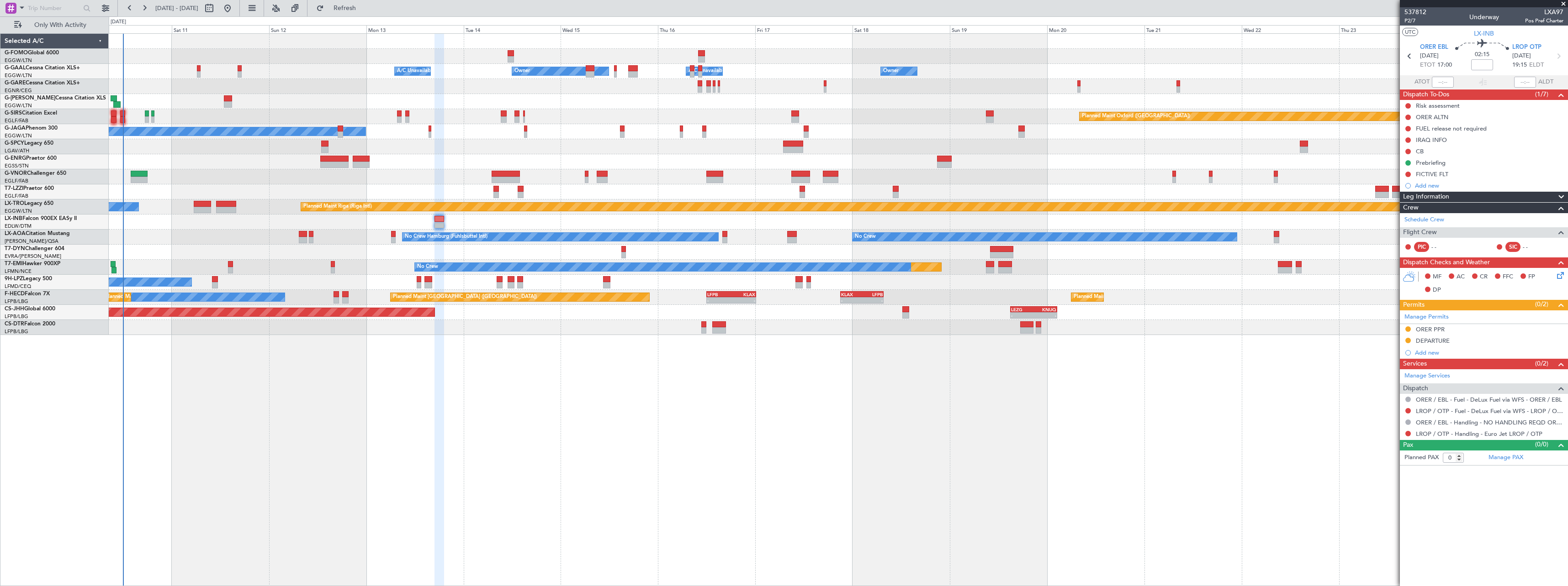
click at [277, 446] on div "Owner Owner Owner A/C Unavailable A/C Unavailable Owner Planned Maint [GEOGRAPH…" at bounding box center [838, 309] width 1459 height 553
click at [364, 7] on span "Refresh" at bounding box center [345, 8] width 39 height 6
click at [364, 9] on span "Refresh" at bounding box center [345, 8] width 39 height 6
click at [366, 4] on button "Refresh" at bounding box center [339, 8] width 55 height 15
click at [367, 4] on button "Refresh" at bounding box center [339, 8] width 55 height 15
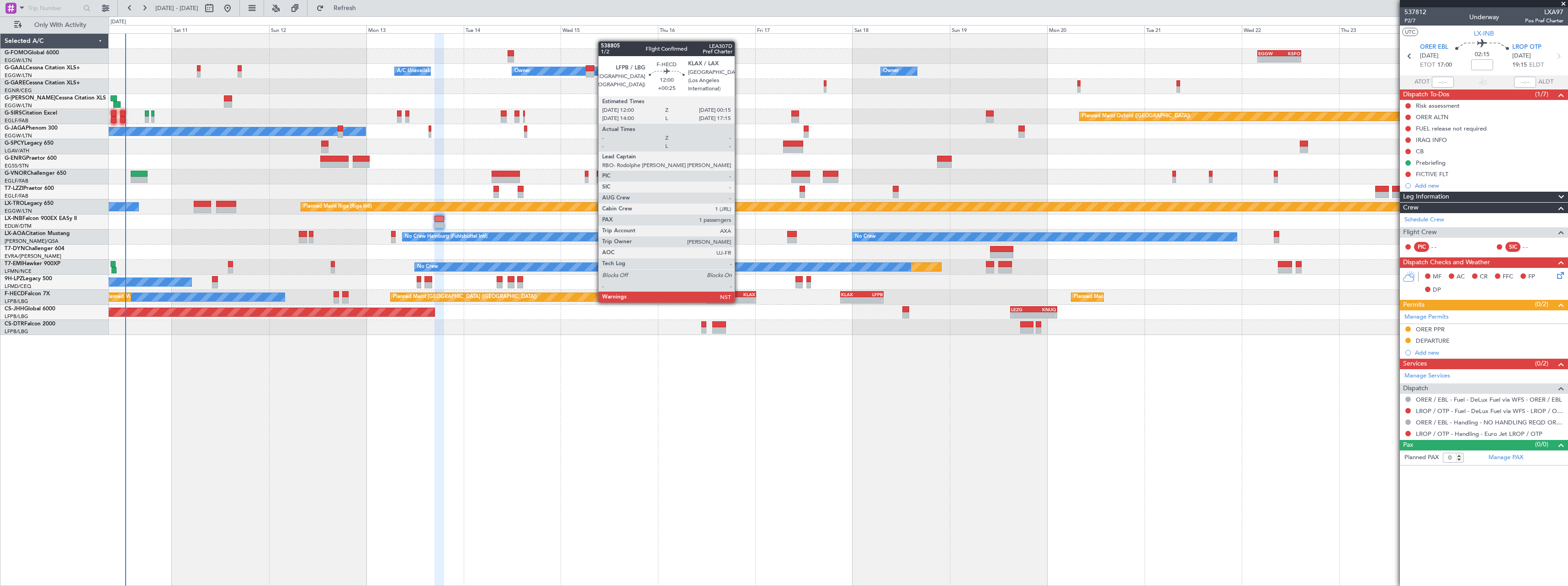
click at [739, 293] on div "KLAX" at bounding box center [743, 295] width 24 height 6
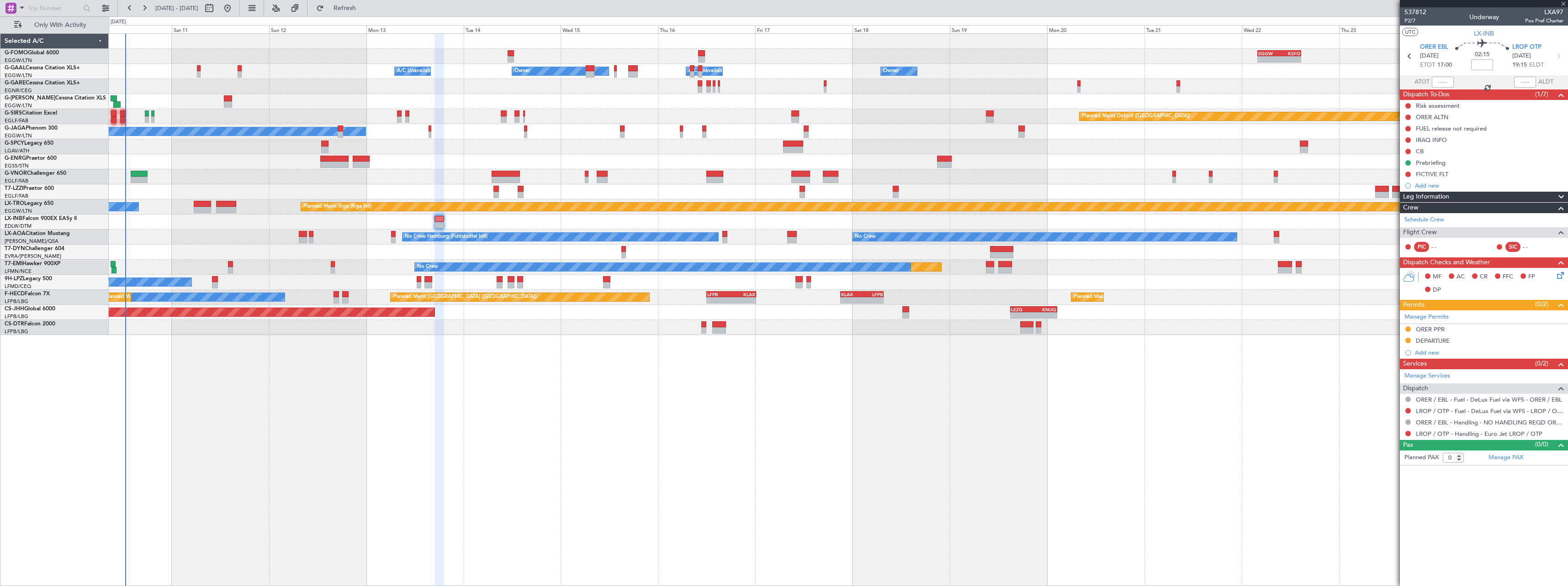
type input "+00:25"
type input "1"
